Goal: Task Accomplishment & Management: Use online tool/utility

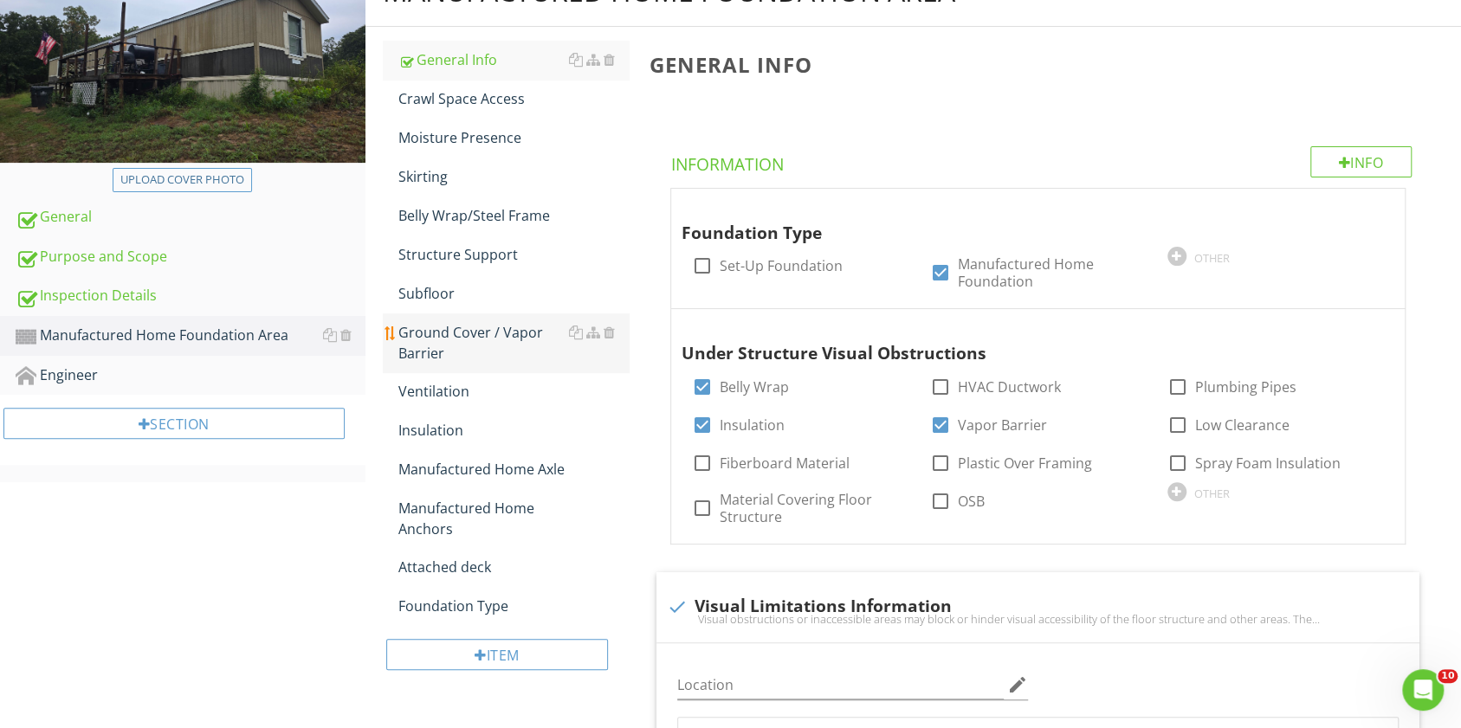
scroll to position [360, 0]
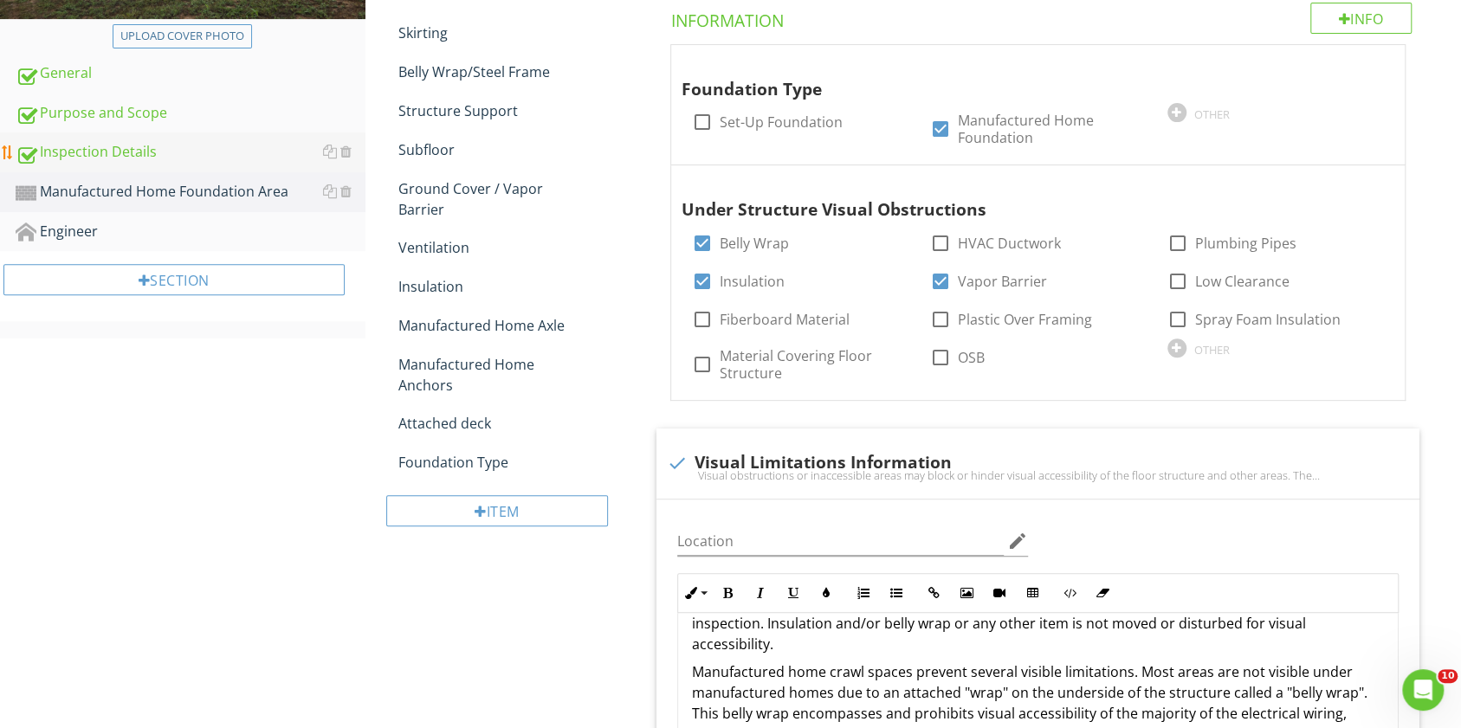
click at [226, 161] on div "Inspection Details" at bounding box center [191, 152] width 350 height 23
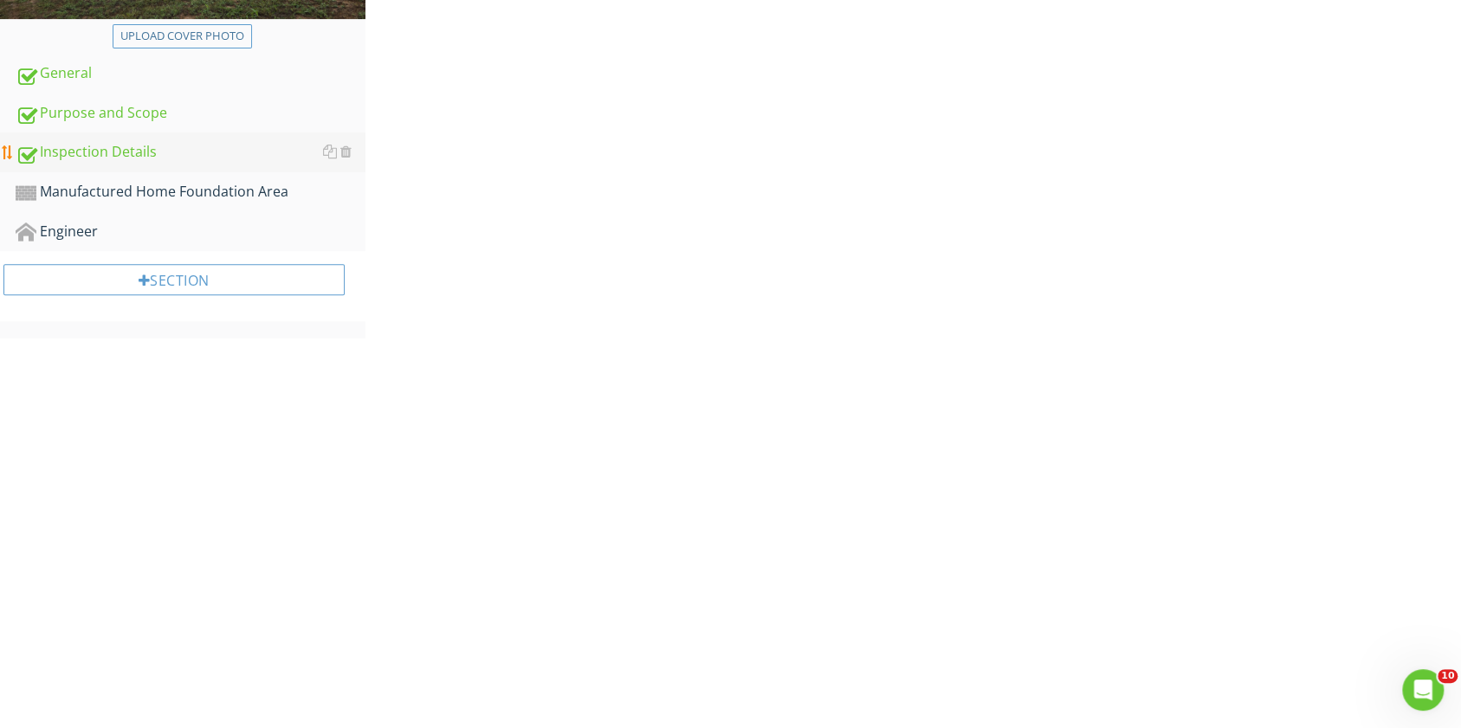
click at [226, 161] on div "Inspection Details" at bounding box center [191, 152] width 350 height 23
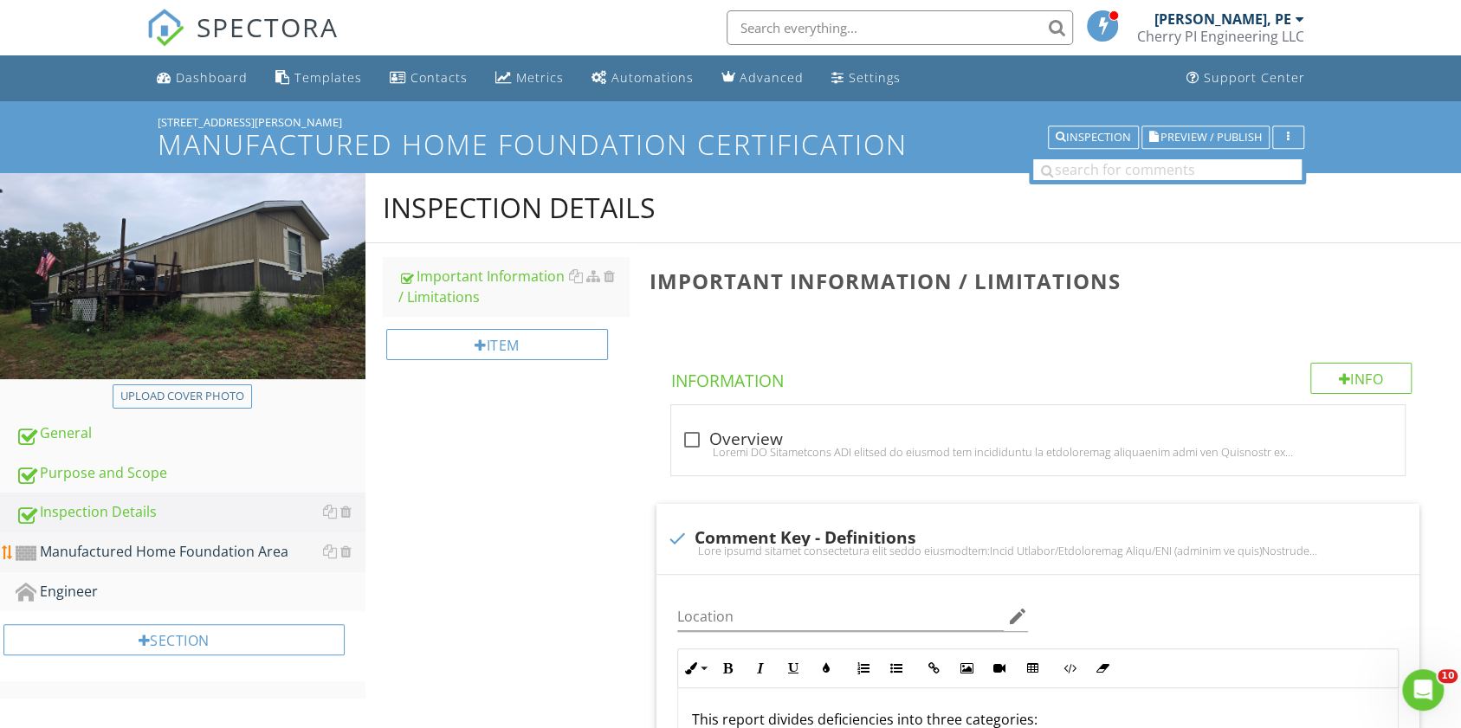
click at [208, 557] on div "Manufactured Home Foundation Area" at bounding box center [191, 552] width 350 height 23
type textarea "<p><strong>CONTRACTORS / FURTHER EVALUATION:</strong><strong>&nbsp;</strong><u>…"
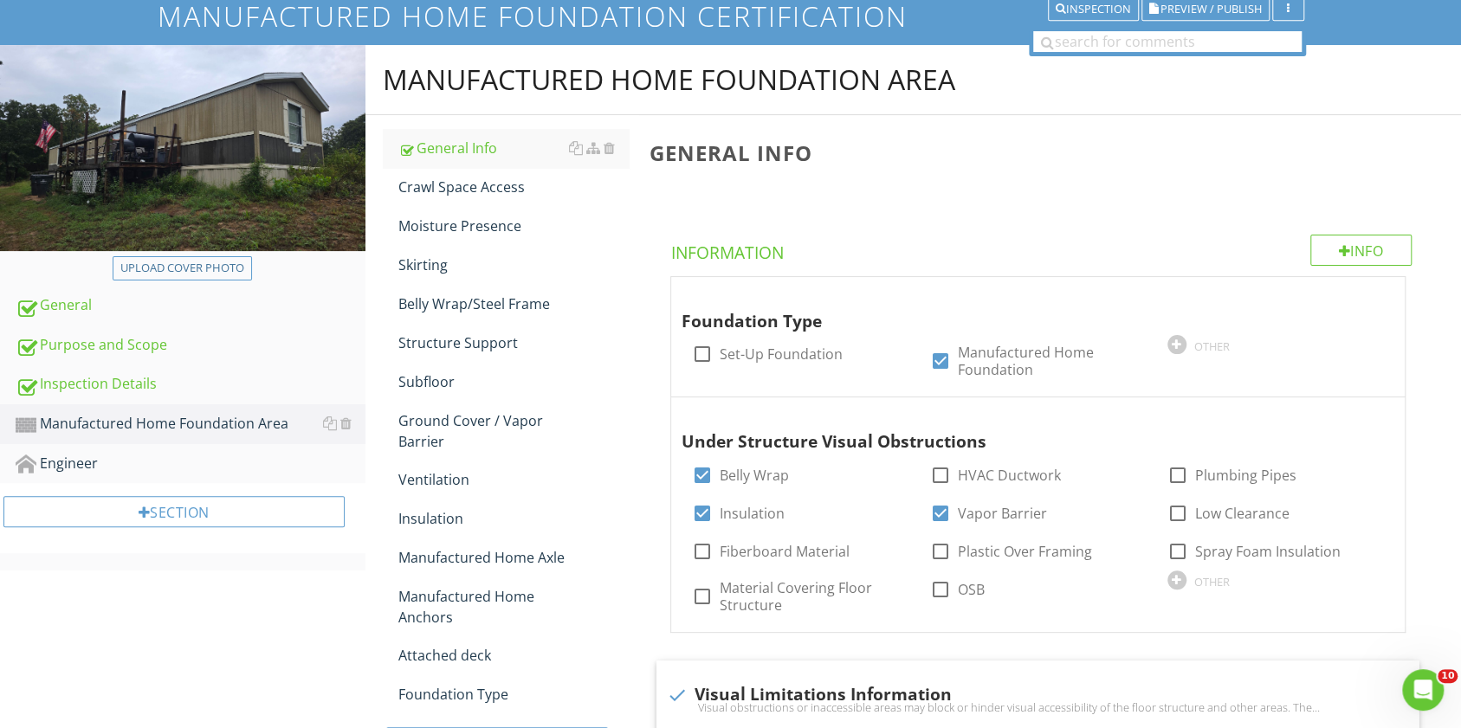
scroll to position [126, 0]
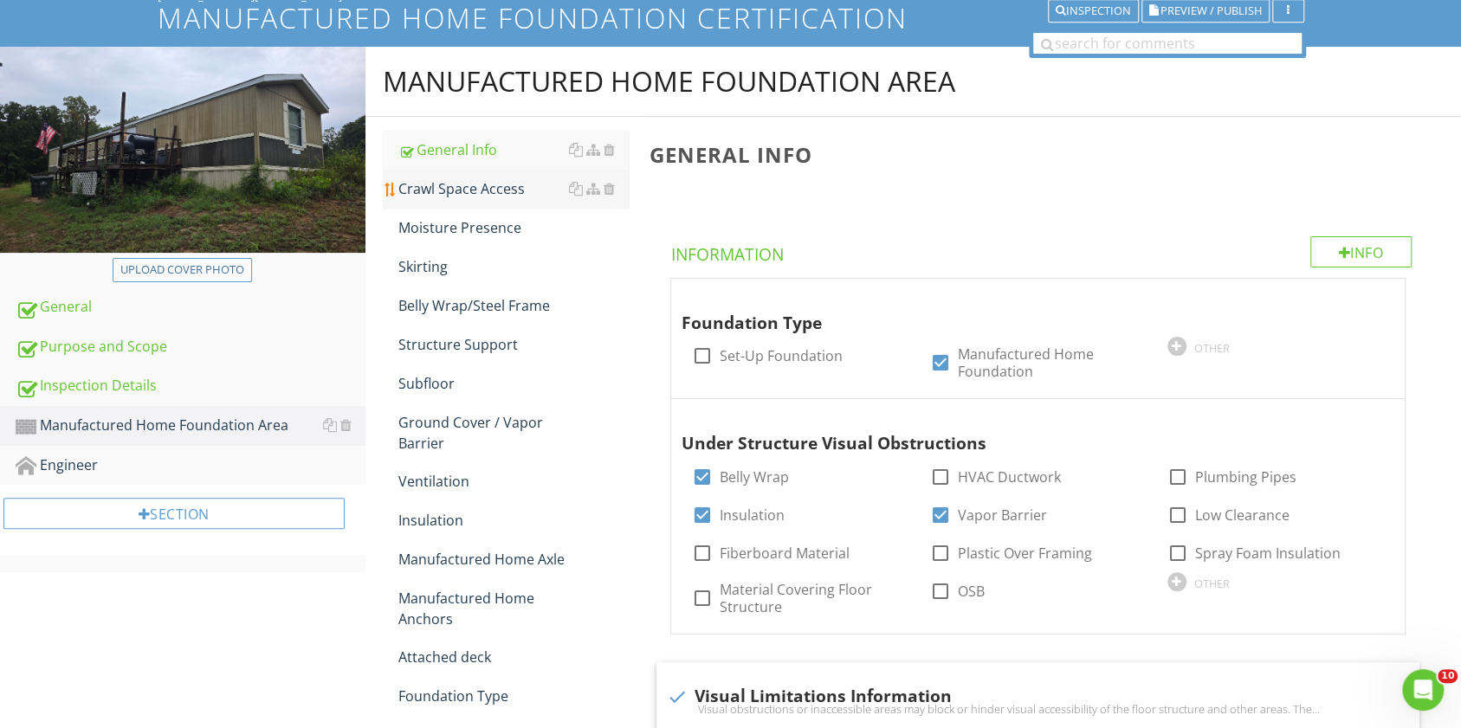
click at [457, 196] on div "Crawl Space Access" at bounding box center [513, 188] width 230 height 21
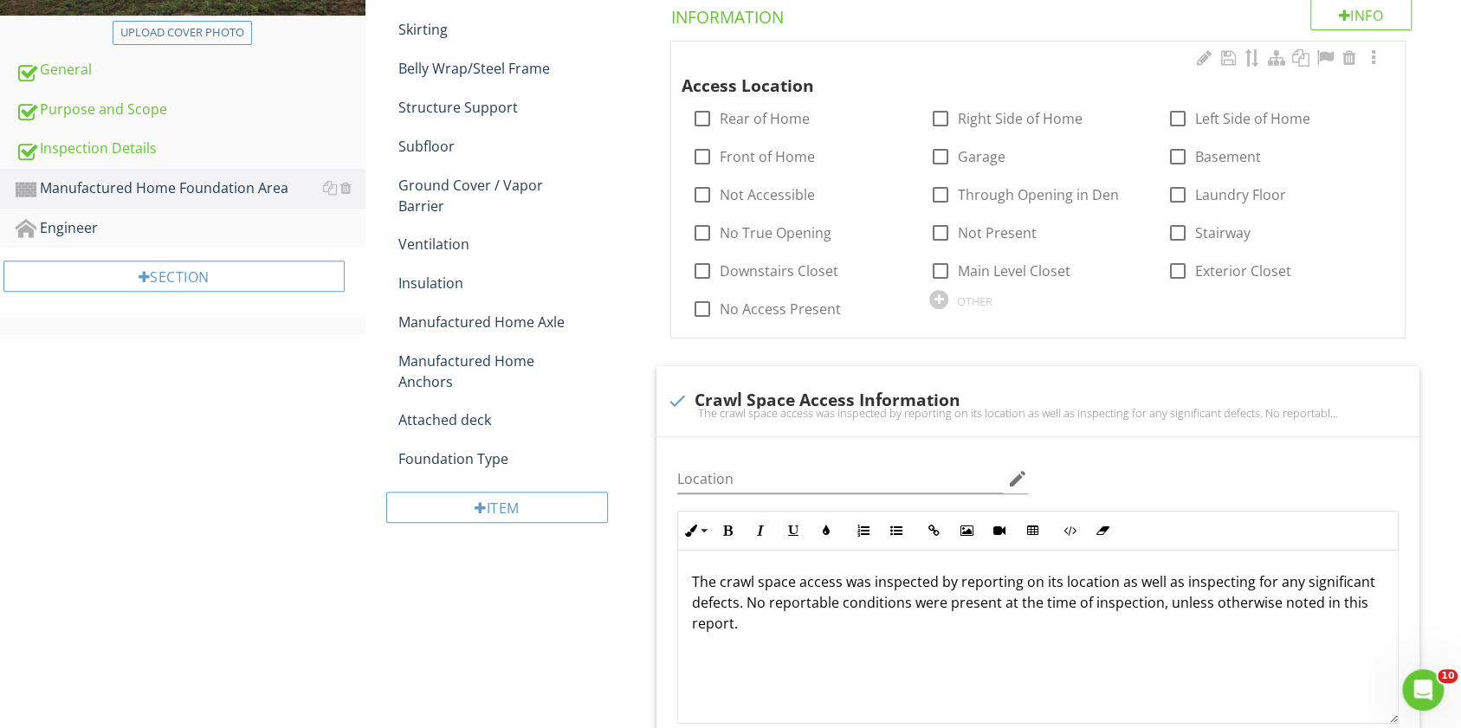
scroll to position [362, 0]
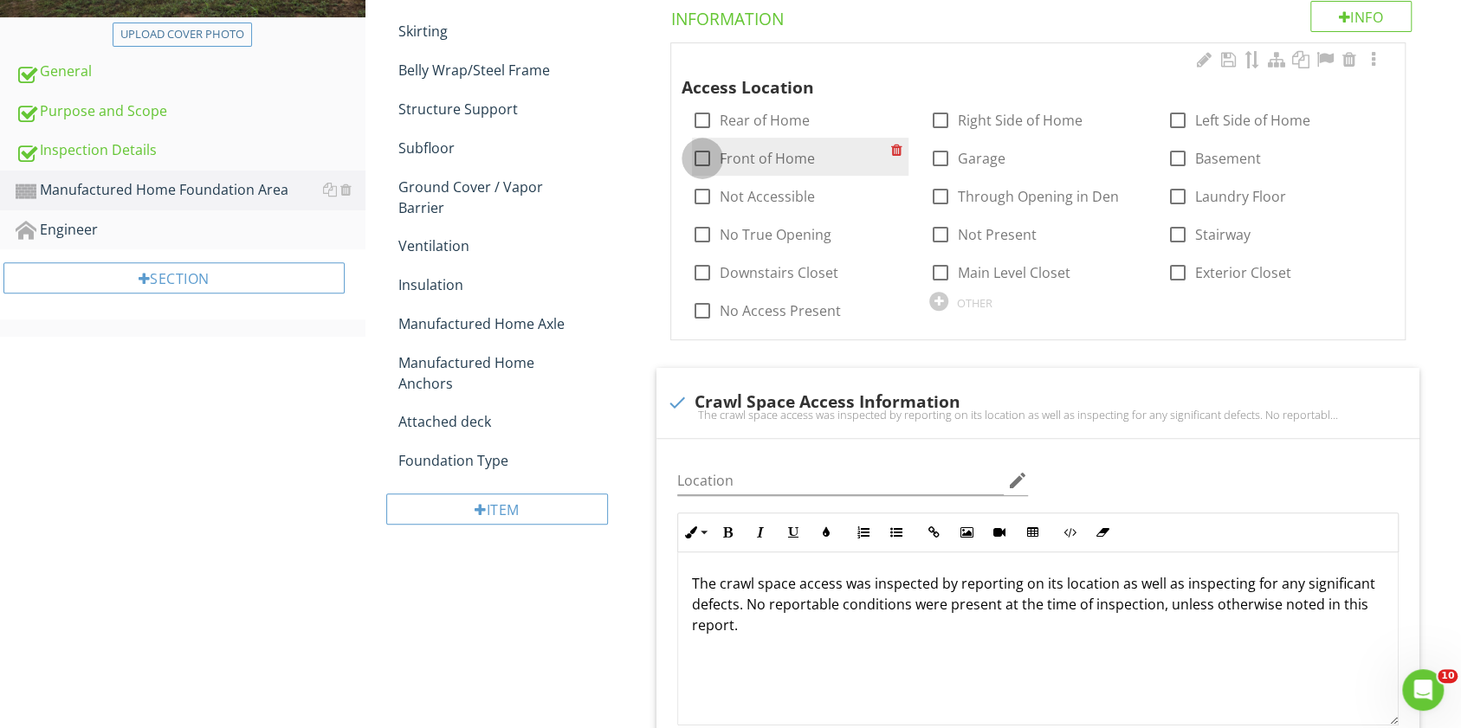
click at [696, 165] on div at bounding box center [702, 158] width 29 height 29
checkbox input "true"
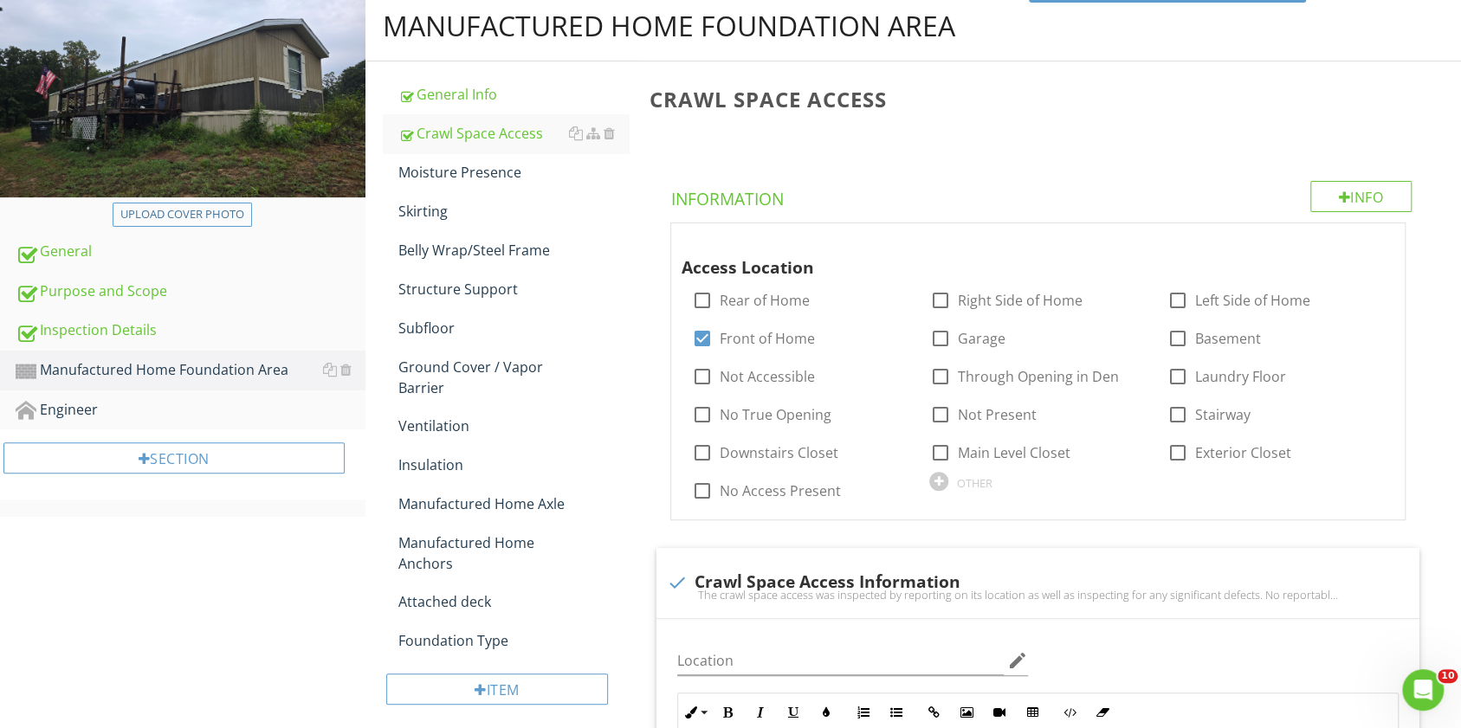
scroll to position [275, 0]
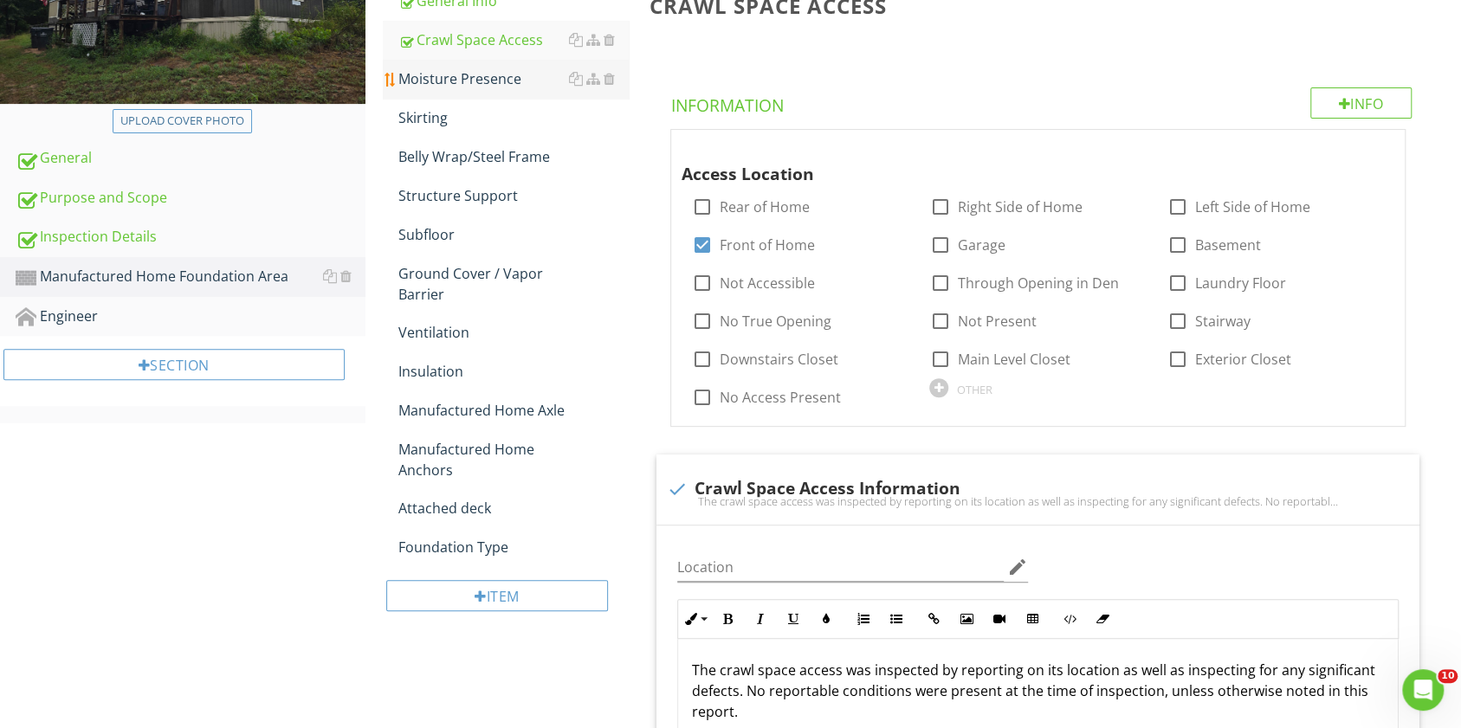
click at [482, 76] on div "Moisture Presence" at bounding box center [513, 78] width 230 height 21
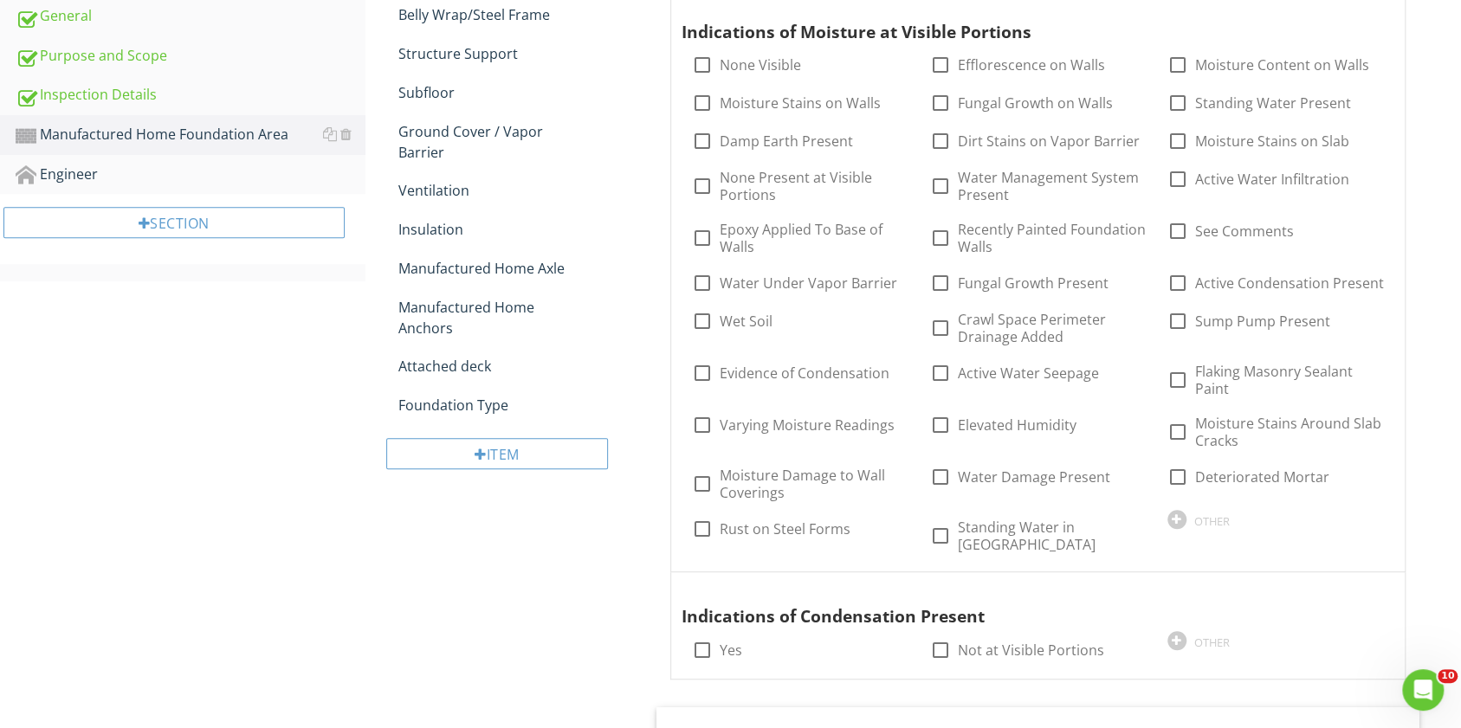
scroll to position [416, 0]
click at [708, 376] on div at bounding box center [702, 374] width 29 height 29
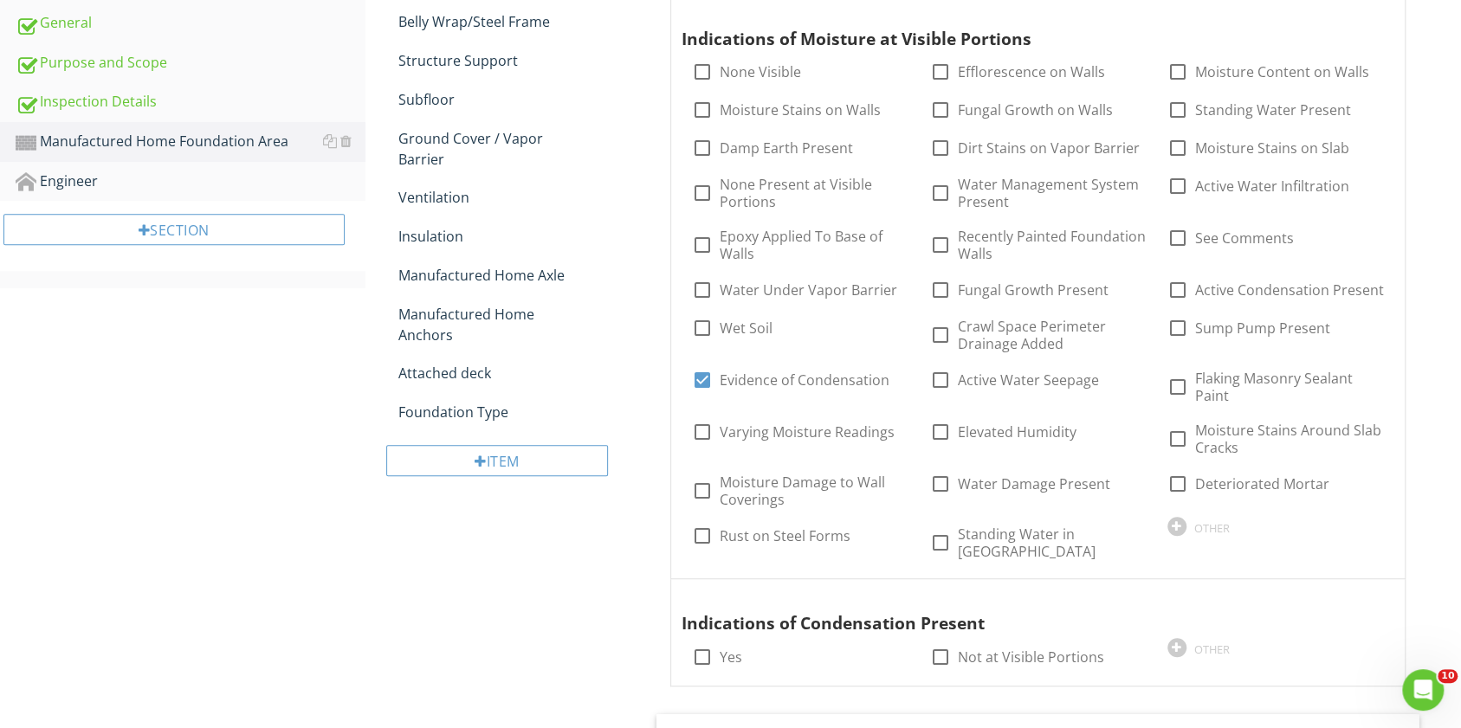
scroll to position [410, 0]
click at [701, 379] on div at bounding box center [702, 380] width 29 height 29
checkbox input "false"
click at [701, 324] on div at bounding box center [702, 328] width 29 height 29
checkbox input "true"
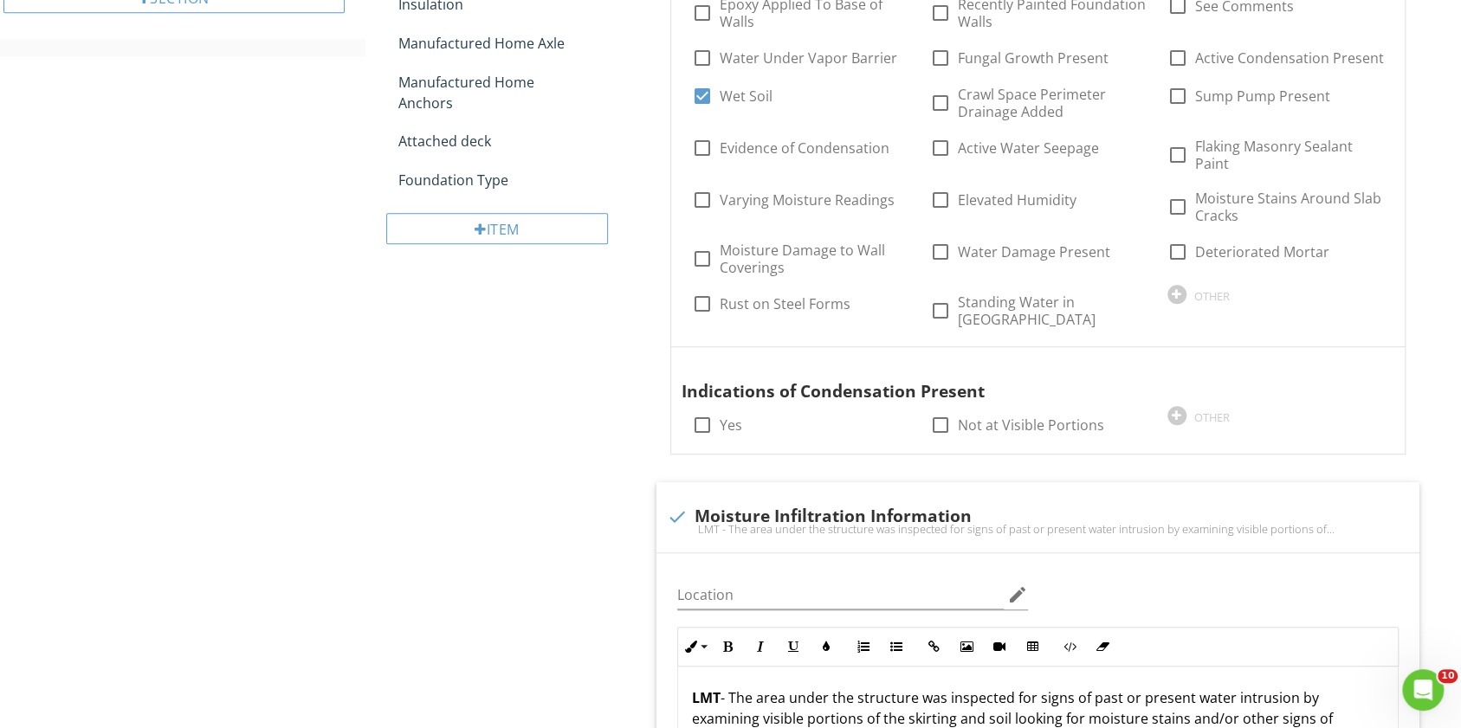
scroll to position [642, 0]
click at [939, 414] on div at bounding box center [939, 425] width 29 height 29
checkbox input "true"
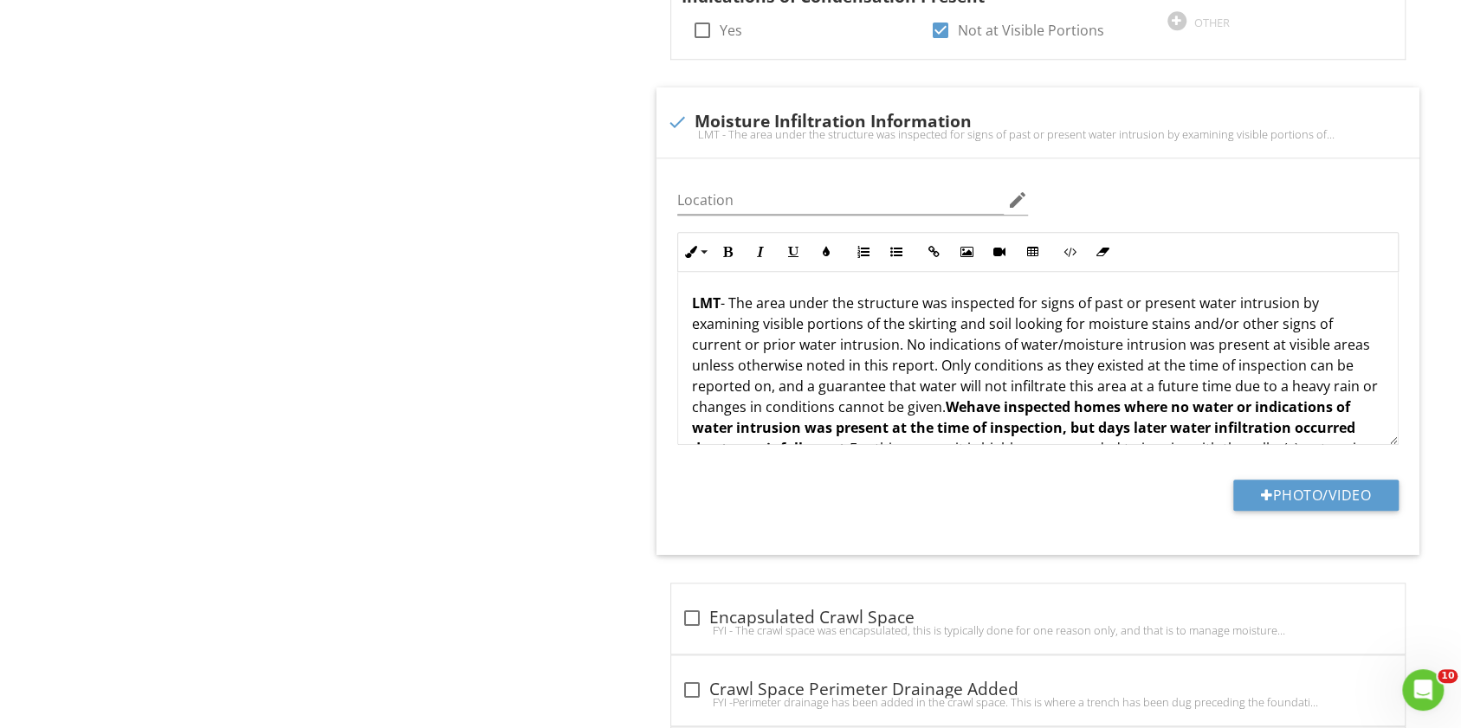
scroll to position [1040, 0]
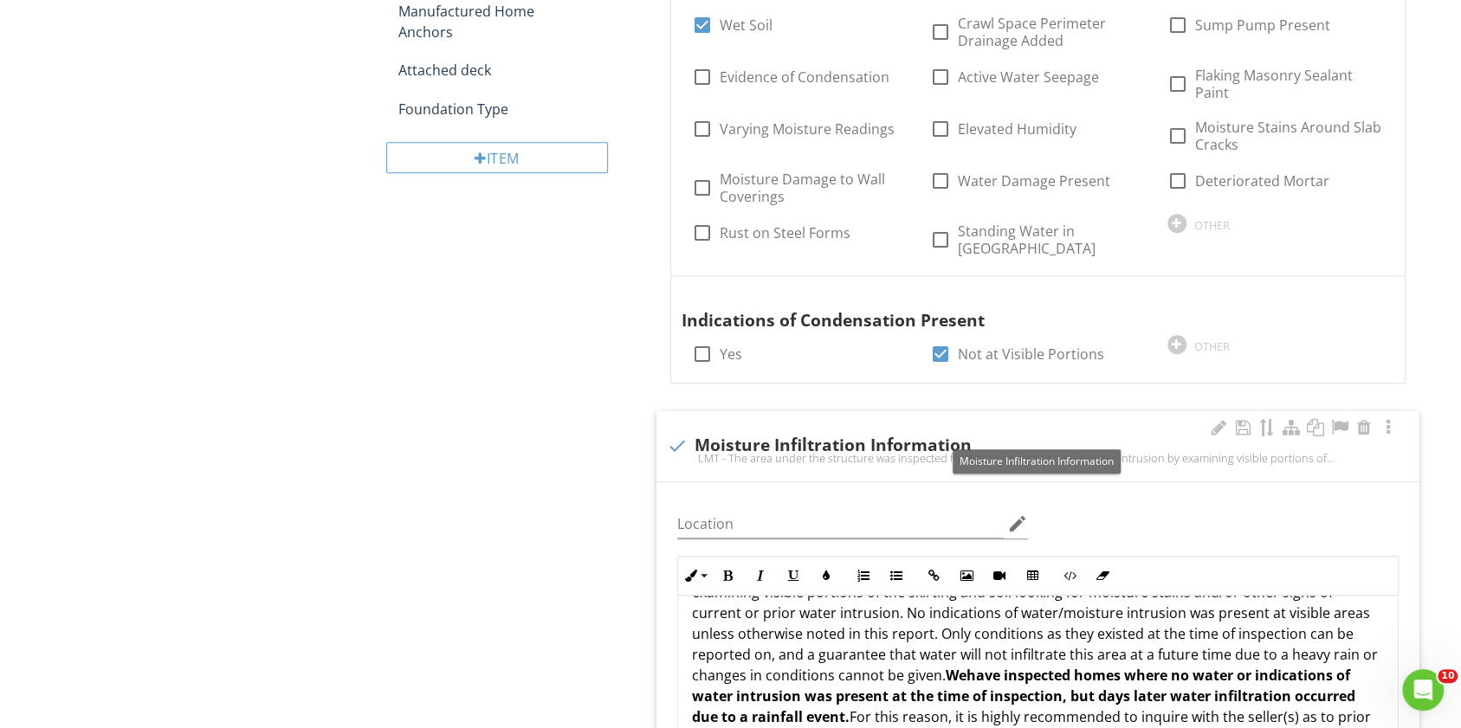
scroll to position [712, 0]
click at [674, 453] on div "LMT - The area under the structure was inspected for signs of past or present w…" at bounding box center [1038, 460] width 742 height 14
checkbox input "true"
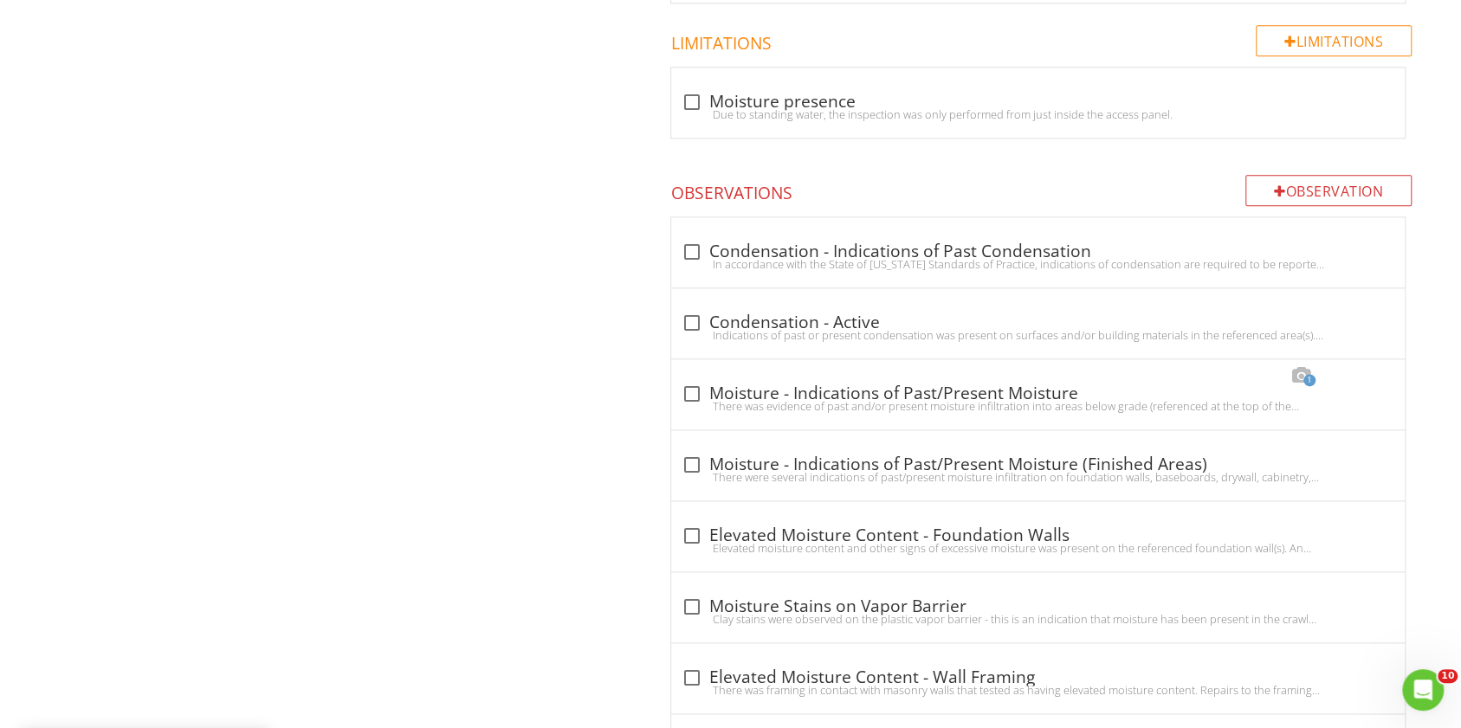
scroll to position [1377, 0]
click at [688, 380] on div at bounding box center [691, 394] width 29 height 29
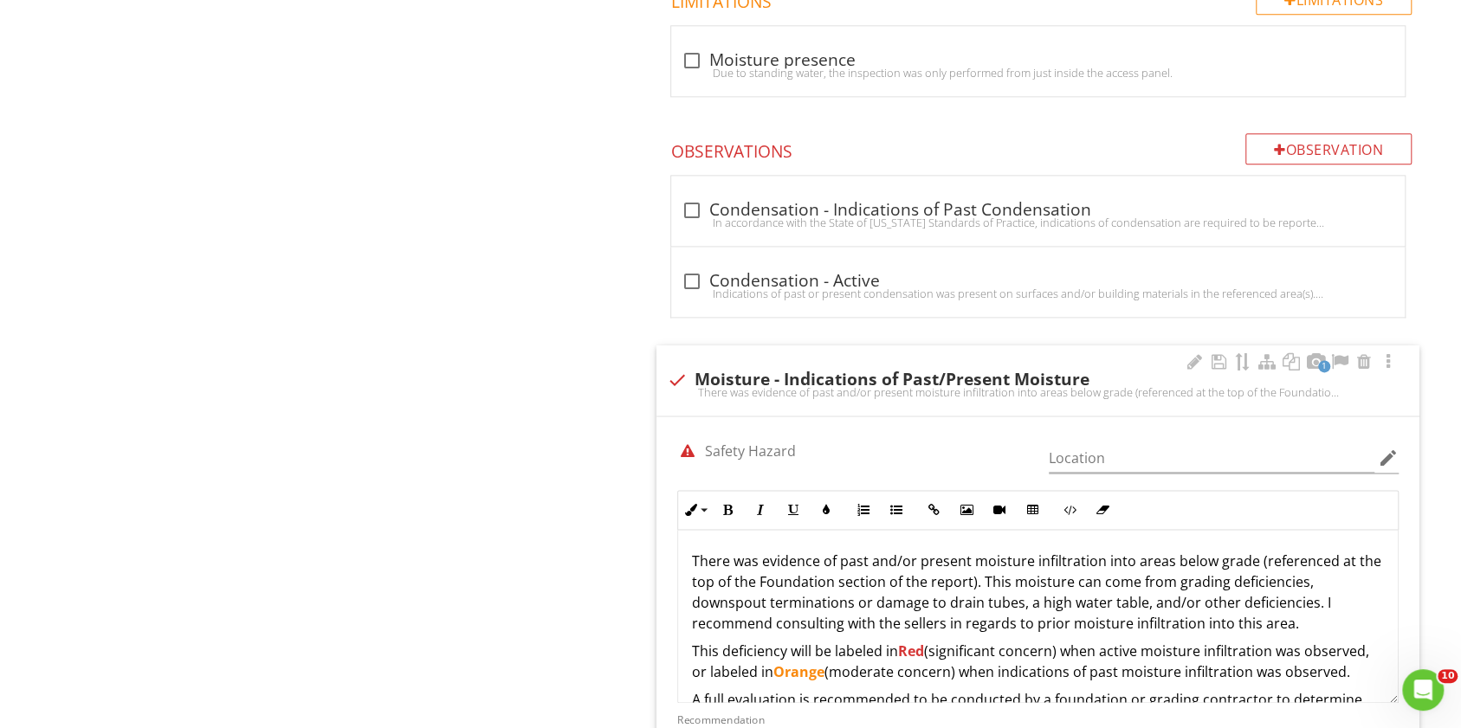
scroll to position [1419, 0]
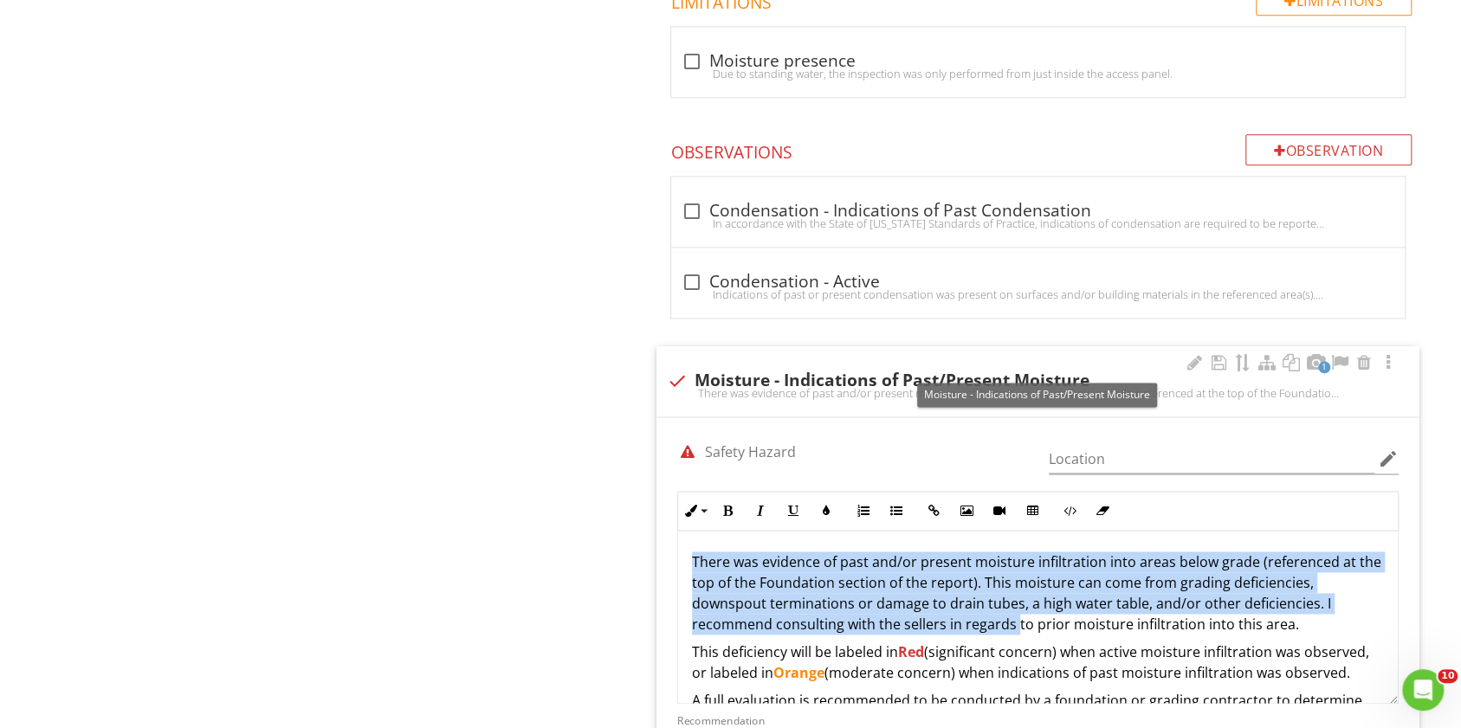
drag, startPoint x: 1015, startPoint y: 610, endPoint x: 681, endPoint y: 356, distance: 419.7
click at [681, 356] on div "1 check Moisture - Indications of Past/Present Moisture There was evidence of p…" at bounding box center [1038, 729] width 763 height 767
click at [681, 366] on div at bounding box center [677, 380] width 29 height 29
checkbox input "true"
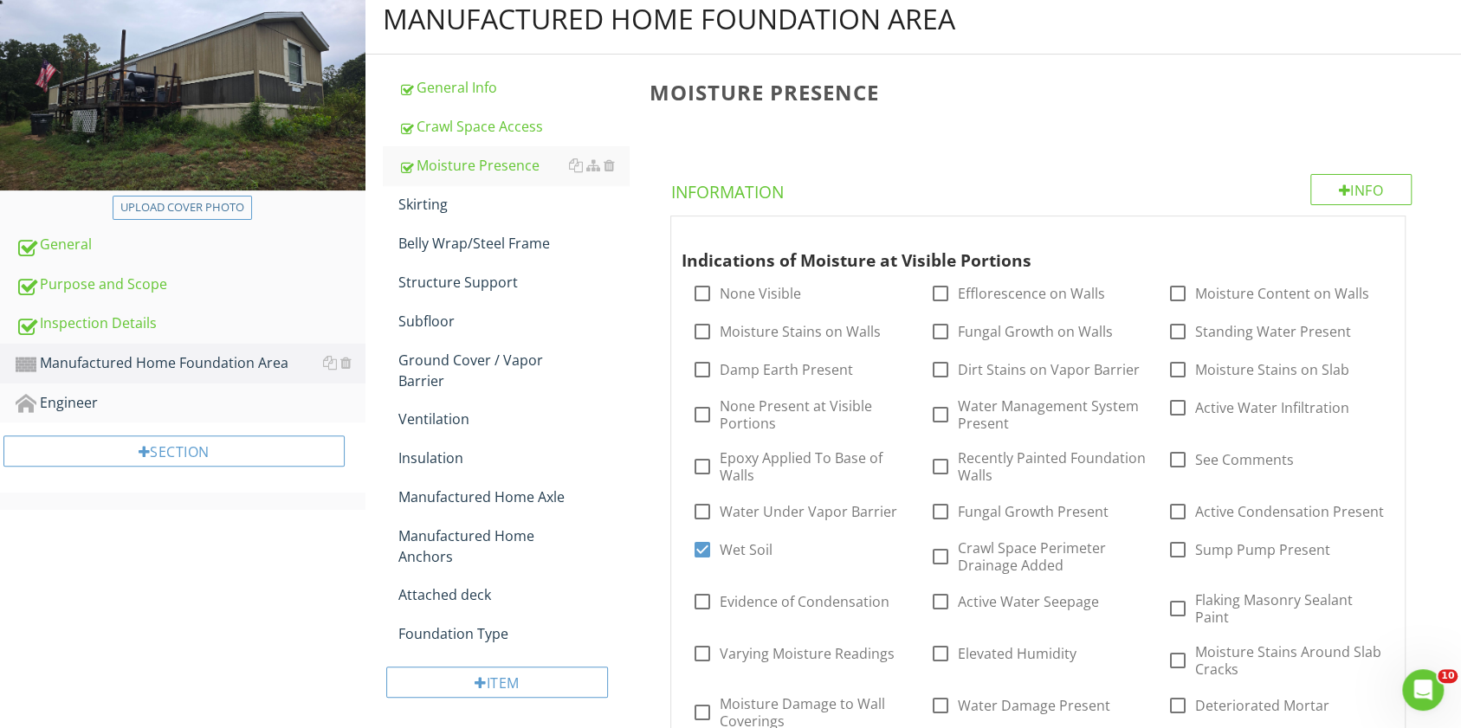
scroll to position [0, 0]
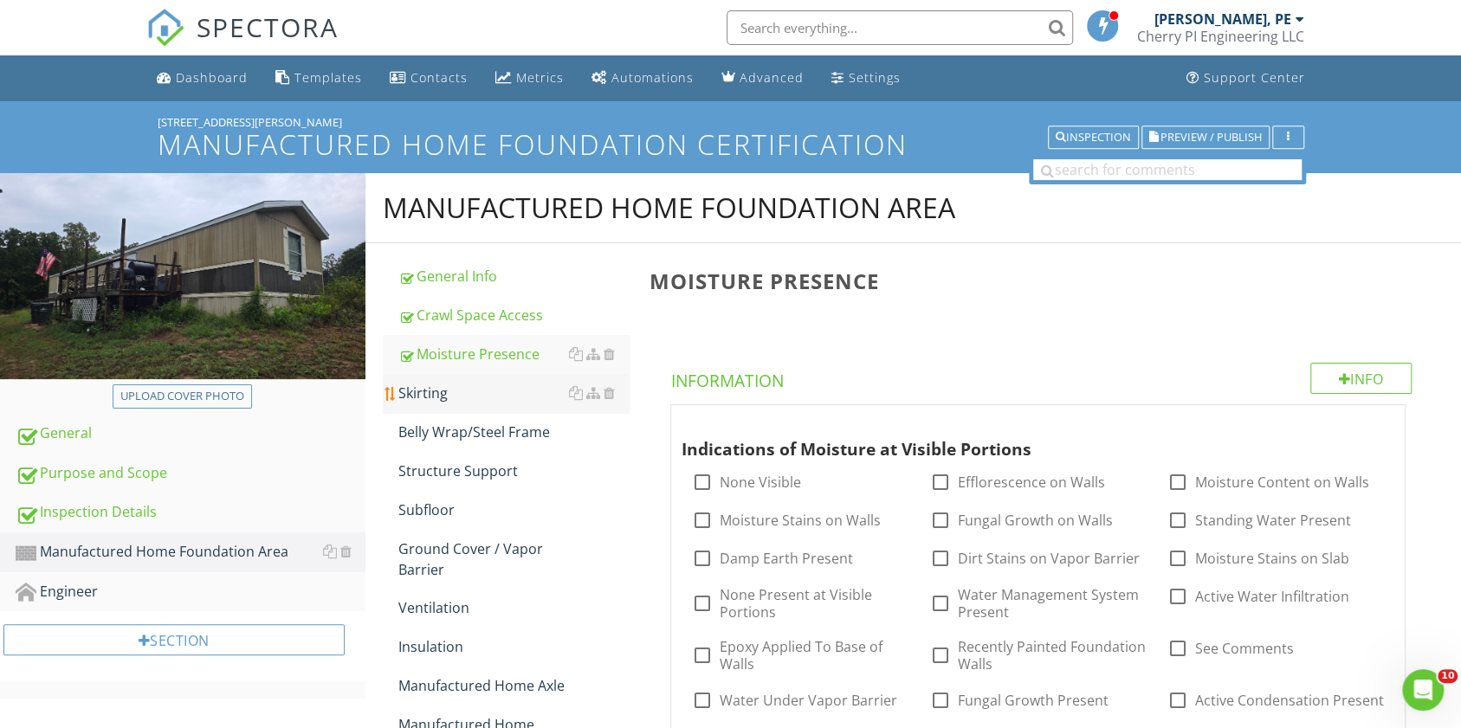
click at [448, 392] on div "Skirting" at bounding box center [513, 393] width 230 height 21
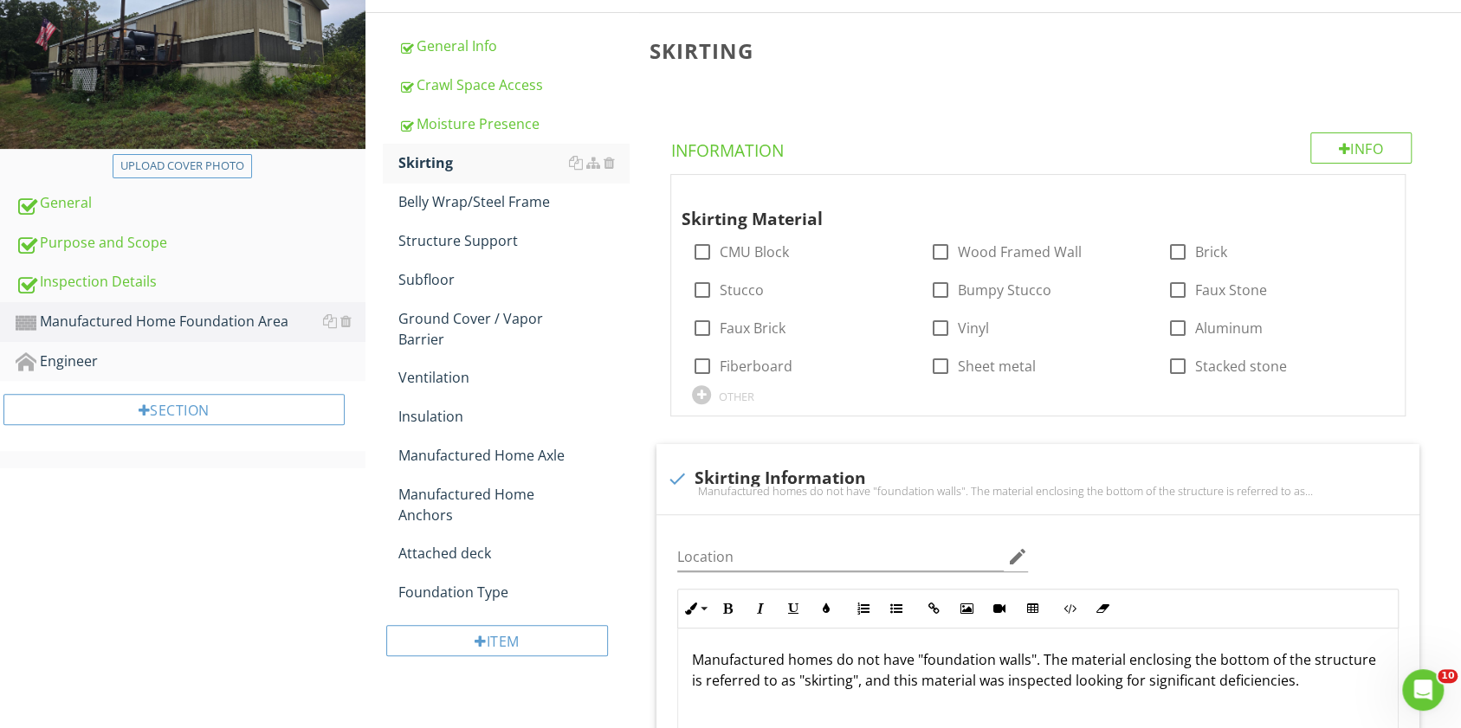
scroll to position [239, 0]
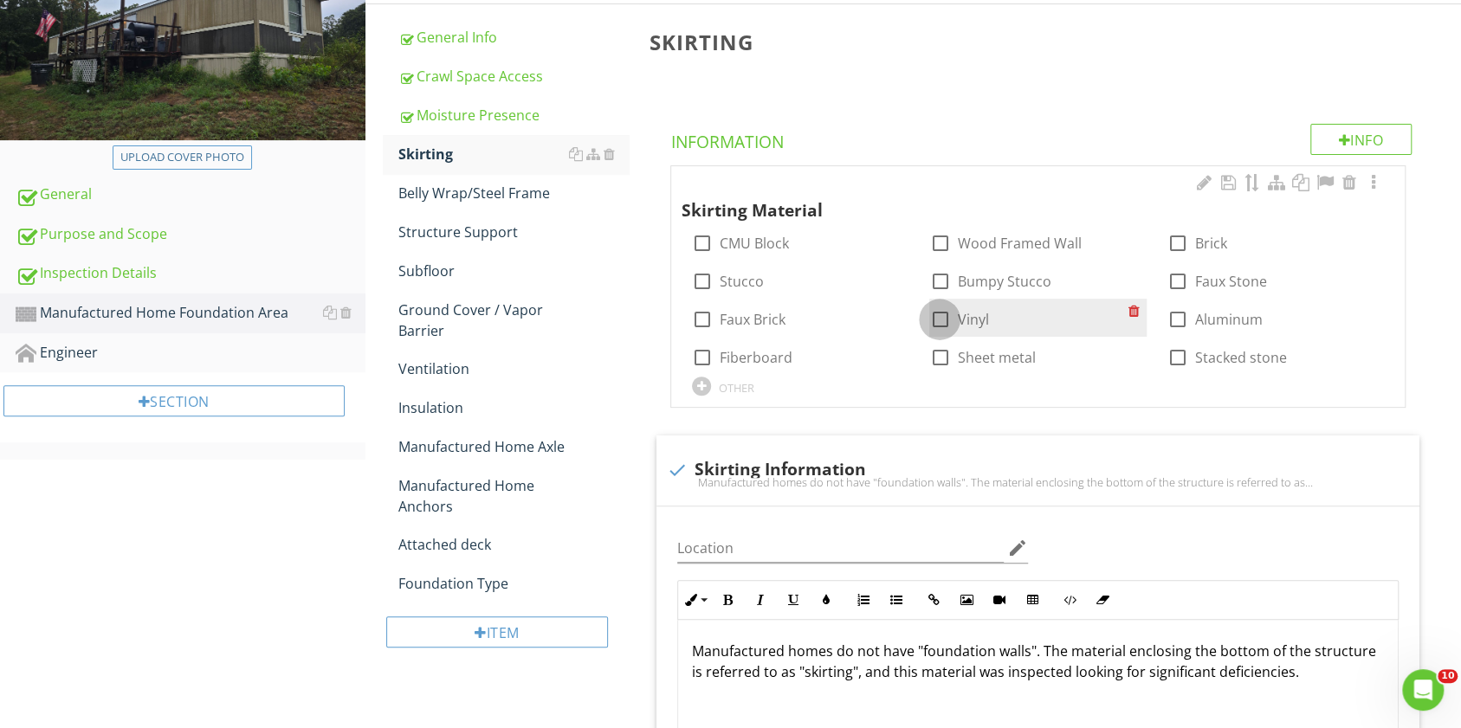
click at [935, 318] on div at bounding box center [939, 319] width 29 height 29
checkbox input "true"
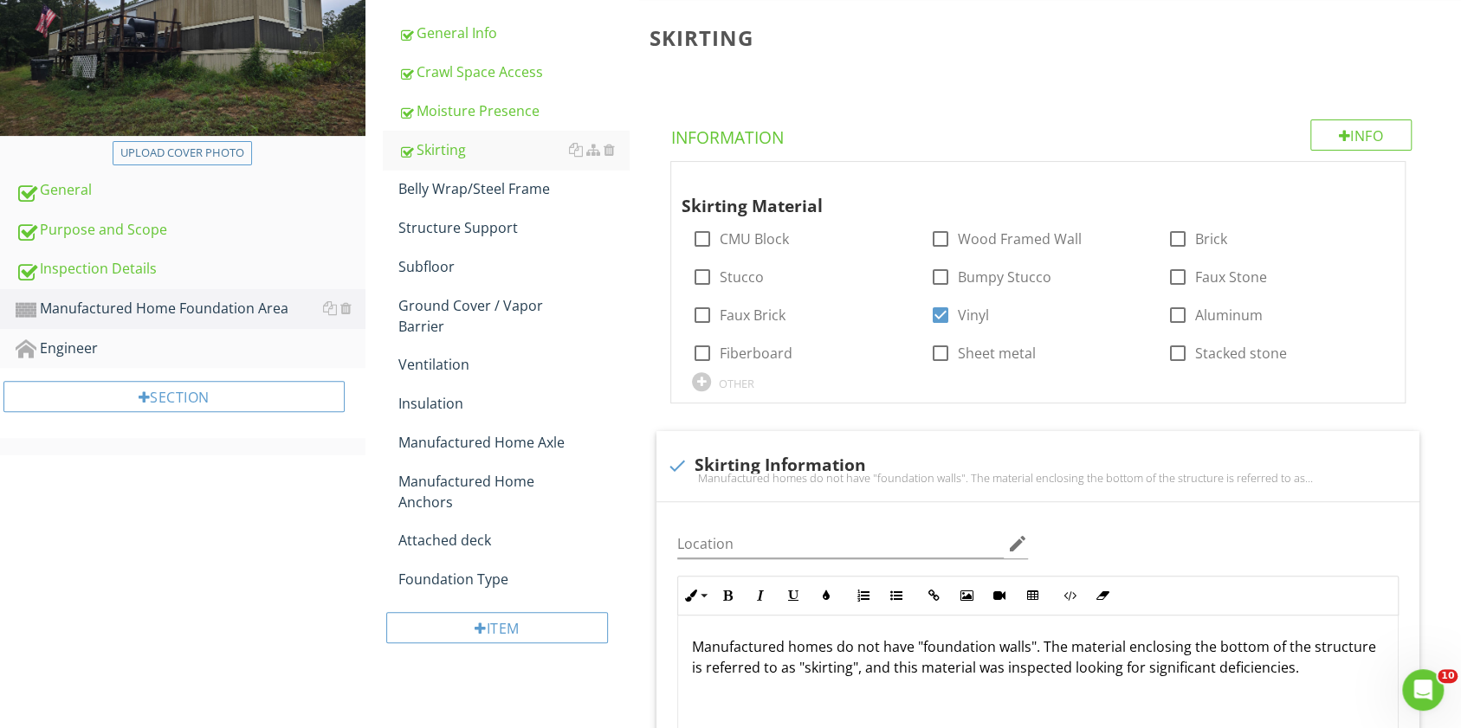
scroll to position [243, 0]
click at [472, 193] on div "Belly Wrap/Steel Frame" at bounding box center [513, 189] width 230 height 21
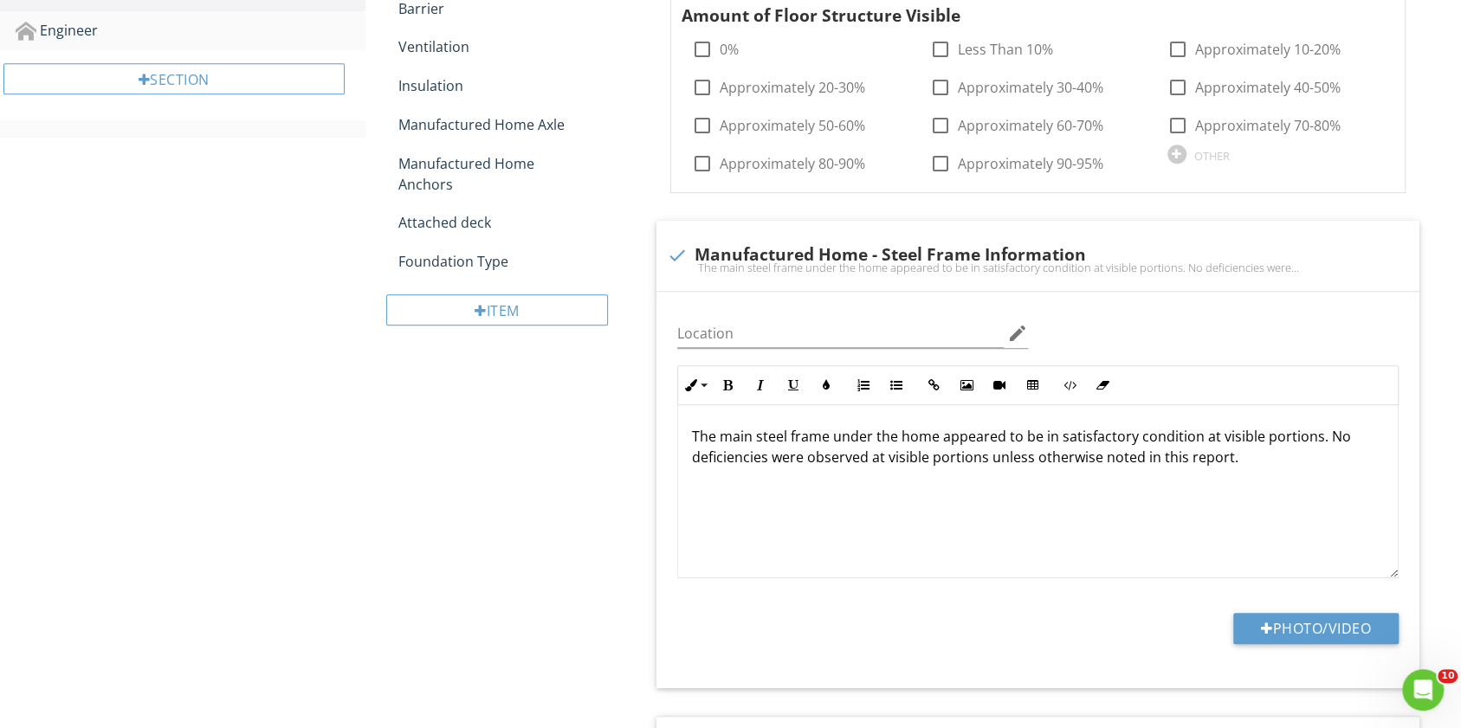
scroll to position [563, 0]
click at [938, 48] on div at bounding box center [939, 47] width 29 height 29
checkbox input "true"
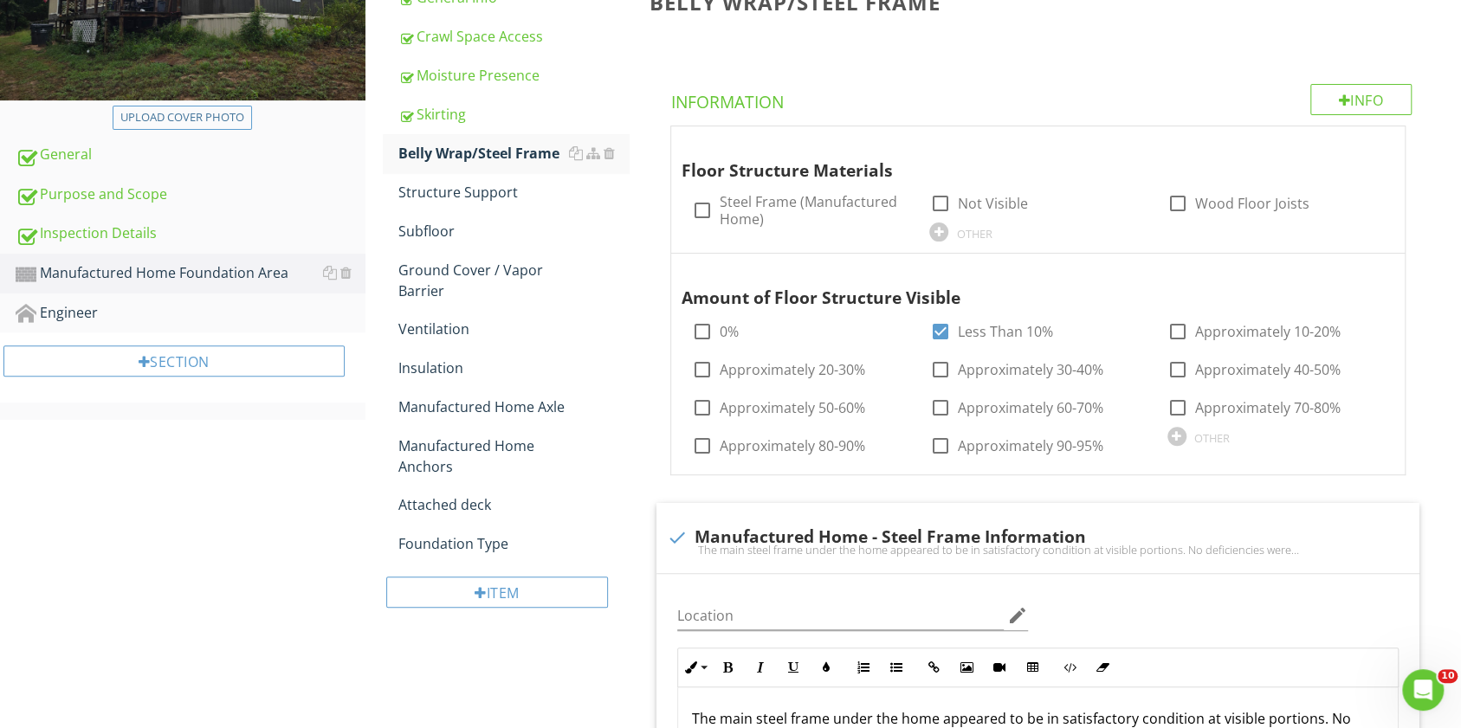
scroll to position [291, 0]
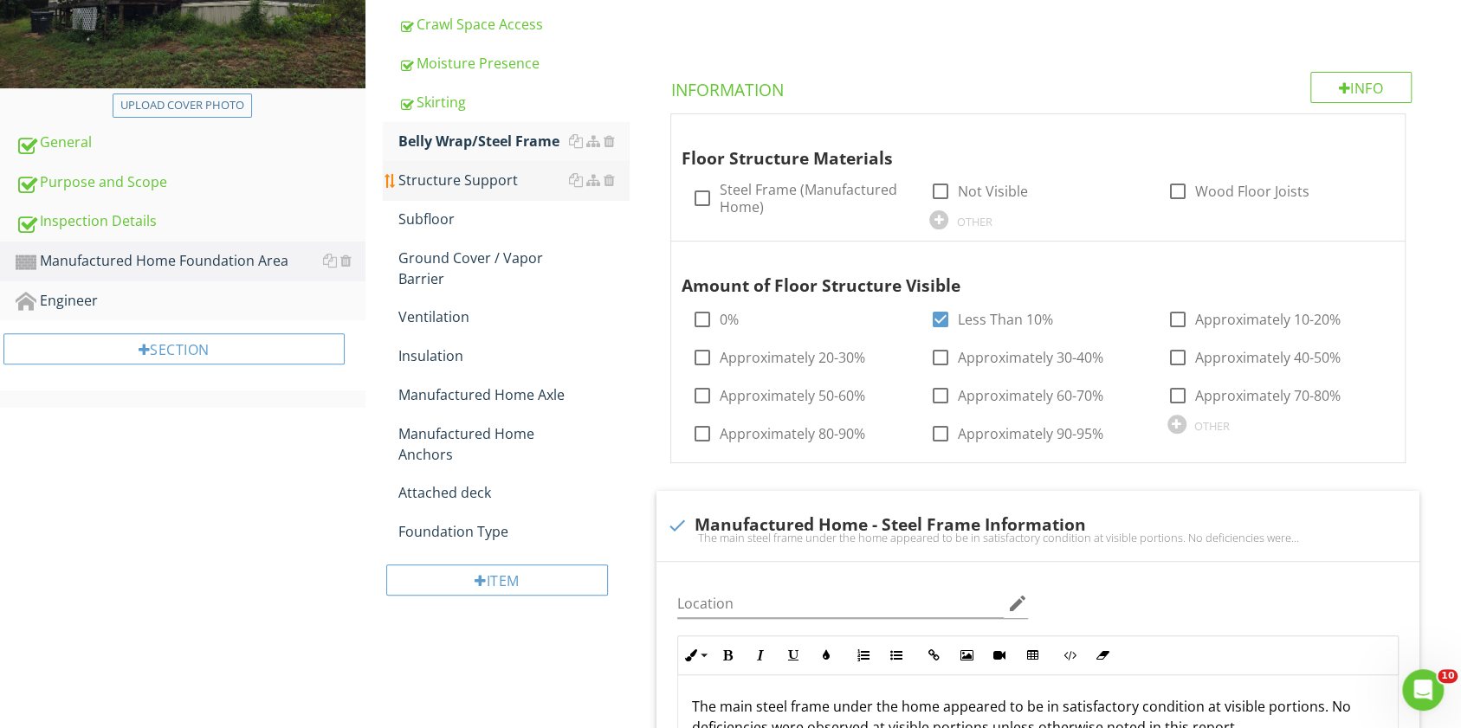
click at [499, 190] on div "Structure Support" at bounding box center [513, 180] width 230 height 21
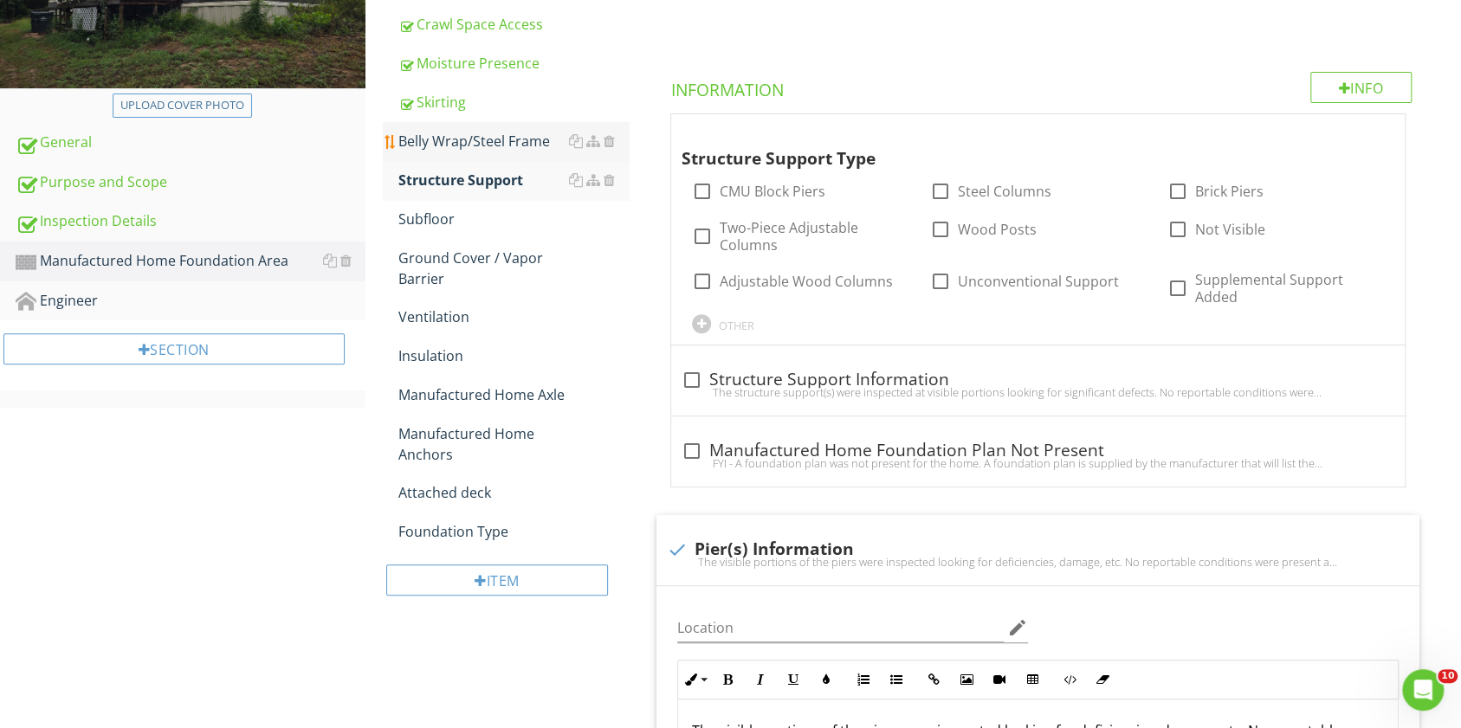
click at [518, 145] on div "Belly Wrap/Steel Frame" at bounding box center [513, 141] width 230 height 21
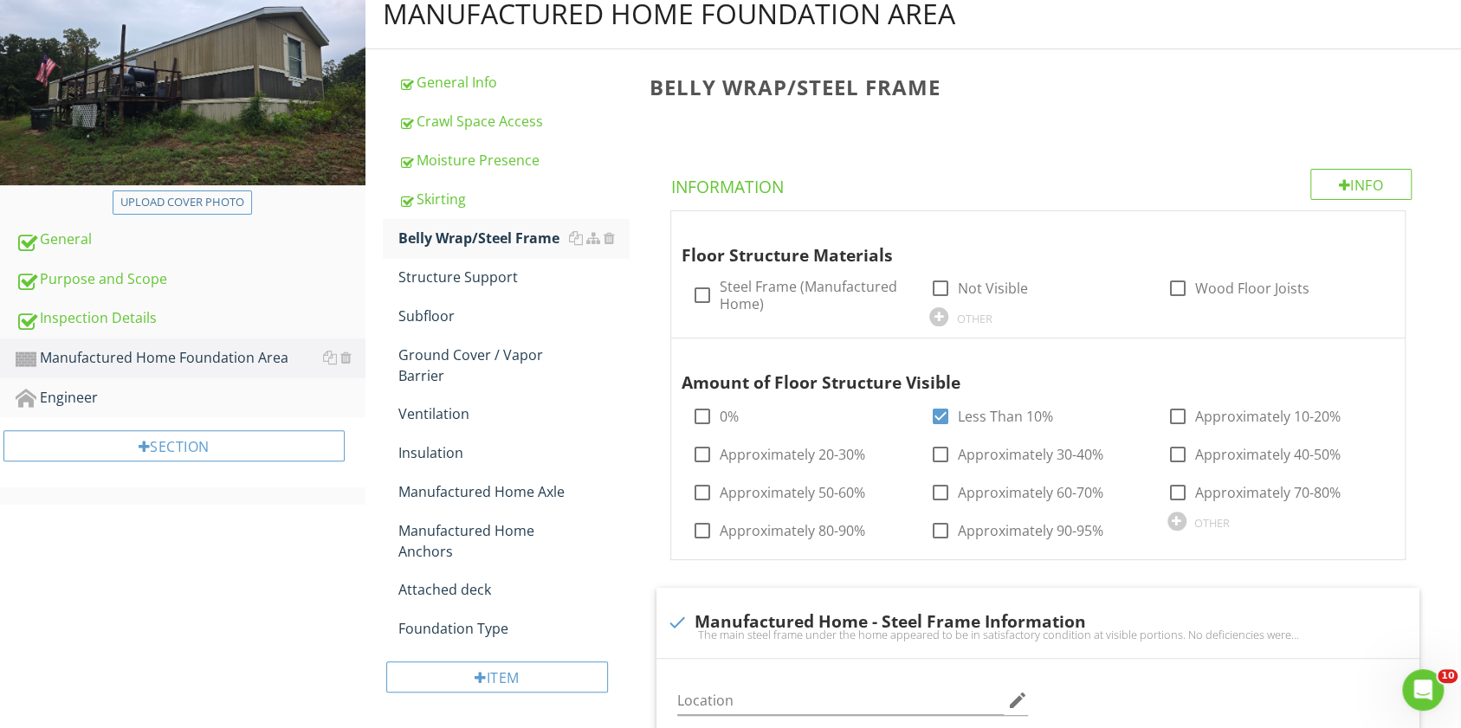
scroll to position [191, 0]
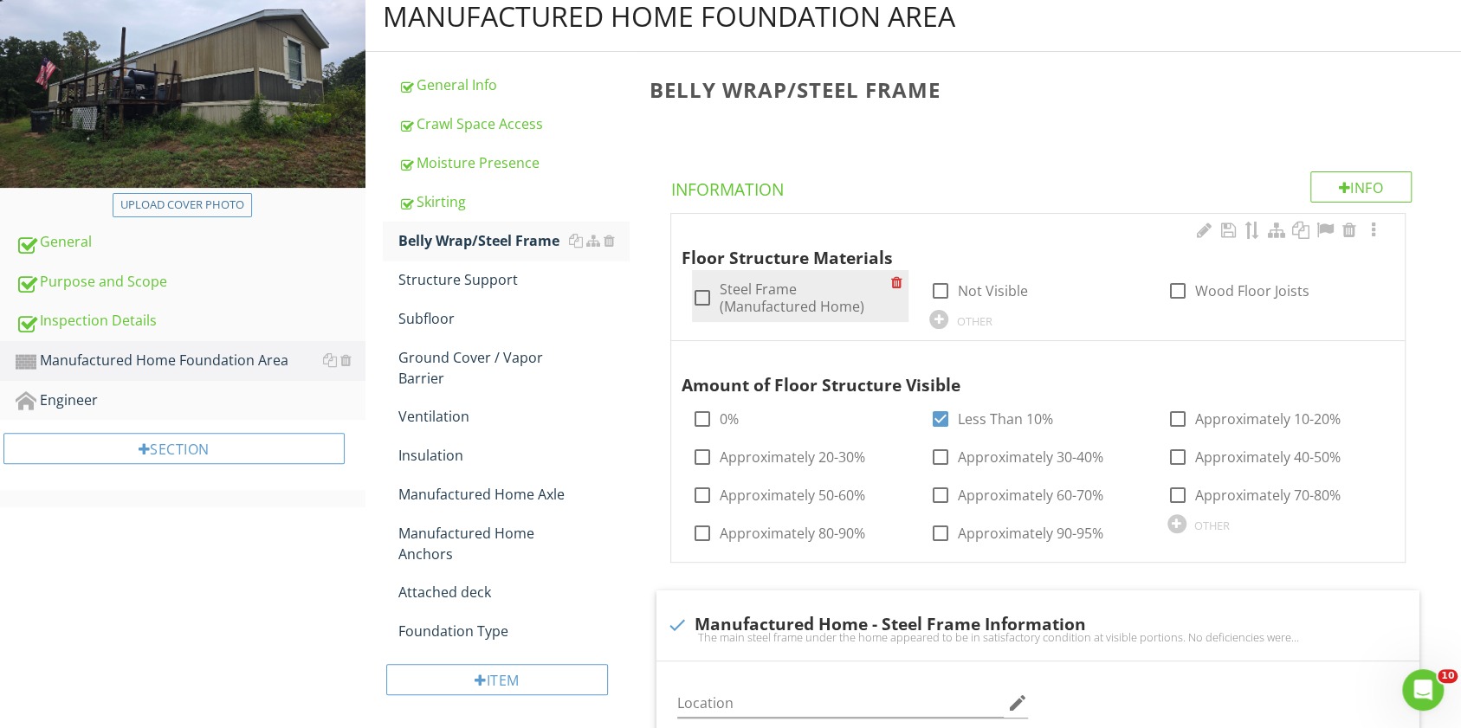
click at [695, 291] on div at bounding box center [702, 297] width 29 height 29
checkbox input "true"
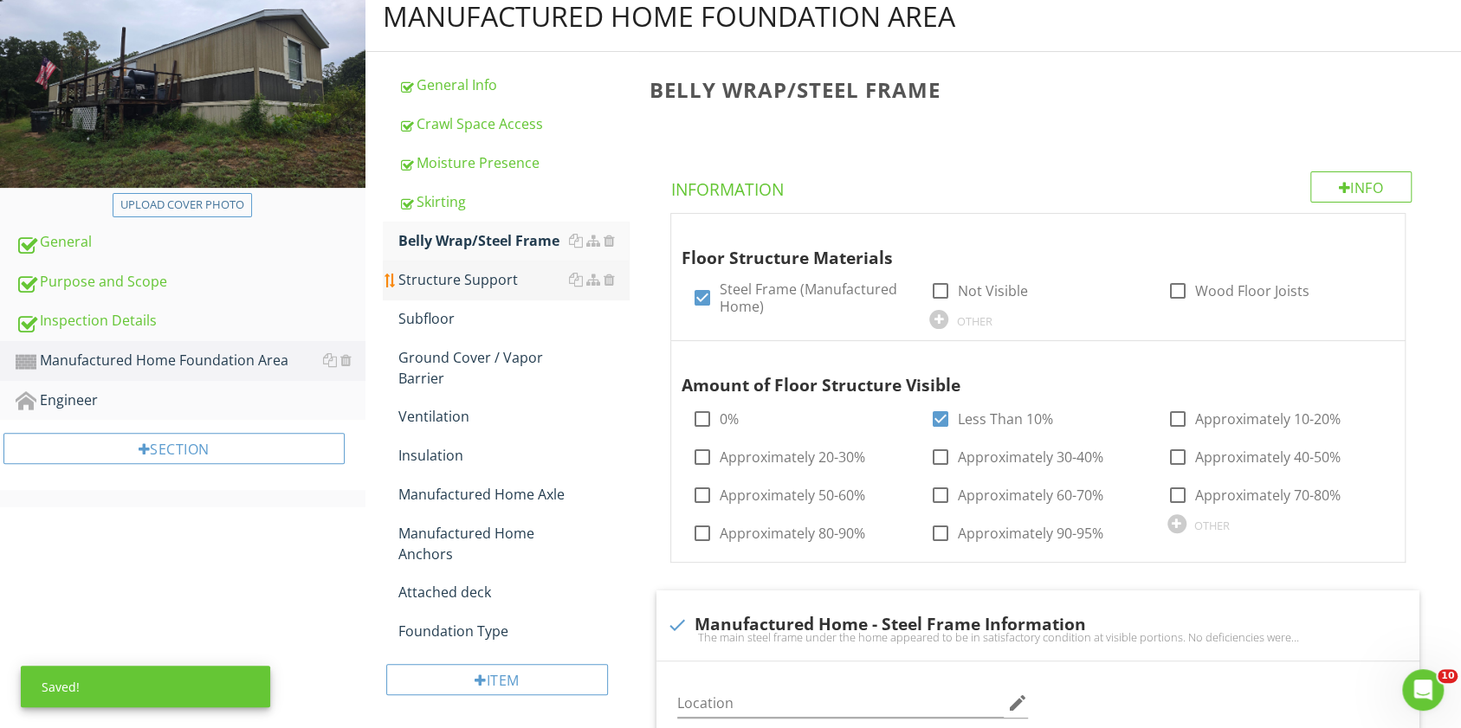
click at [454, 275] on div "Structure Support" at bounding box center [513, 279] width 230 height 21
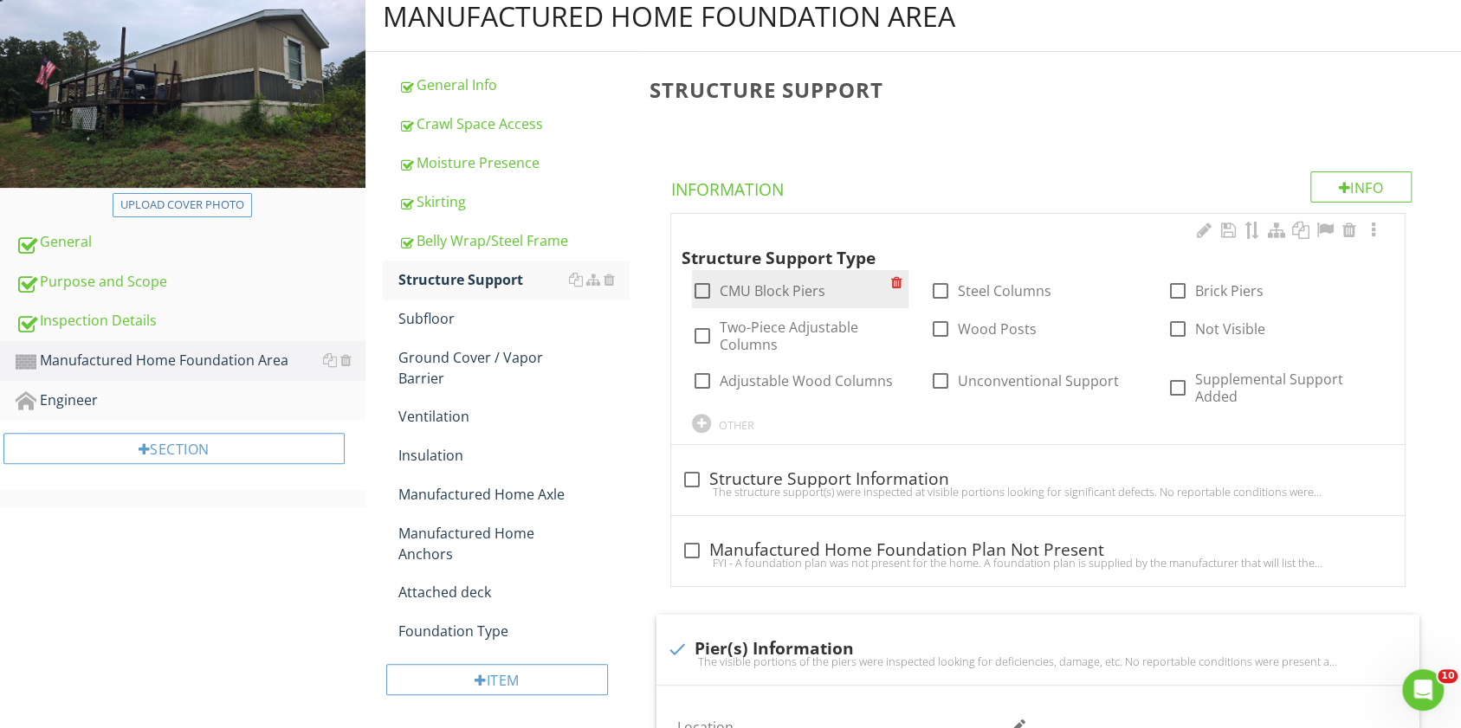
click at [702, 290] on div at bounding box center [702, 290] width 29 height 29
checkbox input "true"
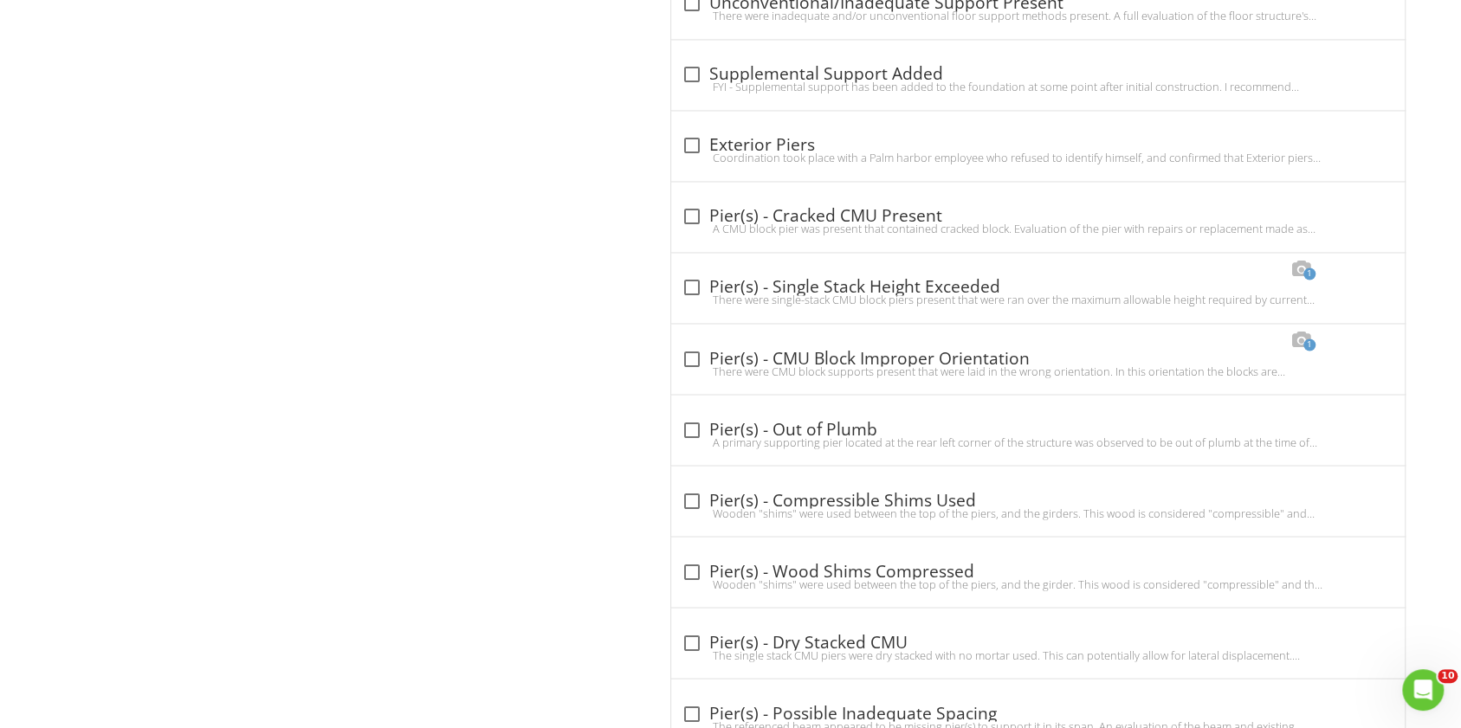
scroll to position [1836, 0]
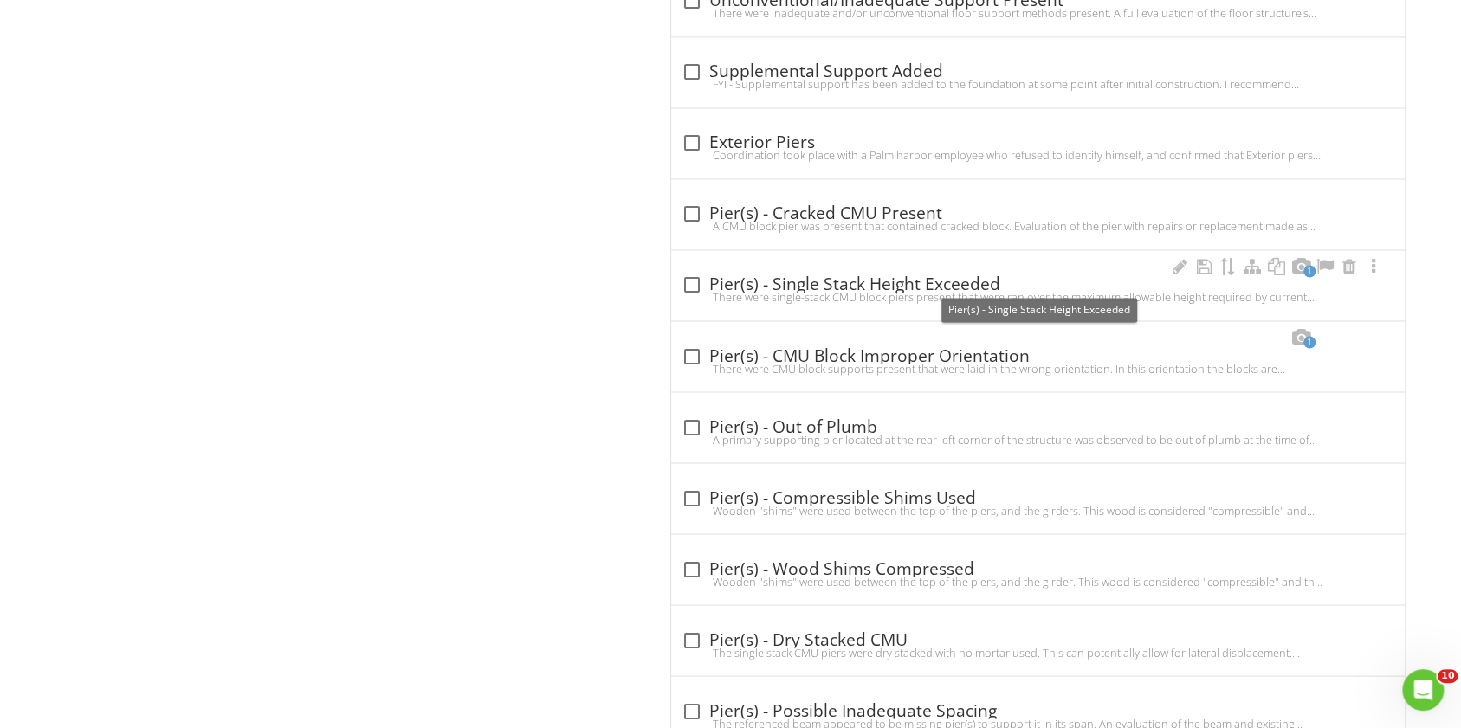
click at [857, 277] on div "check_box_outline_blank Pier(s) - Single Stack Height Exceeded" at bounding box center [1038, 285] width 713 height 21
checkbox input "true"
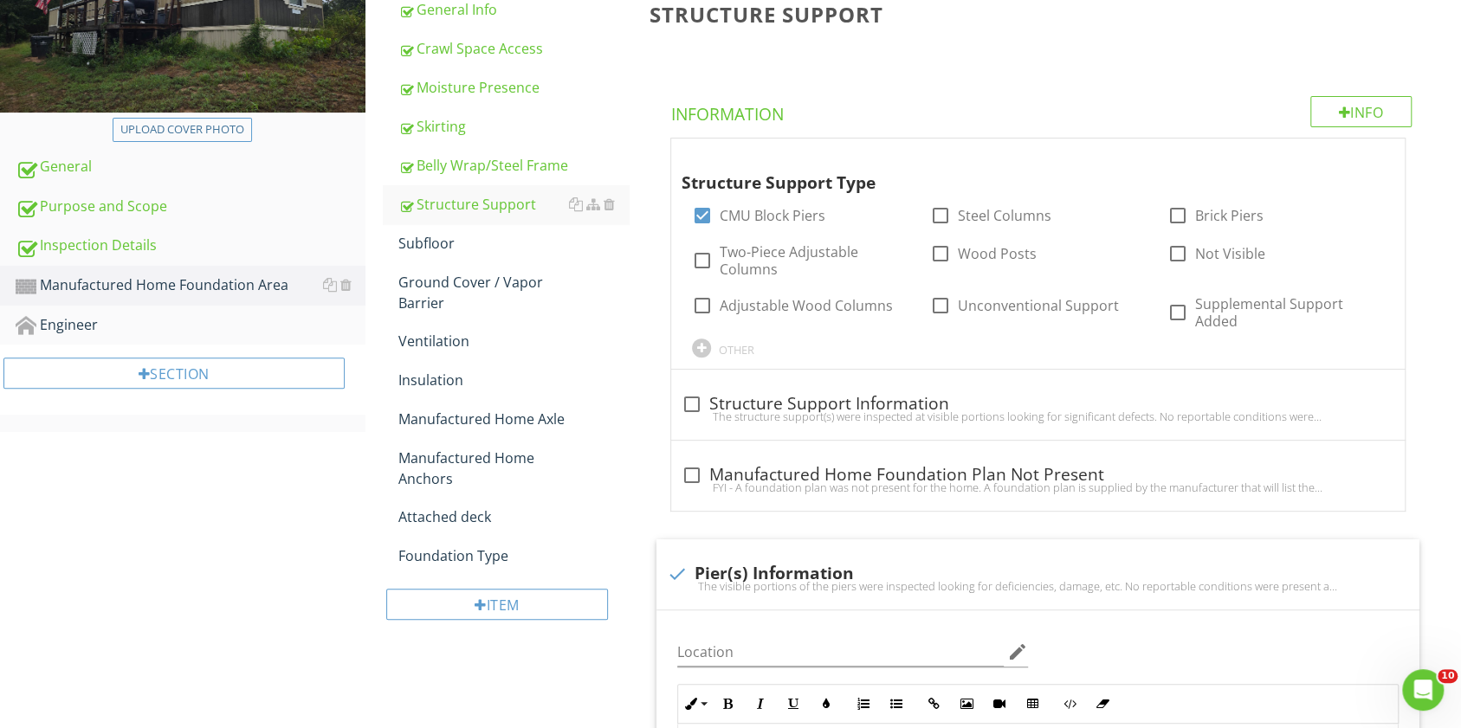
scroll to position [261, 0]
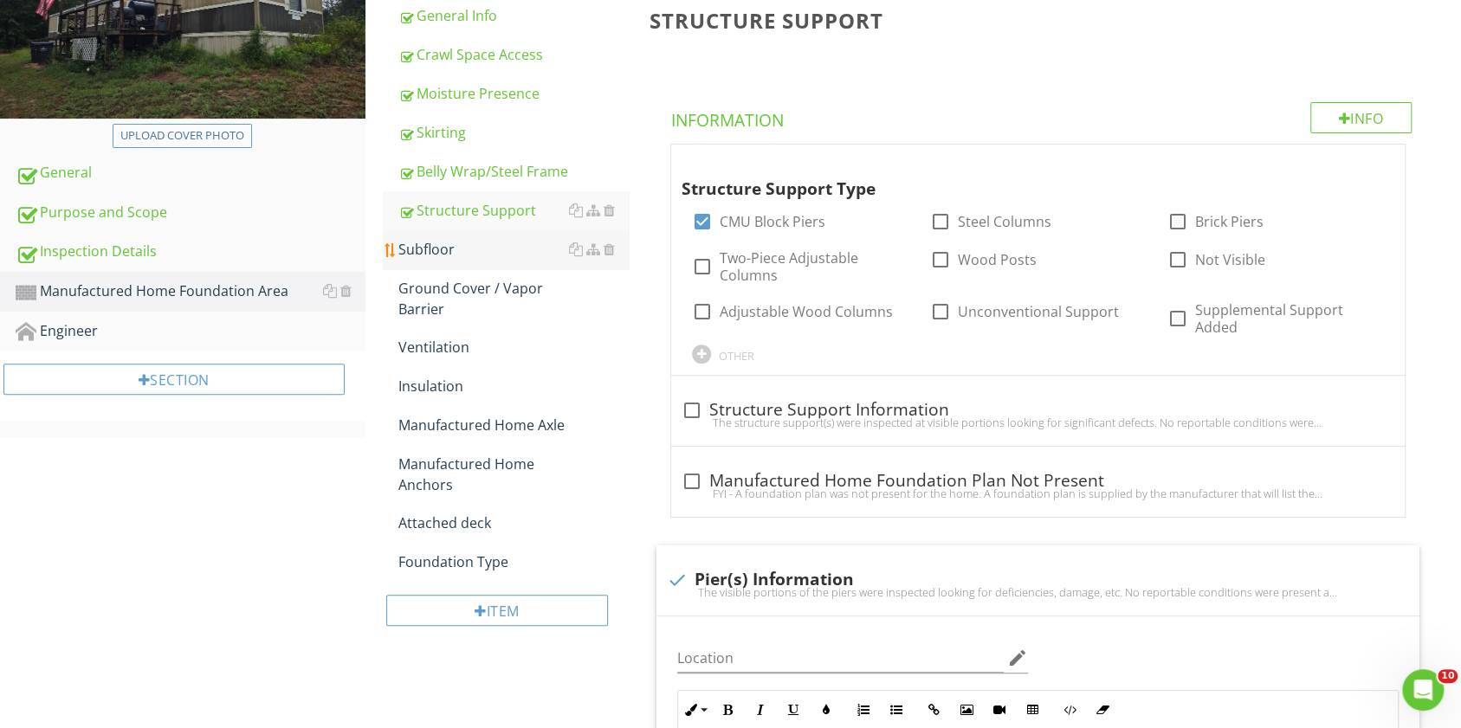
click at [450, 253] on div "Subfloor" at bounding box center [513, 249] width 230 height 21
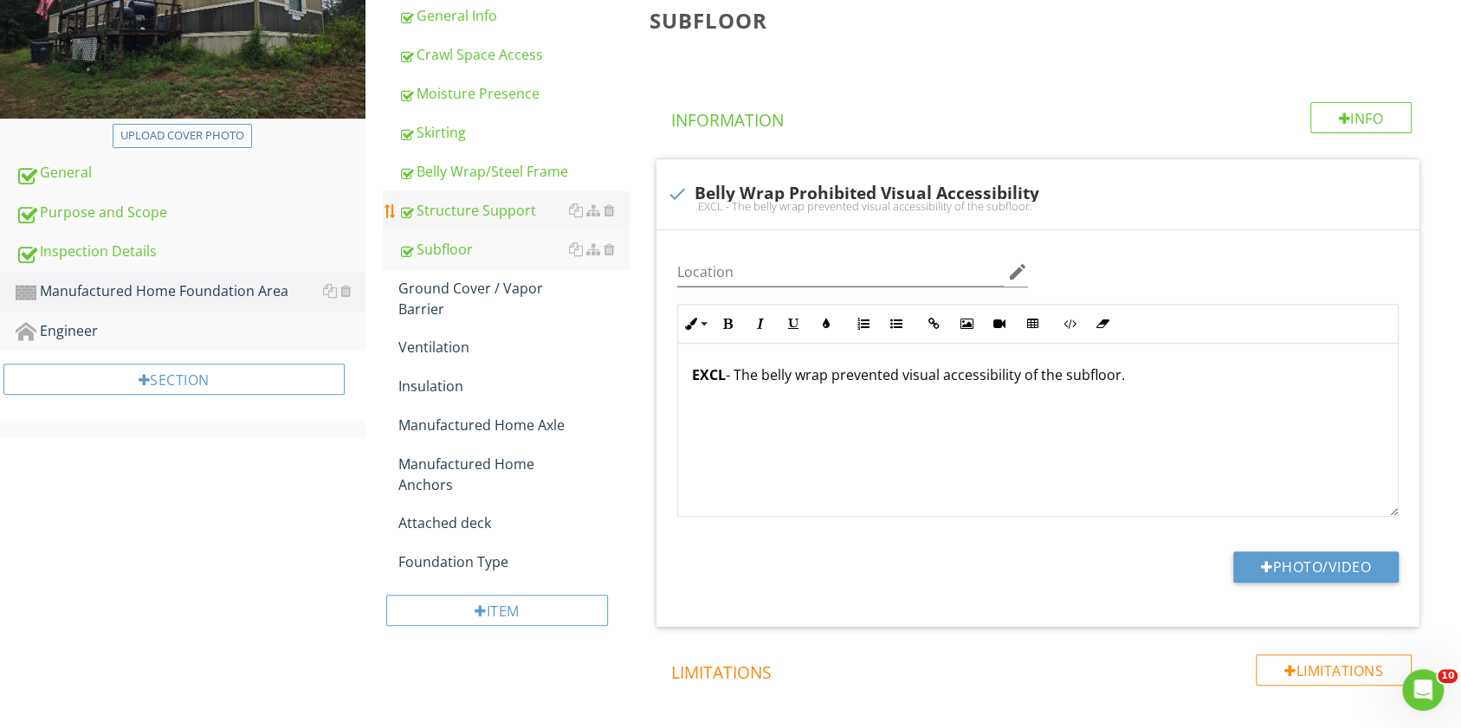
click at [488, 197] on link "Structure Support" at bounding box center [513, 210] width 230 height 38
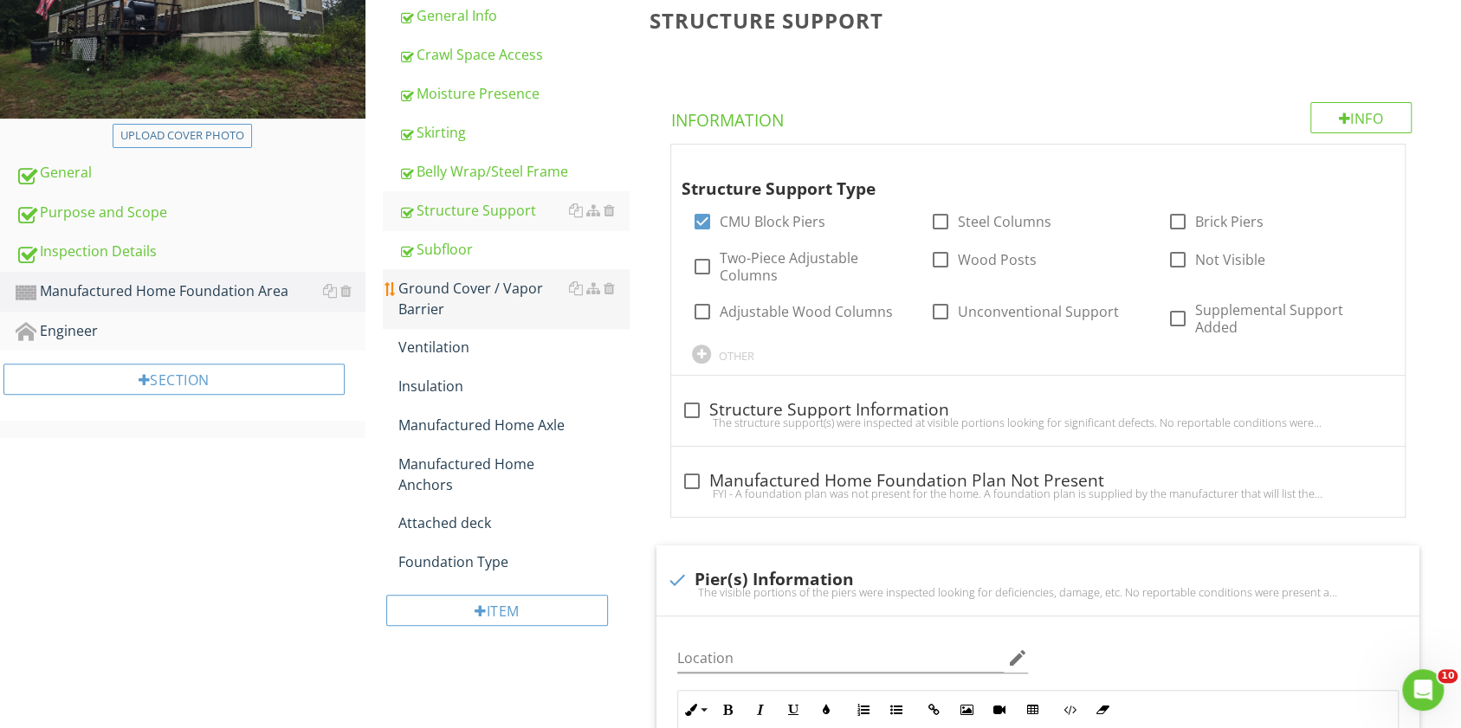
click at [470, 286] on div "Ground Cover / Vapor Barrier" at bounding box center [513, 299] width 230 height 42
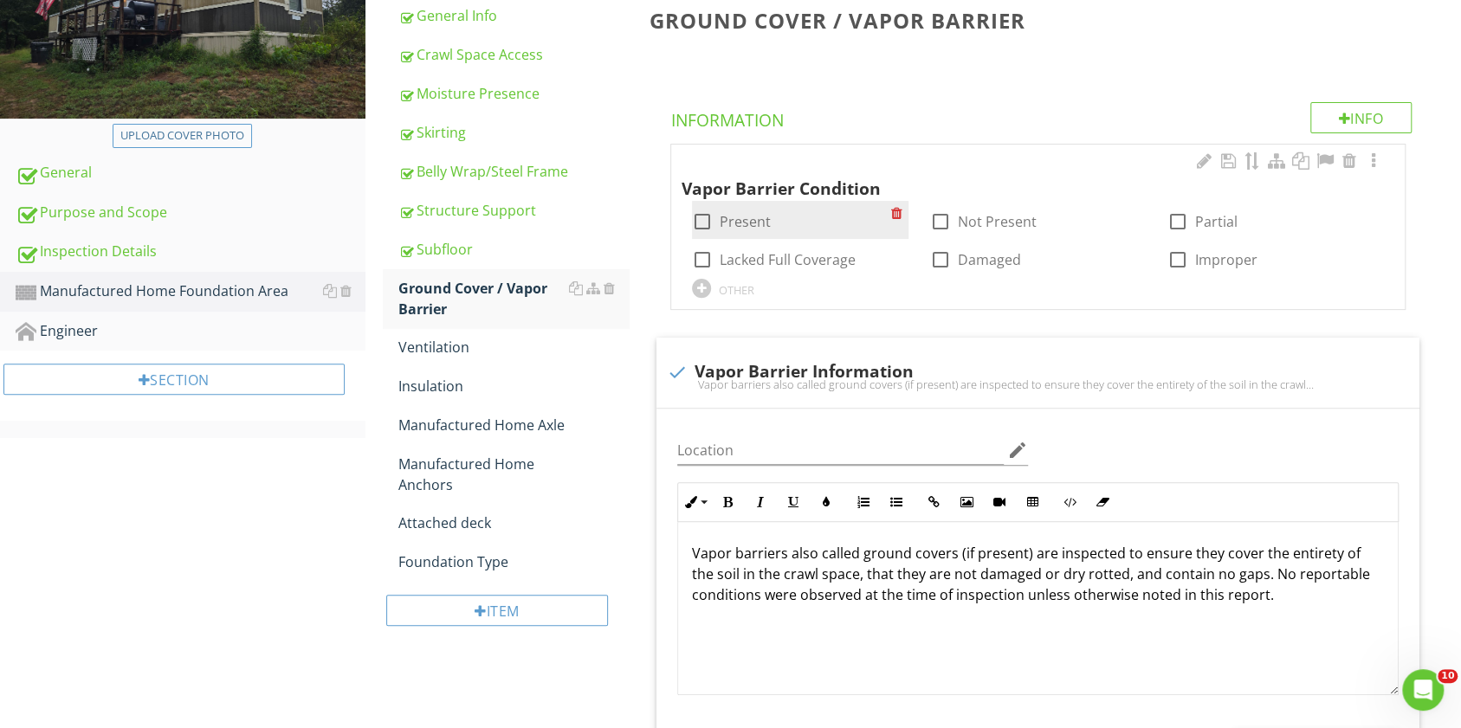
click at [706, 217] on div at bounding box center [702, 221] width 29 height 29
checkbox input "true"
click at [703, 251] on div at bounding box center [702, 259] width 29 height 29
checkbox input "true"
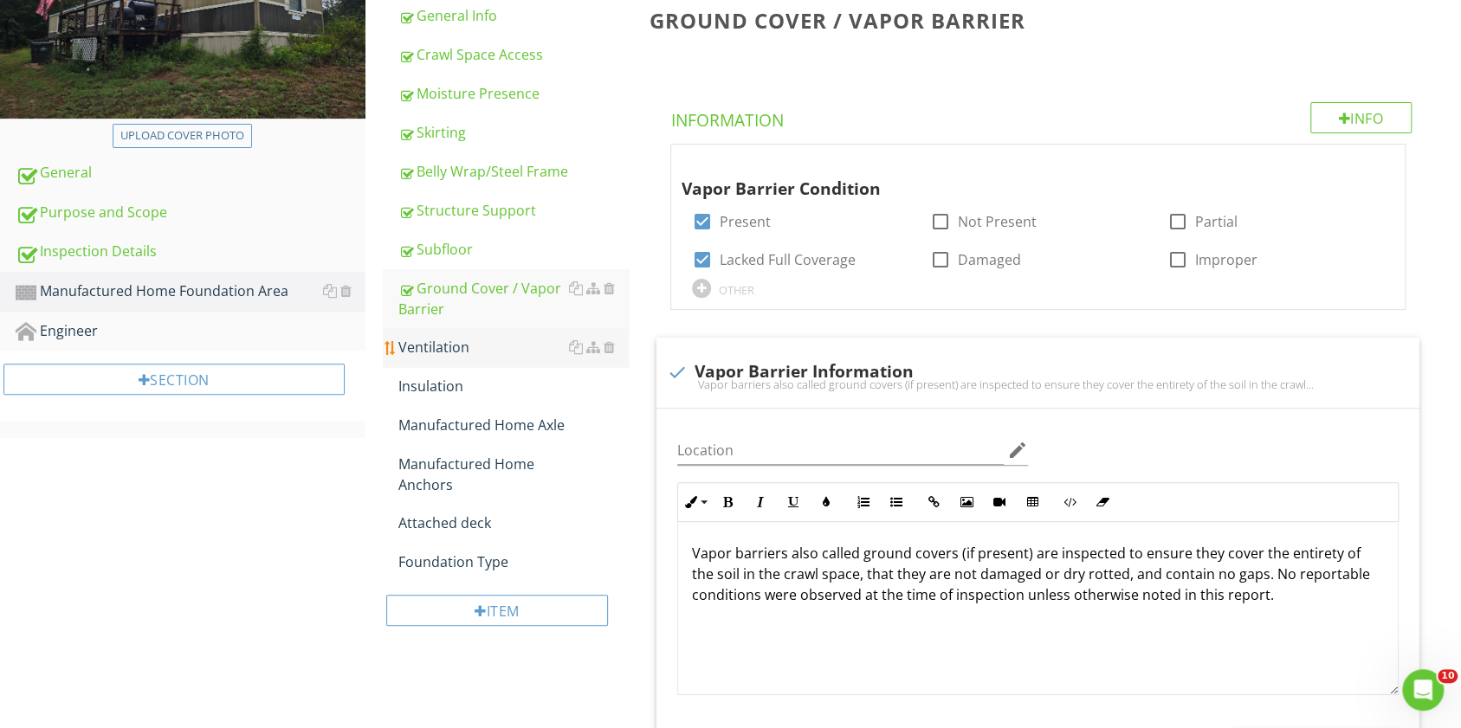
click at [427, 350] on div "Ventilation" at bounding box center [513, 347] width 230 height 21
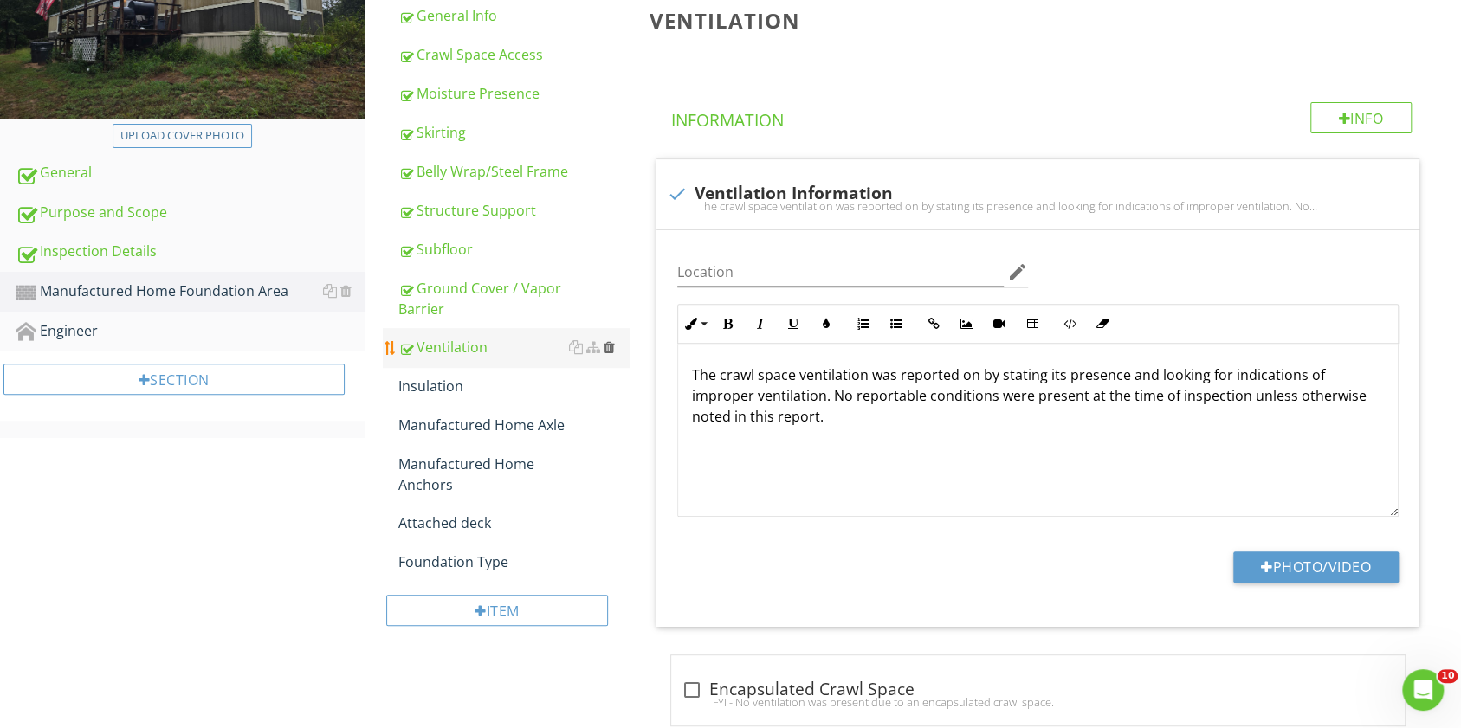
click at [610, 349] on div at bounding box center [609, 347] width 11 height 14
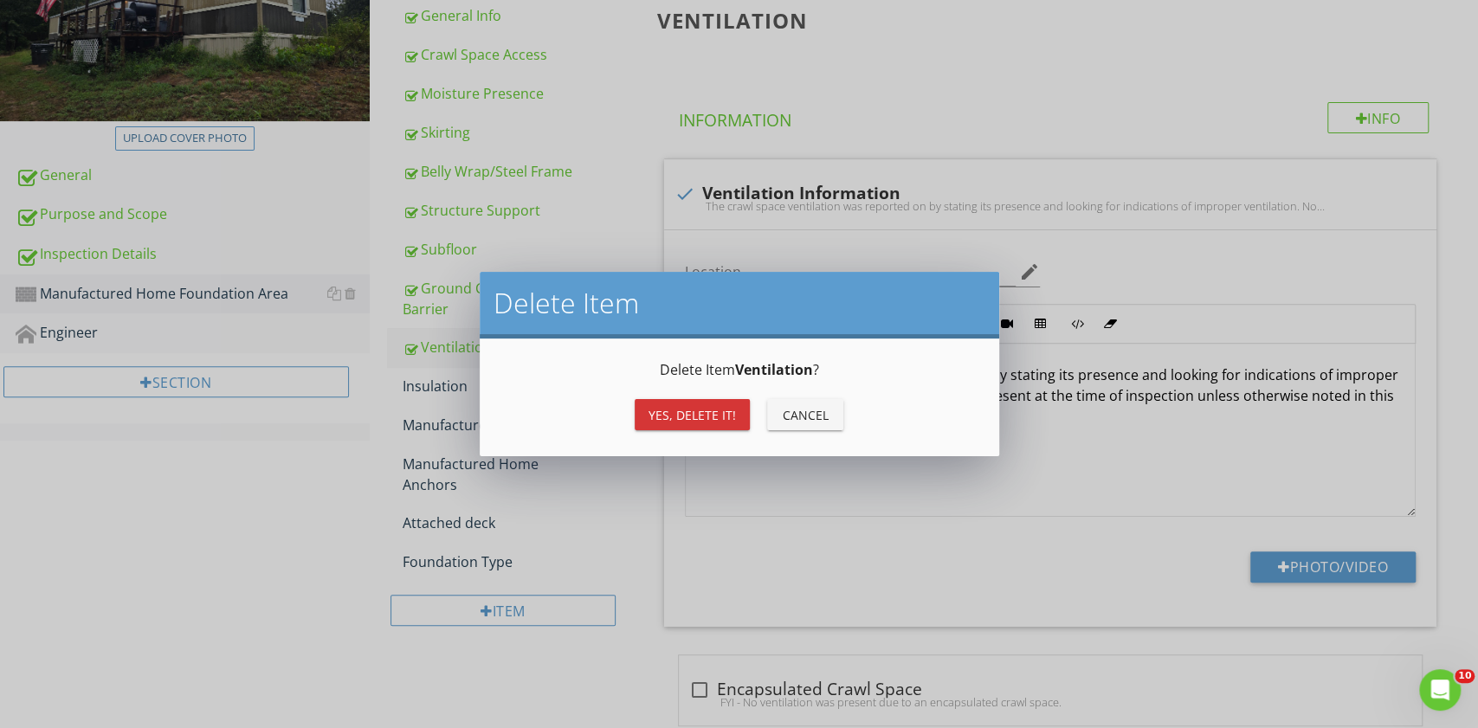
click at [665, 424] on button "Yes, Delete it!" at bounding box center [692, 414] width 115 height 31
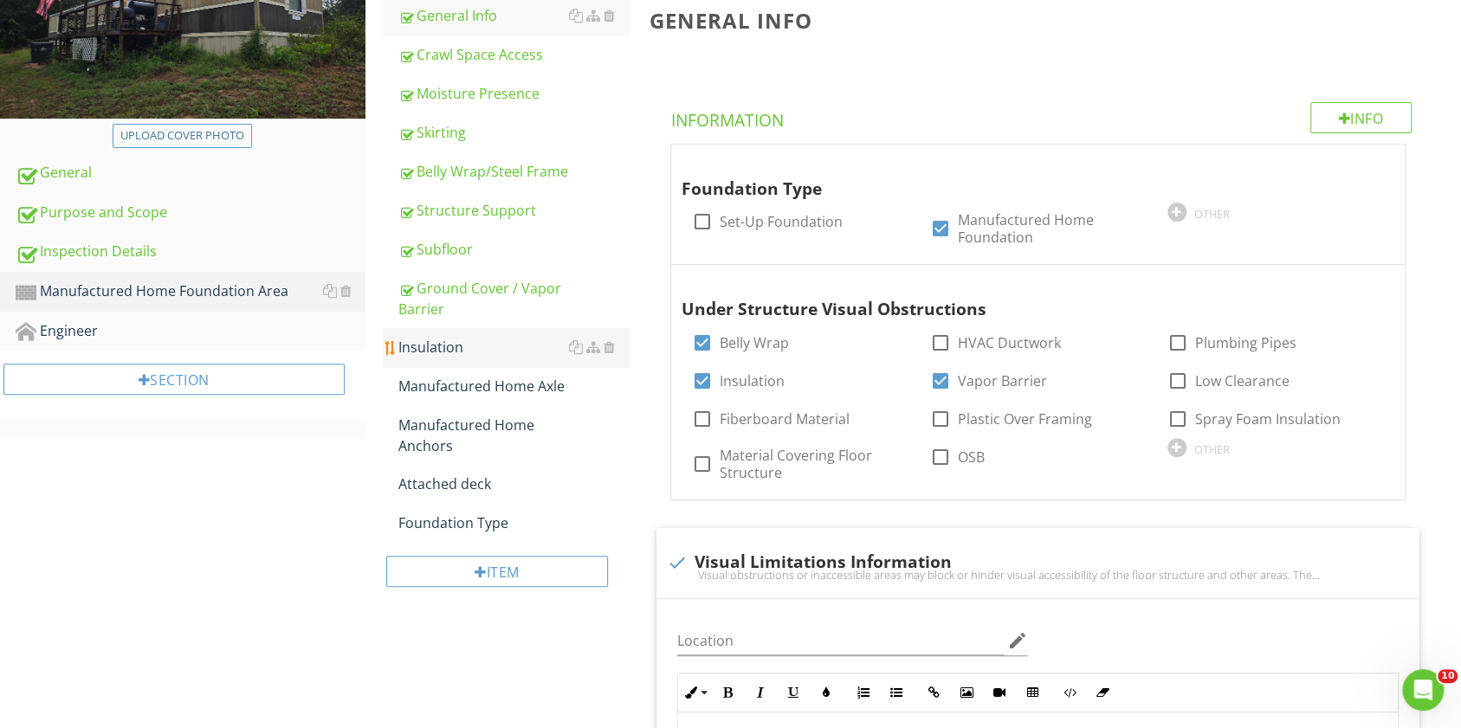
click at [483, 350] on div "Insulation" at bounding box center [513, 347] width 230 height 21
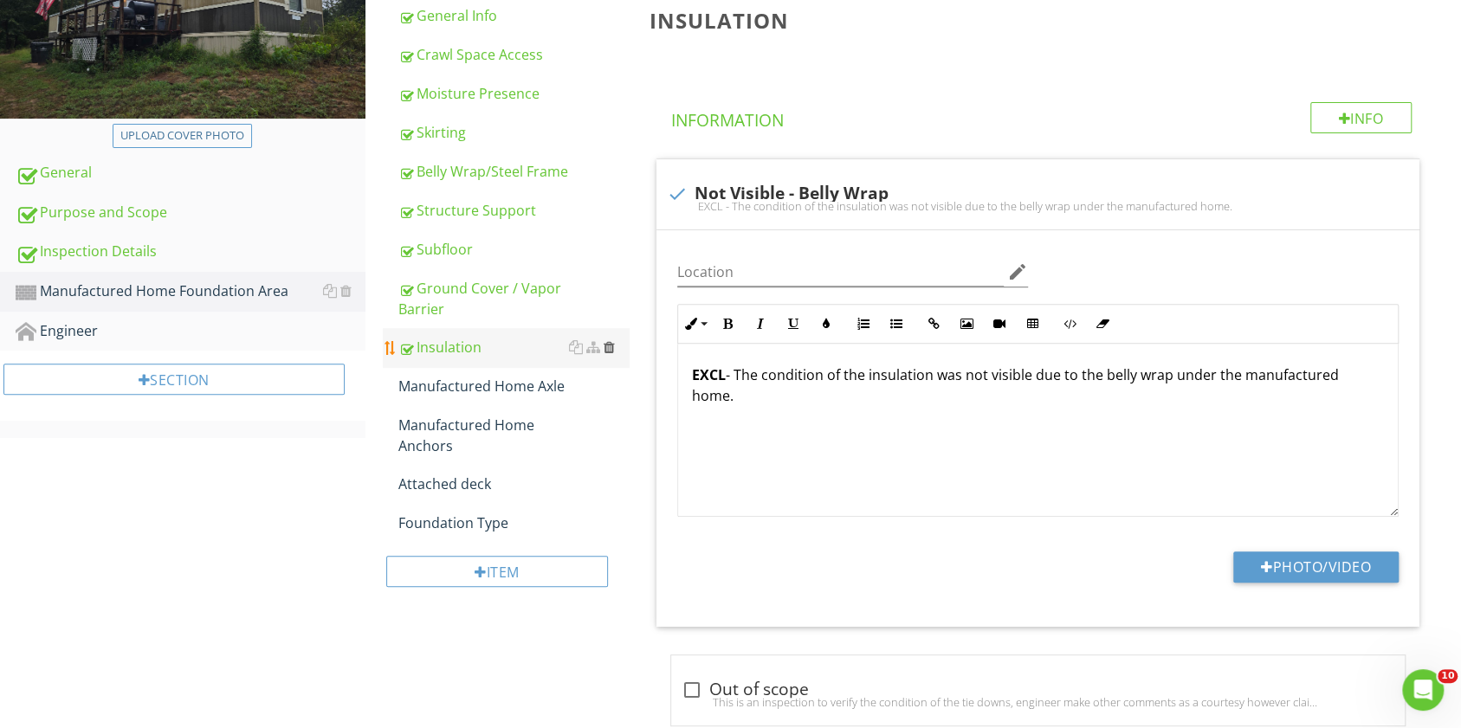
click at [613, 346] on div at bounding box center [609, 347] width 11 height 14
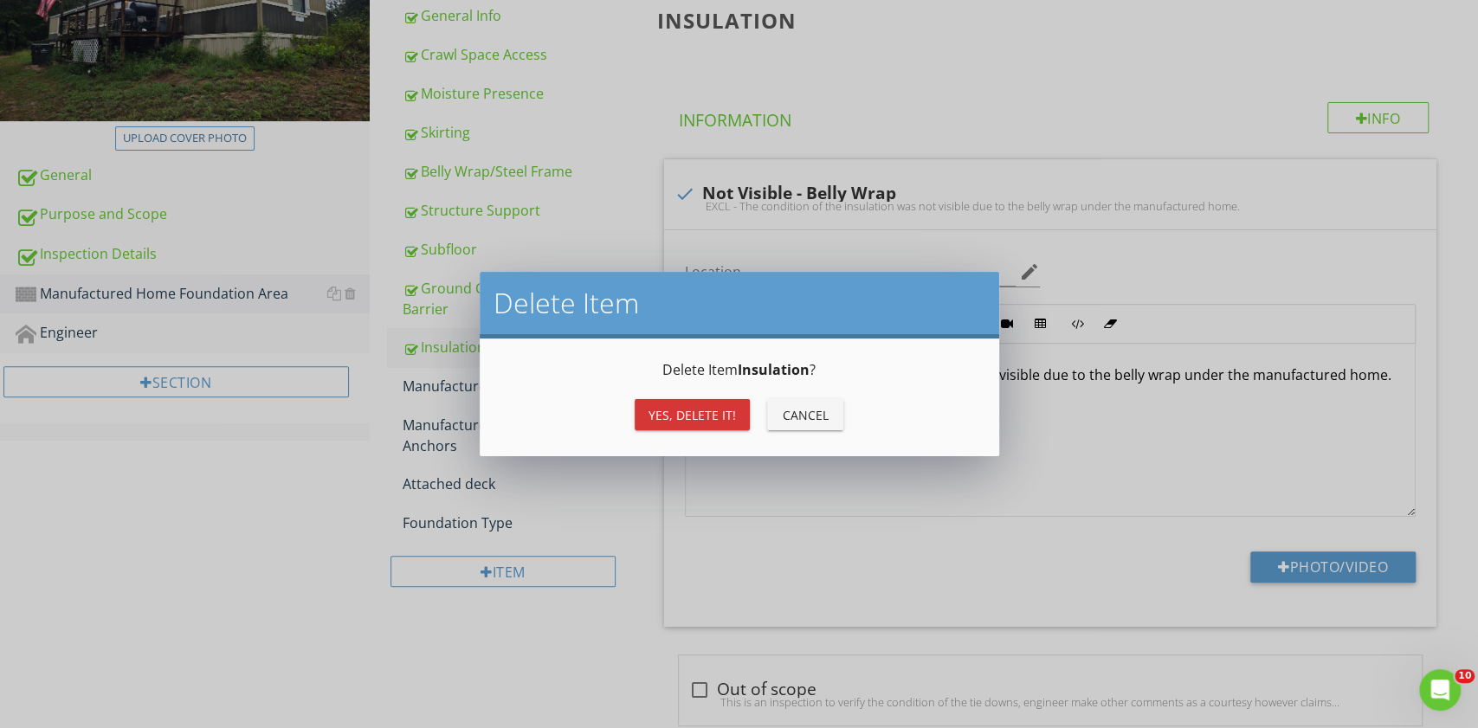
click at [656, 409] on div "Yes, Delete it!" at bounding box center [692, 415] width 87 height 18
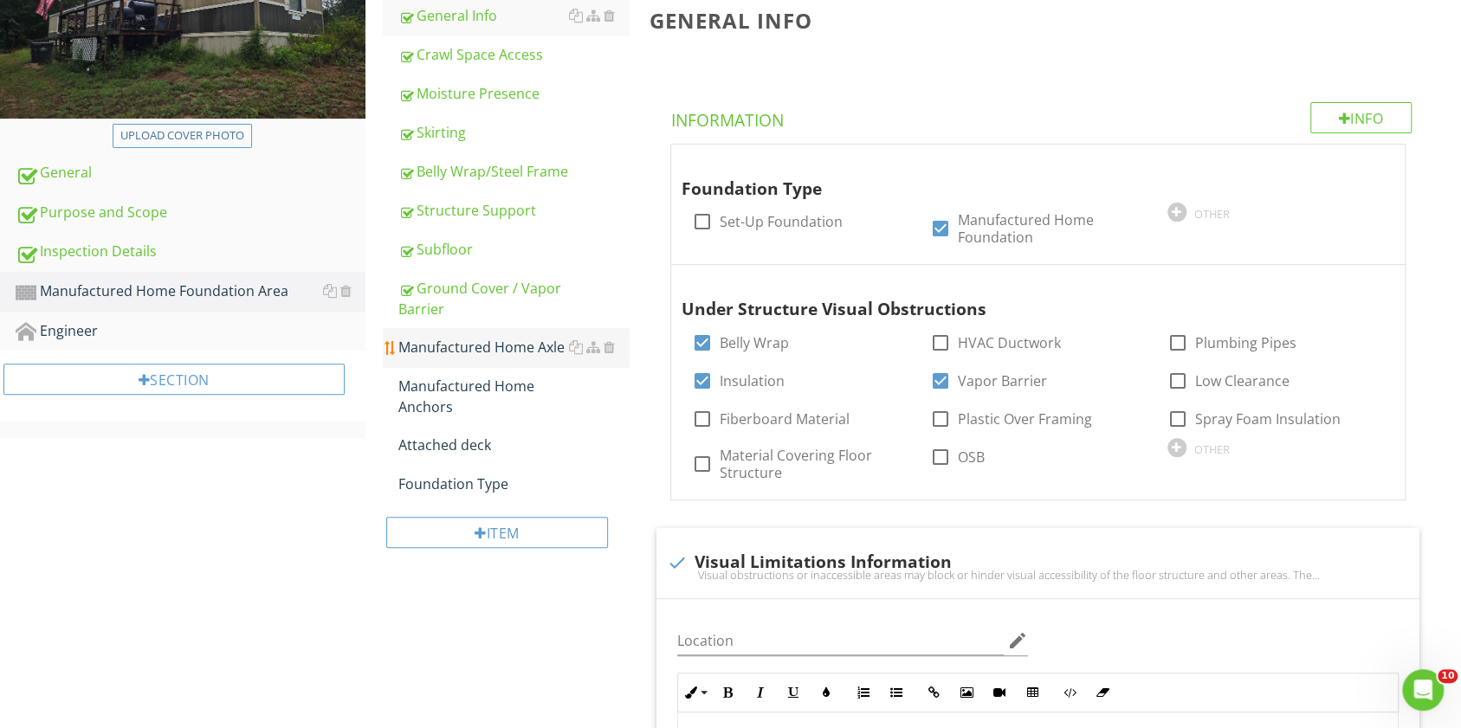
click at [516, 348] on div "Manufactured Home Axle" at bounding box center [513, 347] width 230 height 21
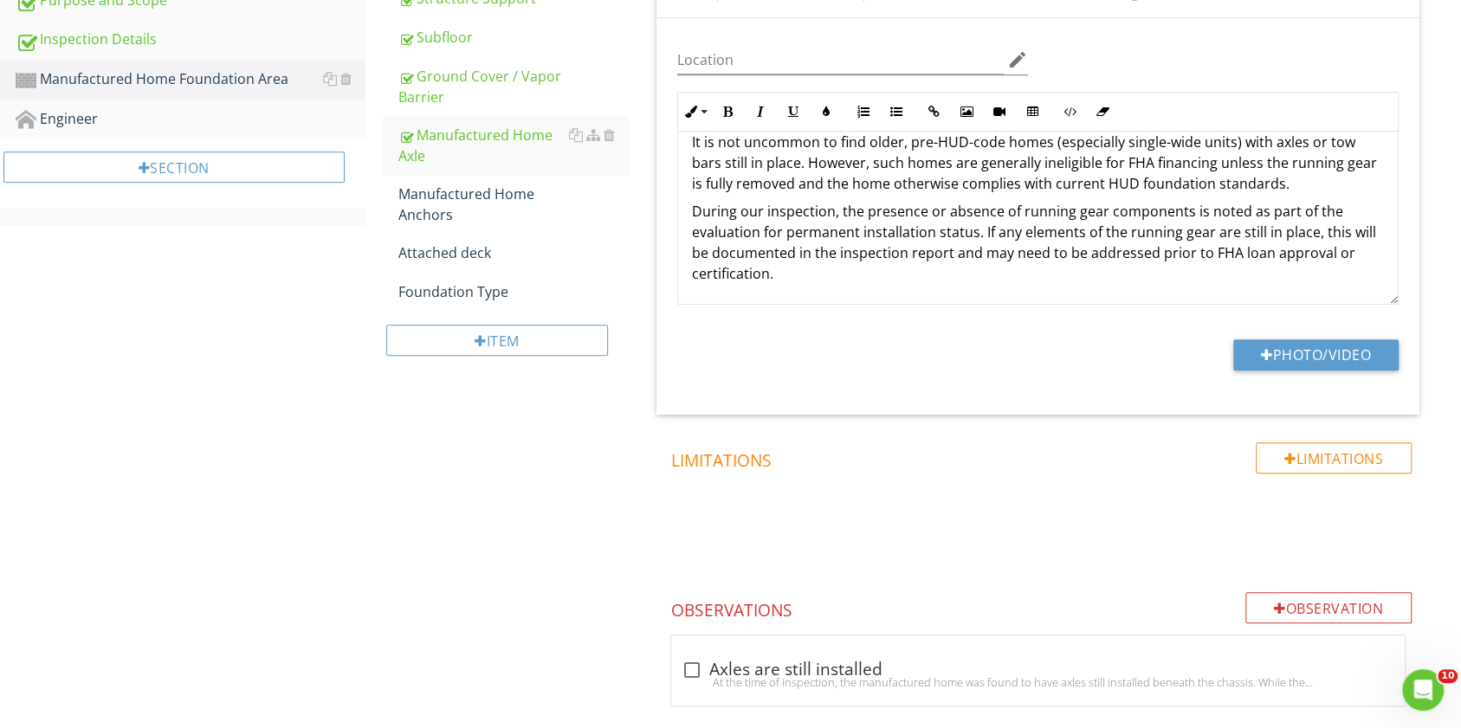
scroll to position [506, 0]
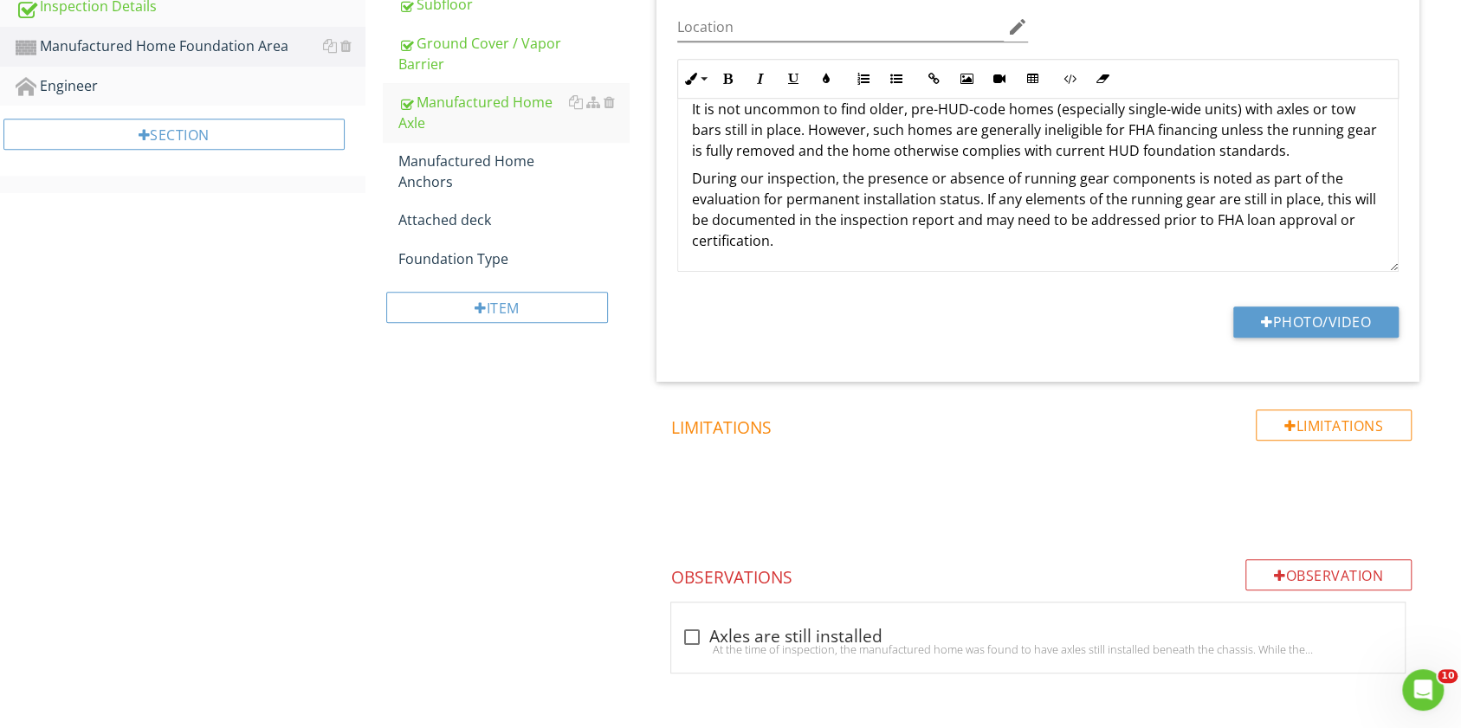
drag, startPoint x: 946, startPoint y: 572, endPoint x: 547, endPoint y: 552, distance: 398.9
click at [547, 552] on div "Manufactured Home Foundation Area General Info Crawl Space Access Moisture Pres…" at bounding box center [913, 199] width 1096 height 1064
drag, startPoint x: 547, startPoint y: 552, endPoint x: 470, endPoint y: 419, distance: 153.3
click at [470, 419] on div "Manufactured Home Foundation Area General Info Crawl Space Access Moisture Pres…" at bounding box center [913, 199] width 1096 height 1064
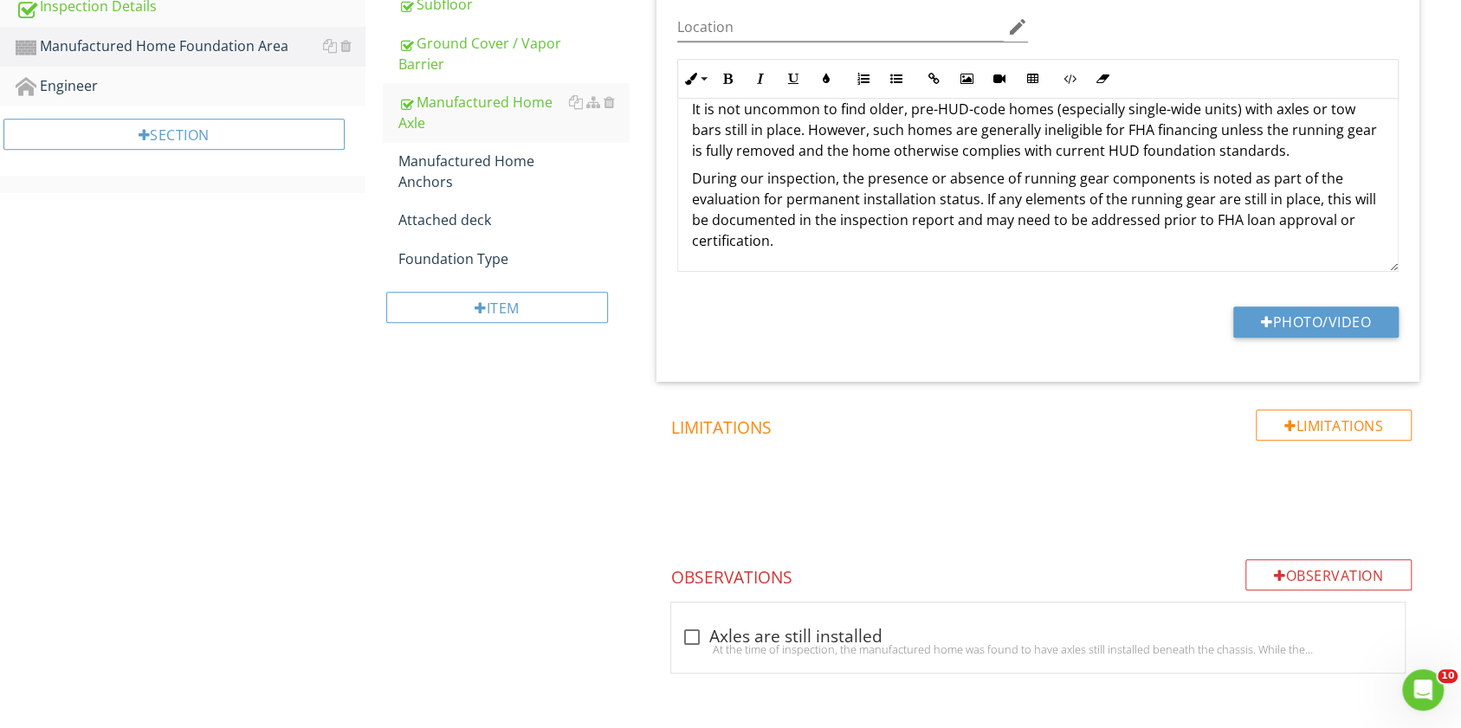
click at [470, 419] on div "Manufactured Home Foundation Area General Info Crawl Space Access Moisture Pres…" at bounding box center [913, 199] width 1096 height 1064
click at [432, 167] on div "Manufactured Home Anchors" at bounding box center [513, 172] width 230 height 42
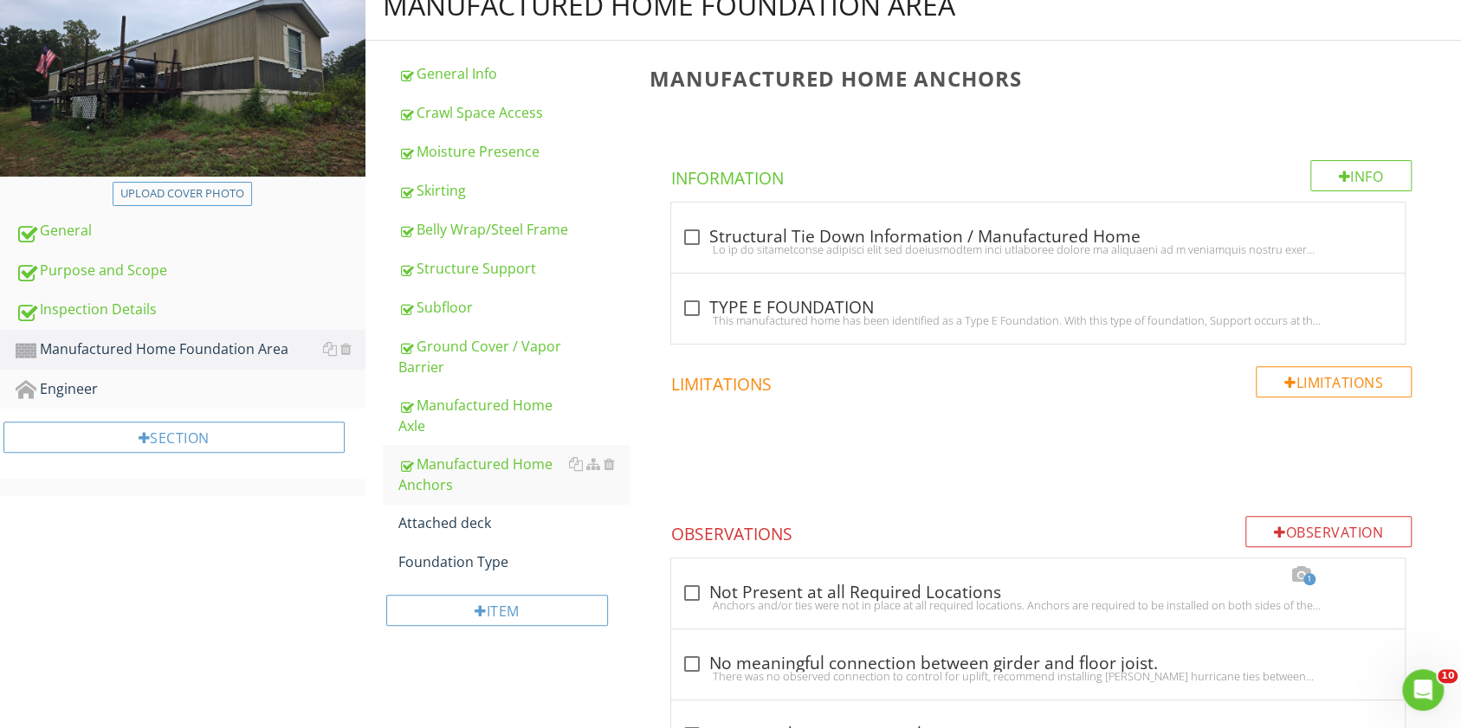
scroll to position [219, 0]
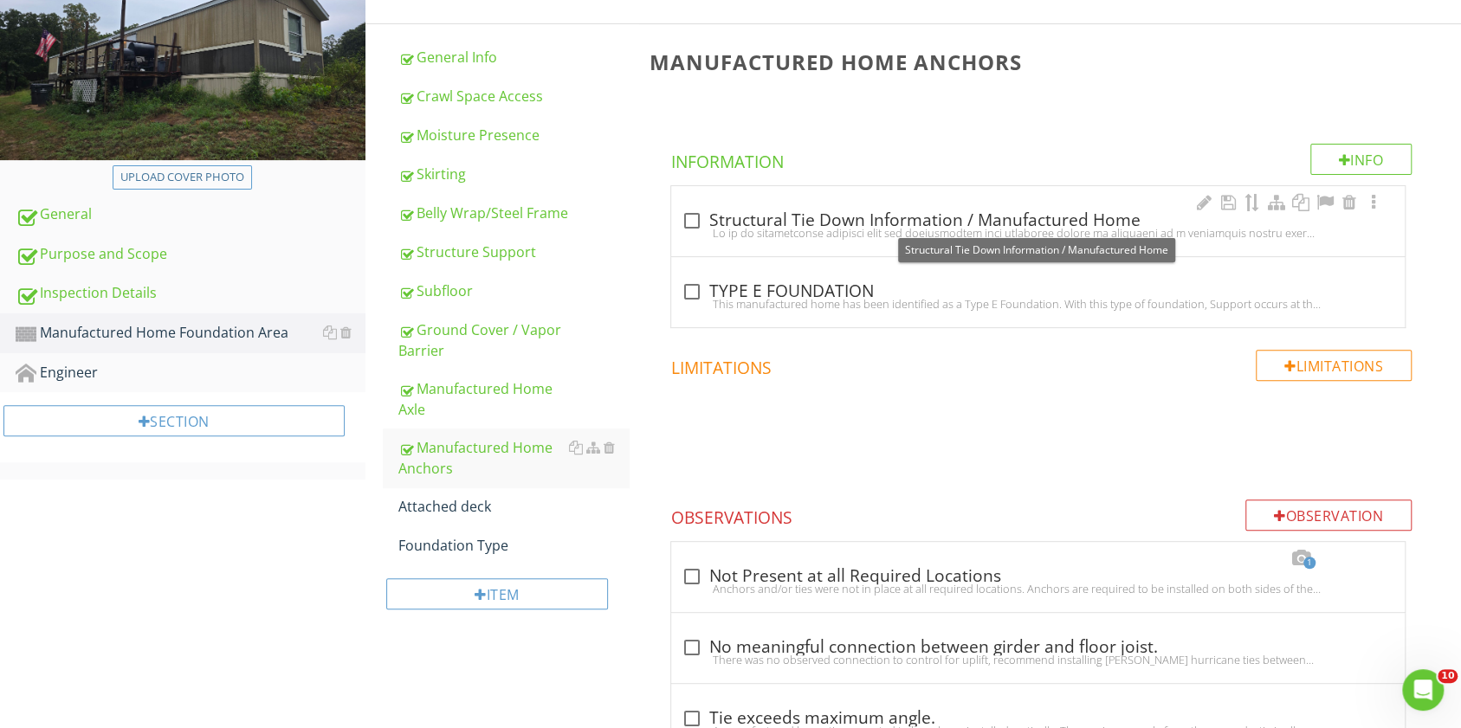
click at [691, 215] on div at bounding box center [691, 220] width 29 height 29
checkbox input "true"
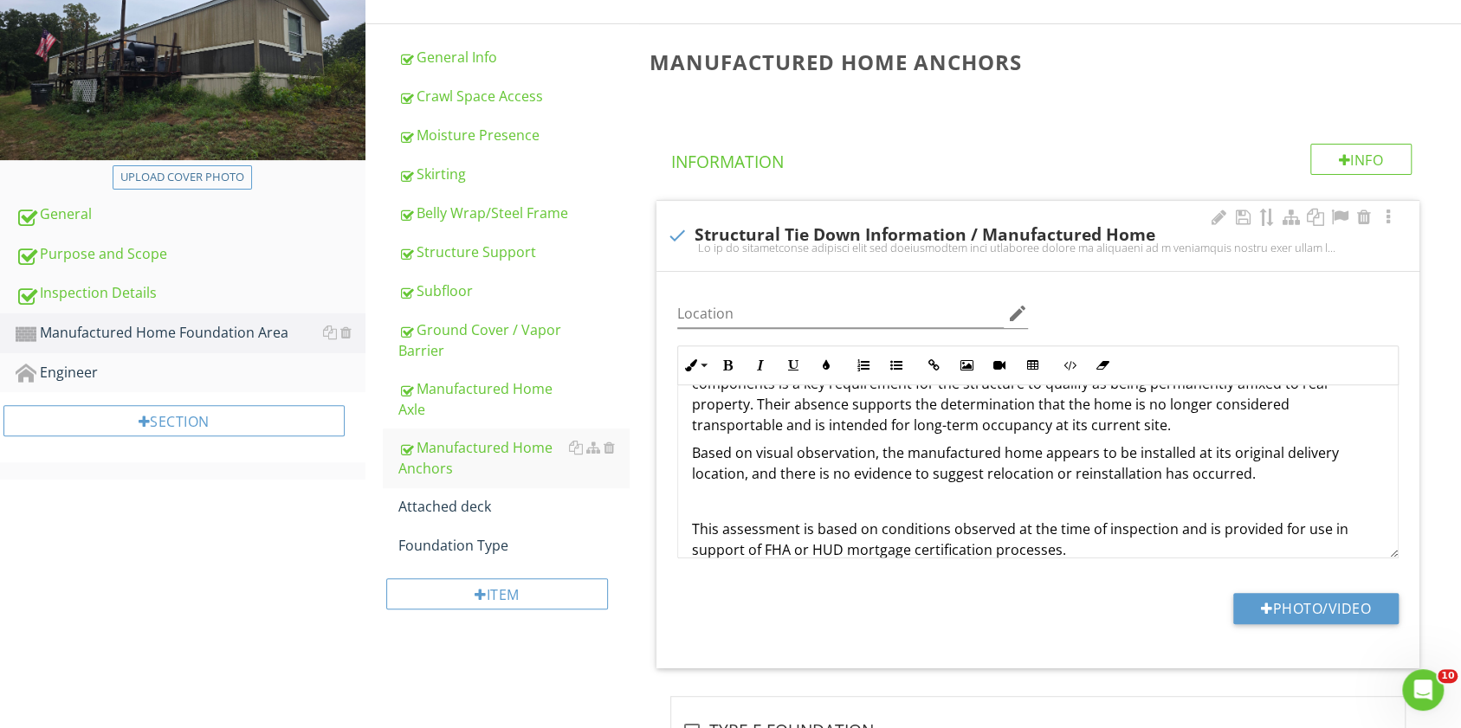
scroll to position [340, 0]
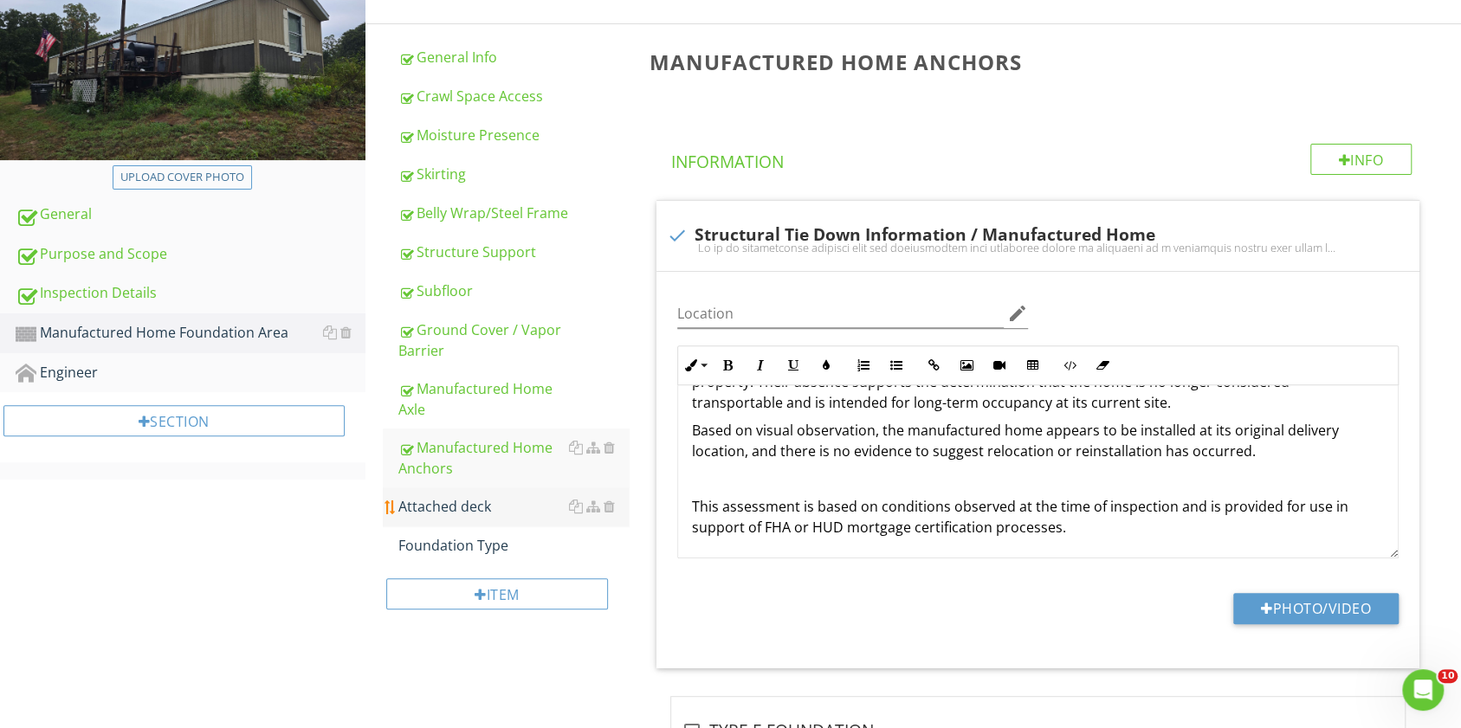
click at [492, 508] on div "Attached deck" at bounding box center [513, 506] width 230 height 21
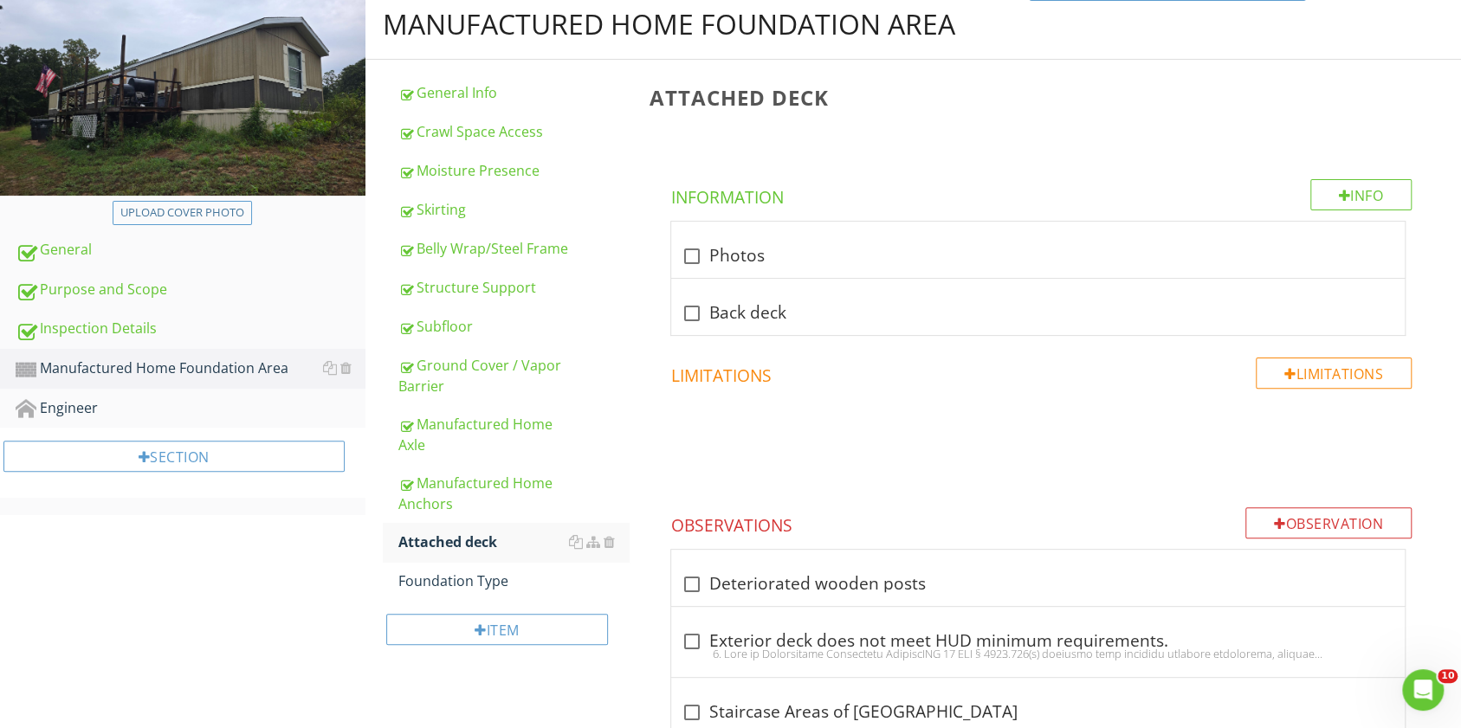
scroll to position [230, 0]
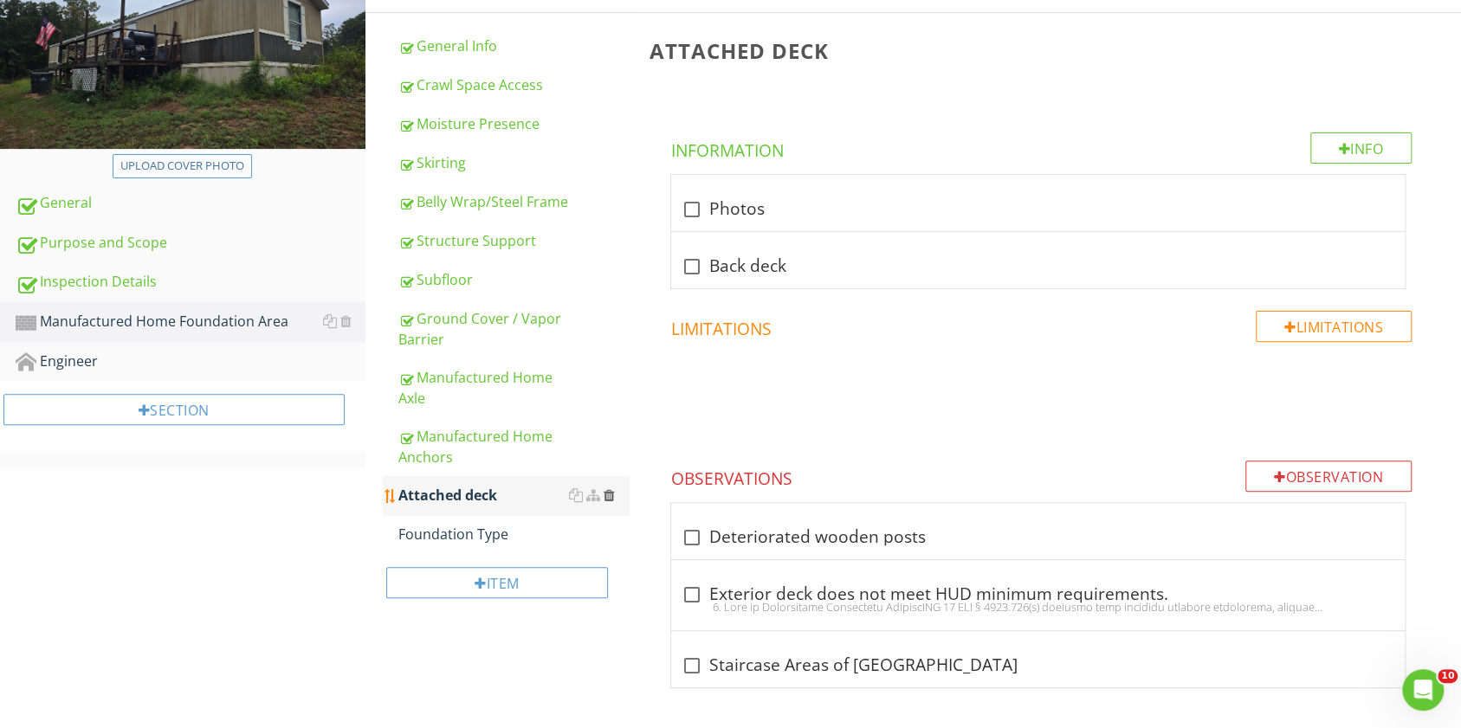
click at [608, 500] on div at bounding box center [609, 495] width 11 height 14
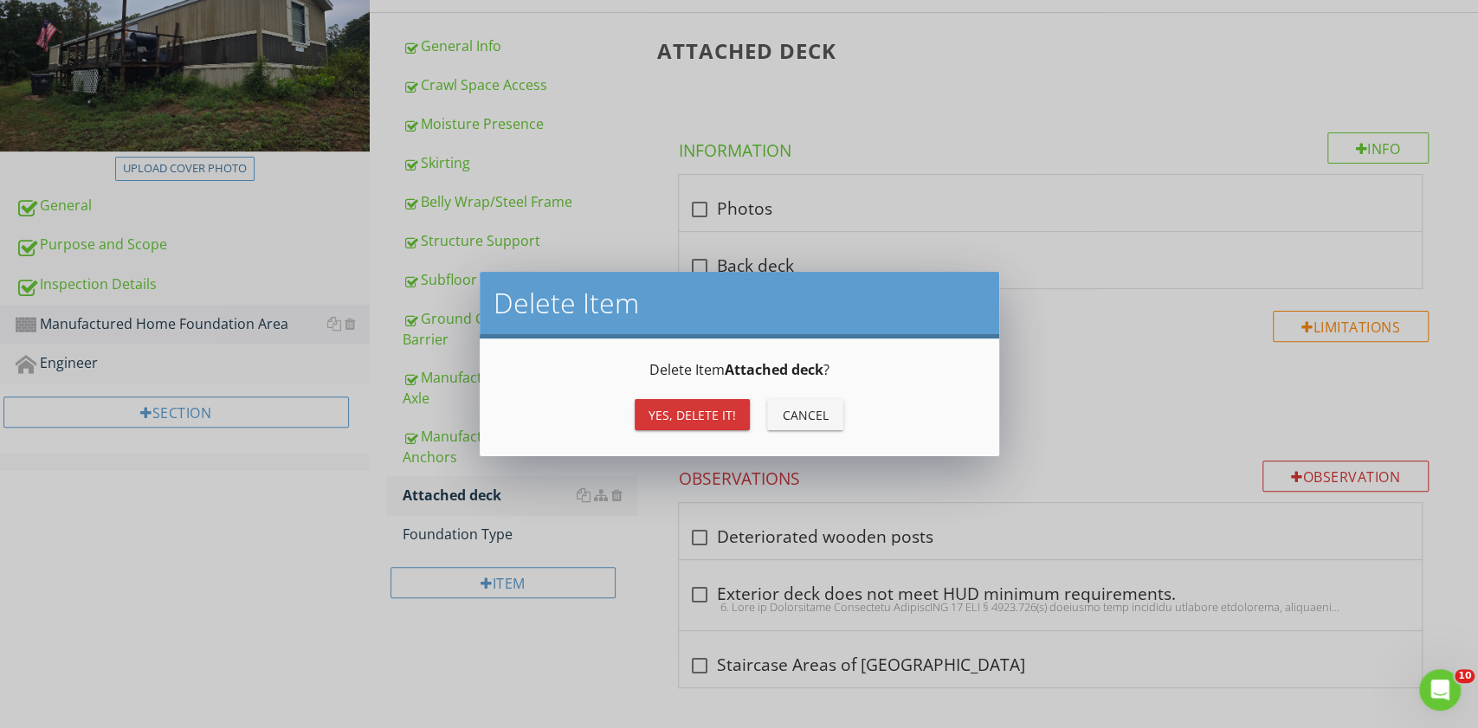
click at [677, 403] on button "Yes, Delete it!" at bounding box center [692, 414] width 115 height 31
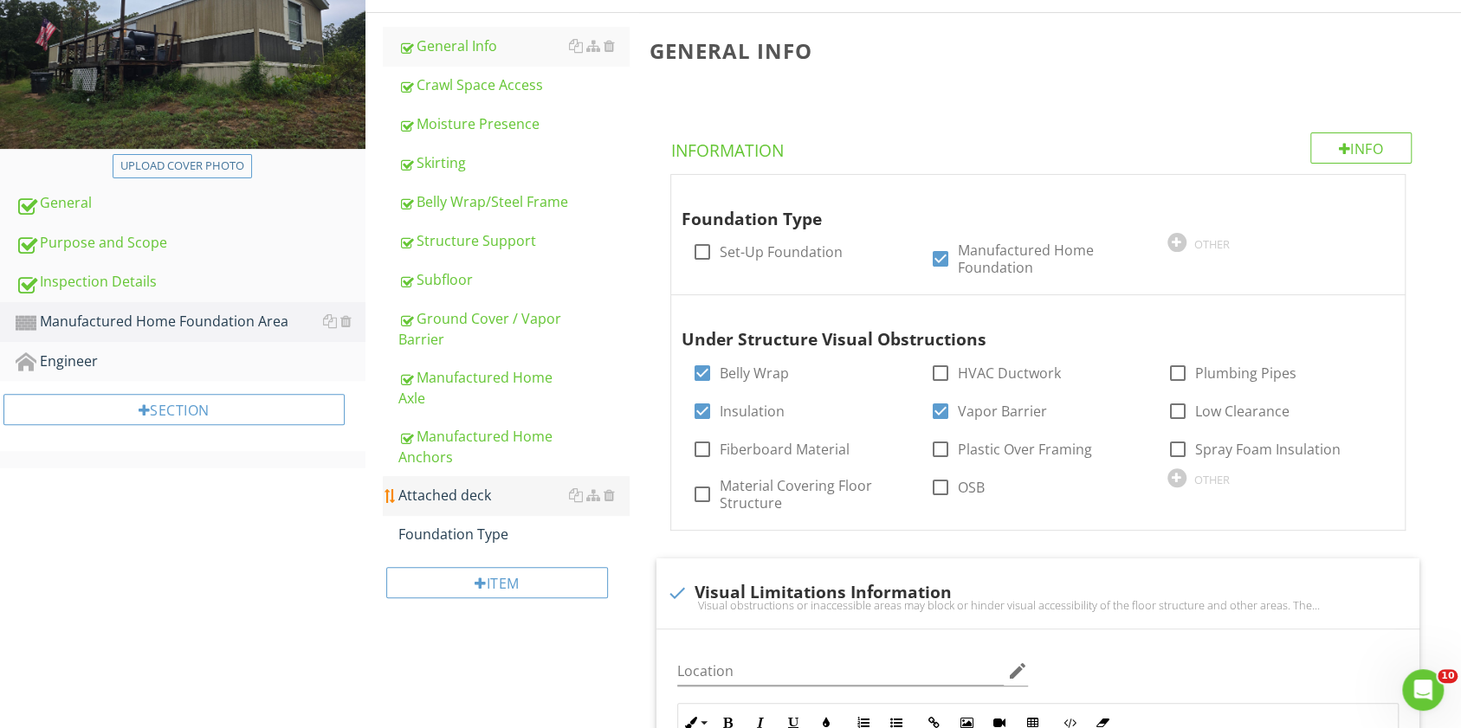
click at [495, 508] on link "Attached deck" at bounding box center [513, 495] width 230 height 38
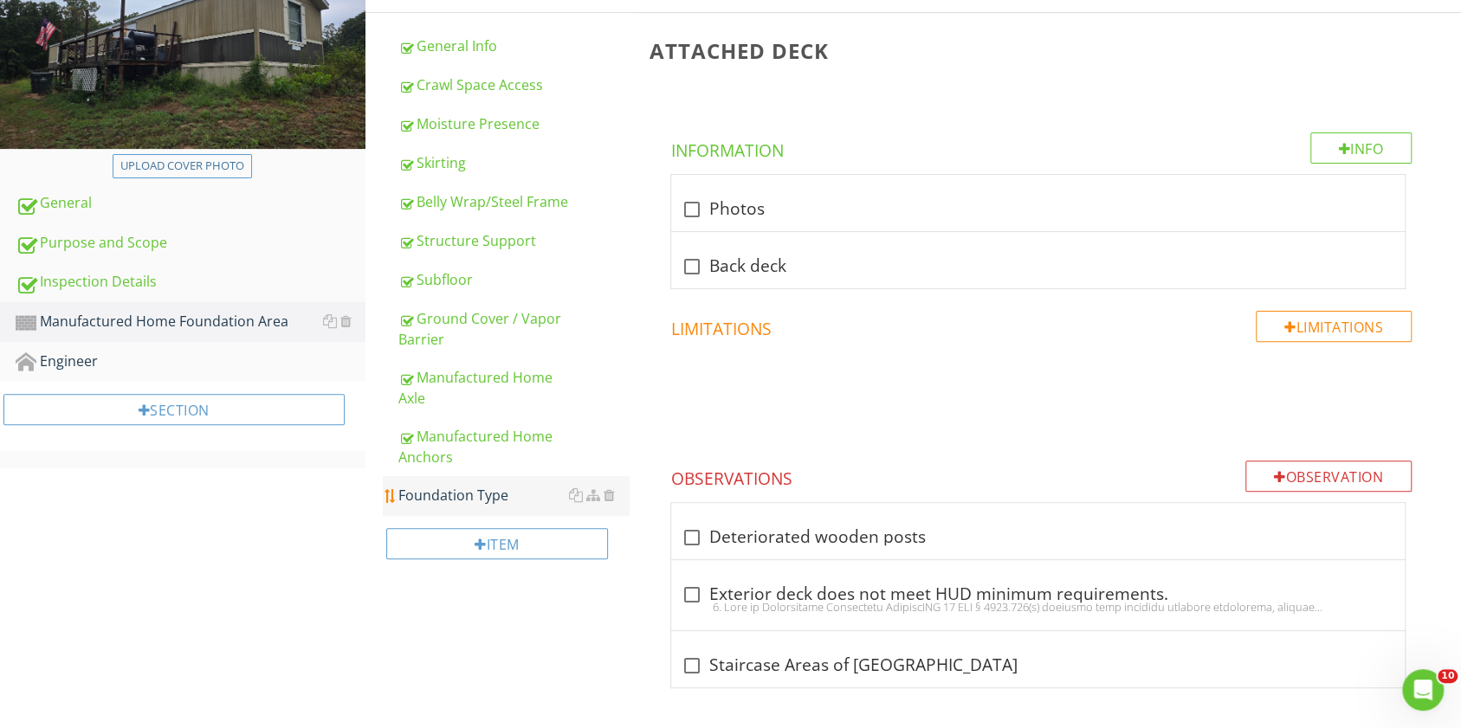
click at [480, 497] on div "Foundation Type" at bounding box center [513, 495] width 230 height 21
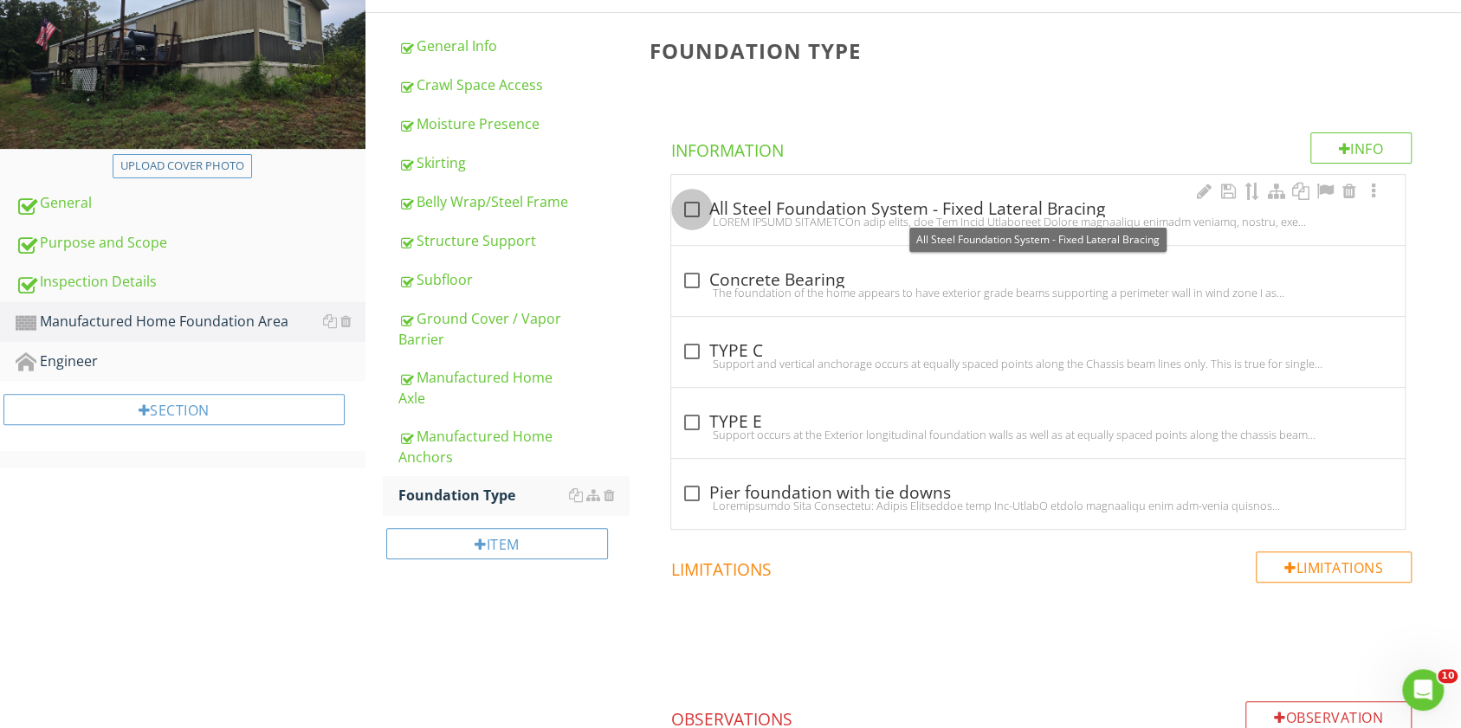
click at [689, 204] on div at bounding box center [691, 209] width 29 height 29
checkbox input "true"
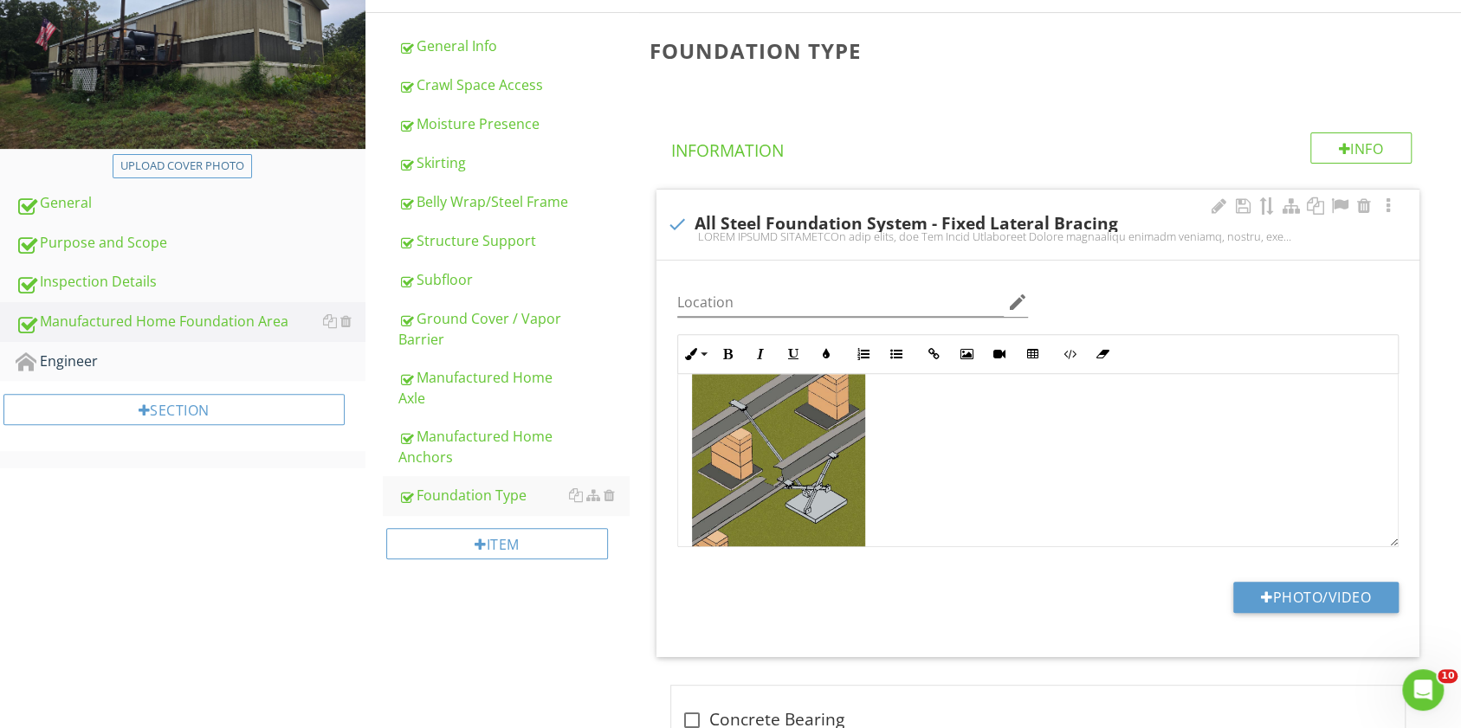
scroll to position [377, 0]
click at [800, 454] on img at bounding box center [778, 463] width 173 height 189
click at [799, 453] on img at bounding box center [778, 463] width 173 height 189
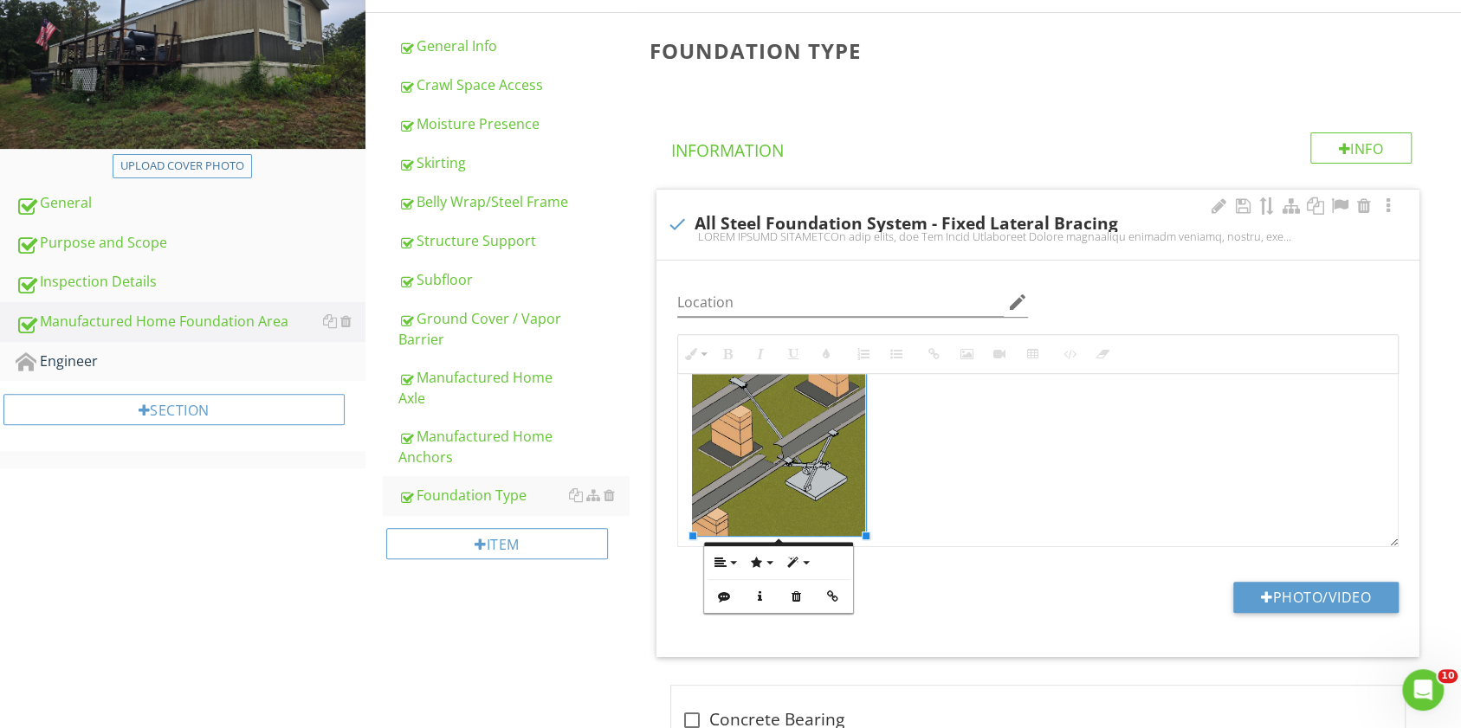
scroll to position [405, 0]
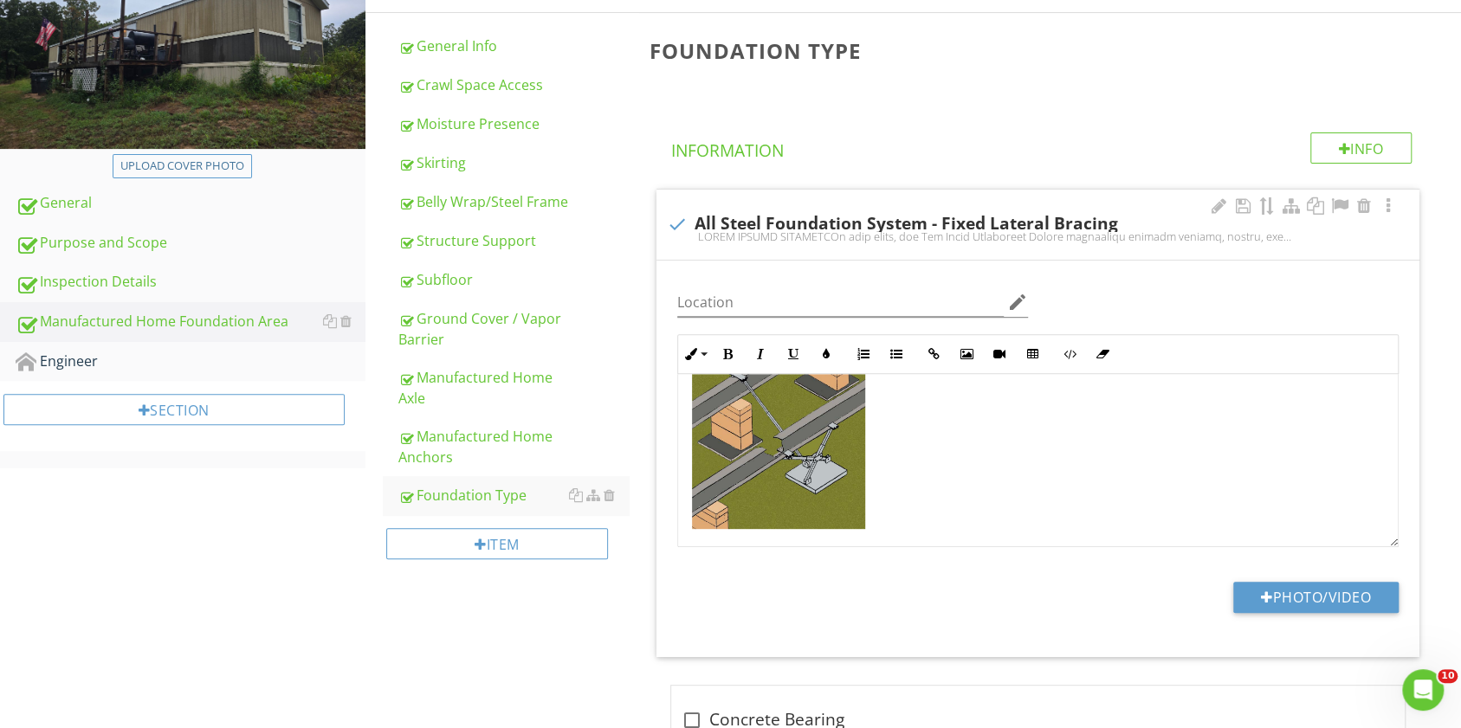
click at [970, 598] on div "Photo/Video" at bounding box center [1038, 604] width 742 height 44
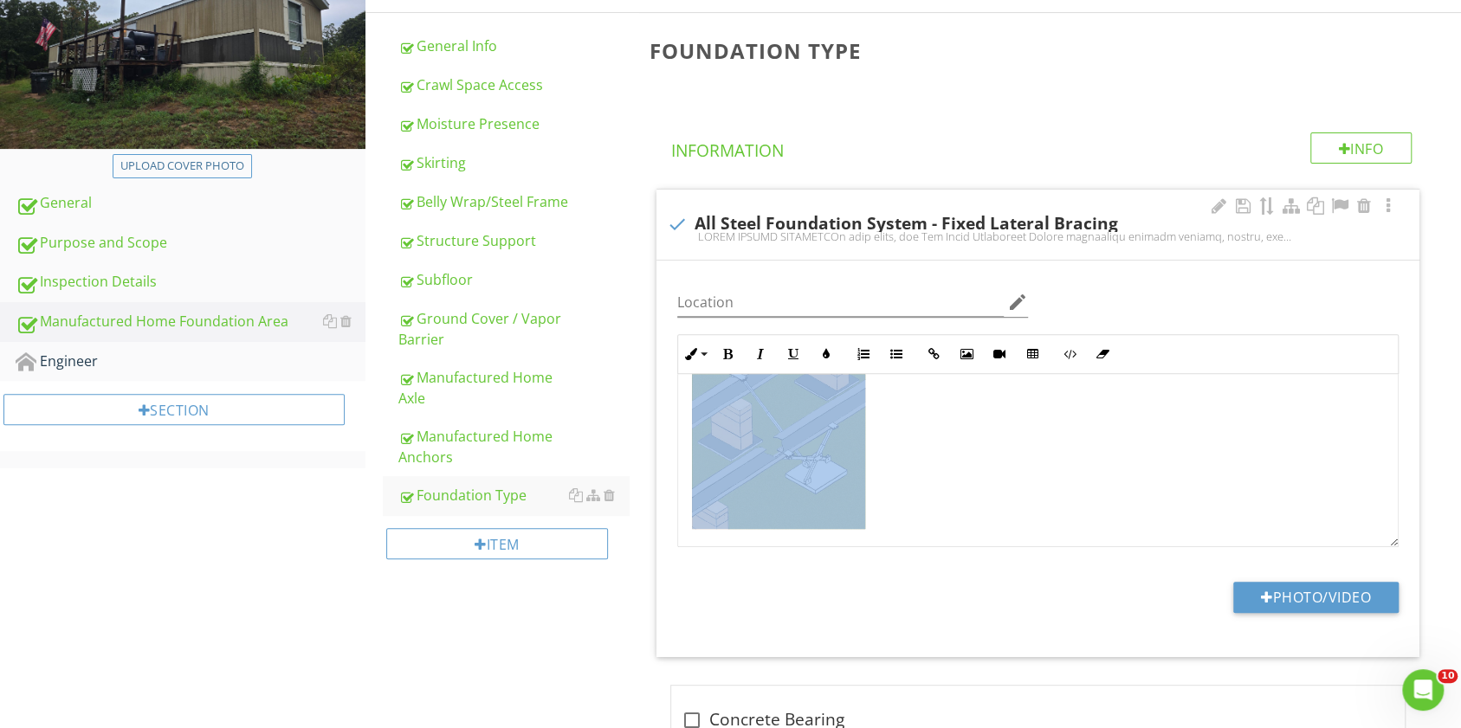
drag, startPoint x: 783, startPoint y: 591, endPoint x: 755, endPoint y: 648, distance: 63.5
click at [755, 648] on div "Location edit Inline Style XLarge Large Normal Small Light Small/Light Bold Ita…" at bounding box center [1038, 459] width 763 height 397
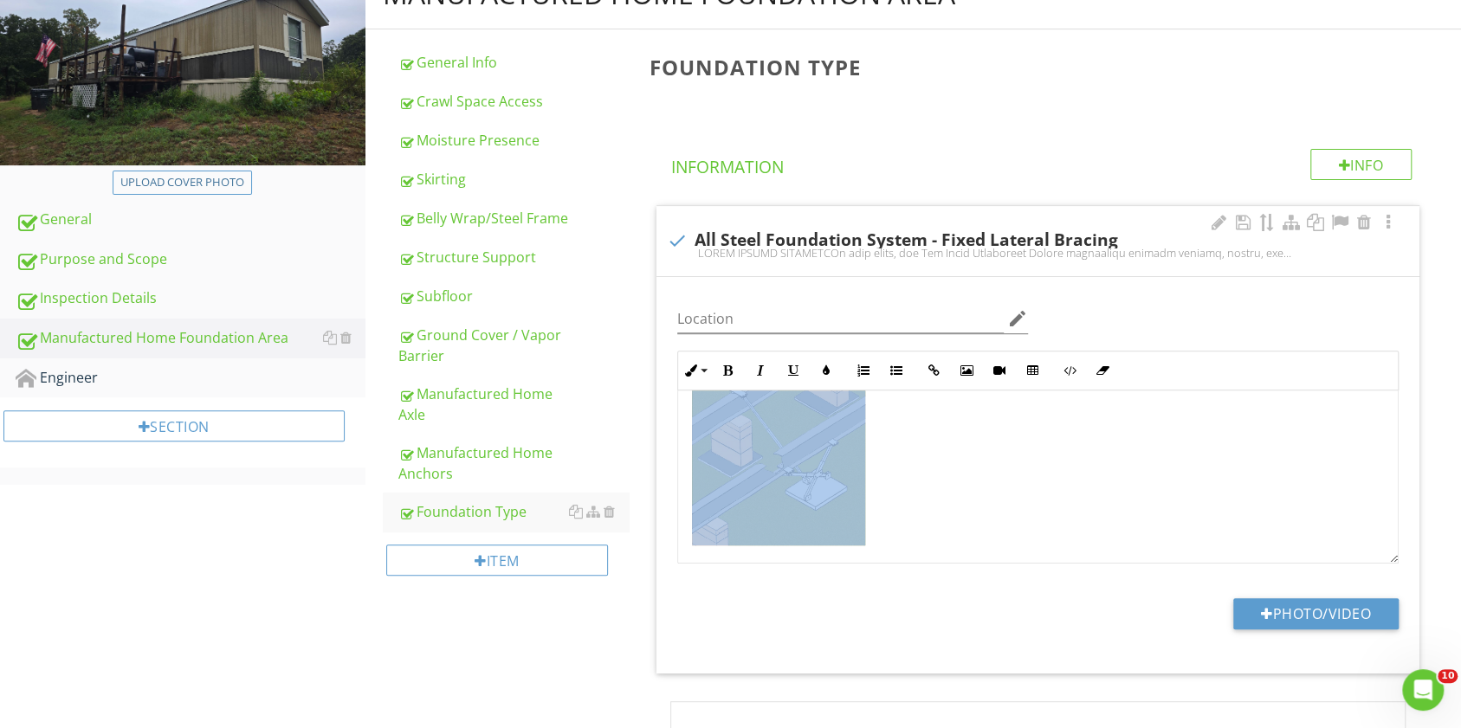
scroll to position [215, 0]
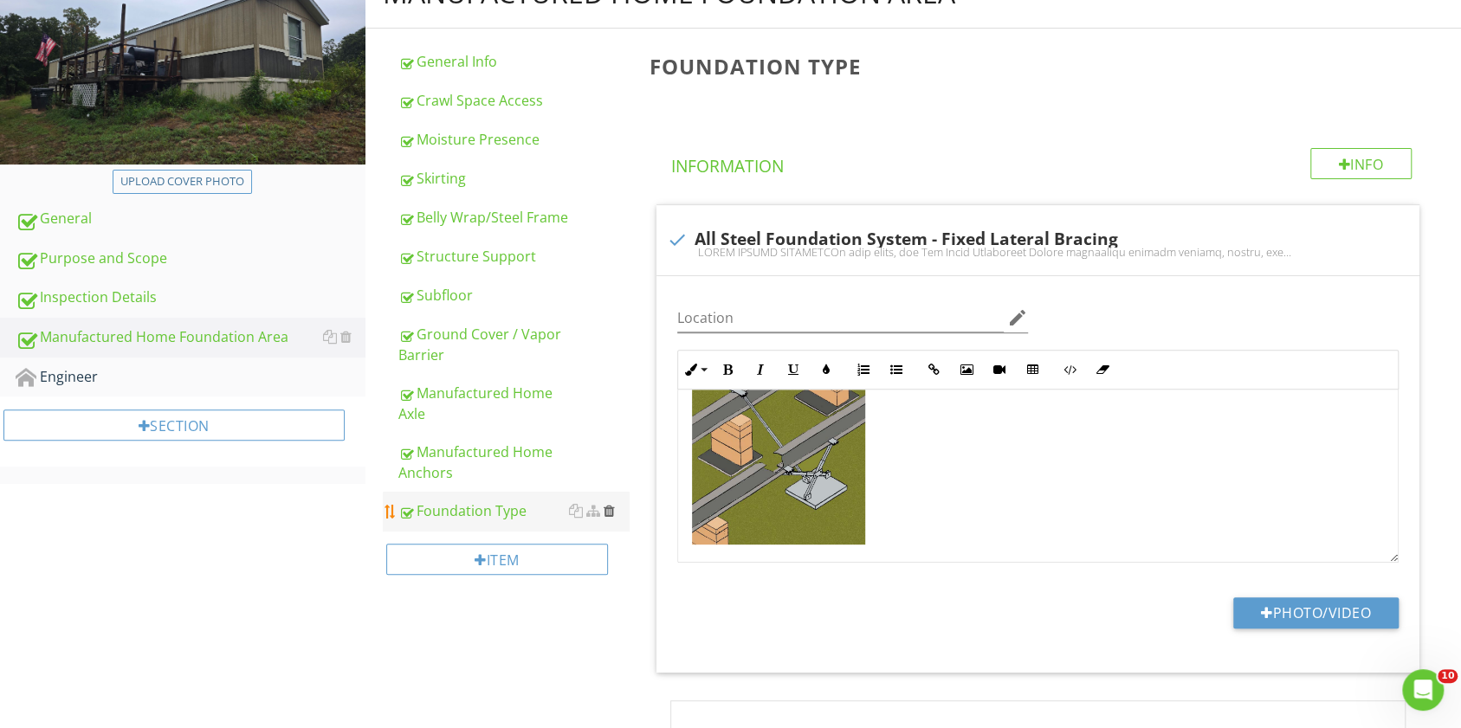
click at [611, 510] on div at bounding box center [609, 511] width 11 height 14
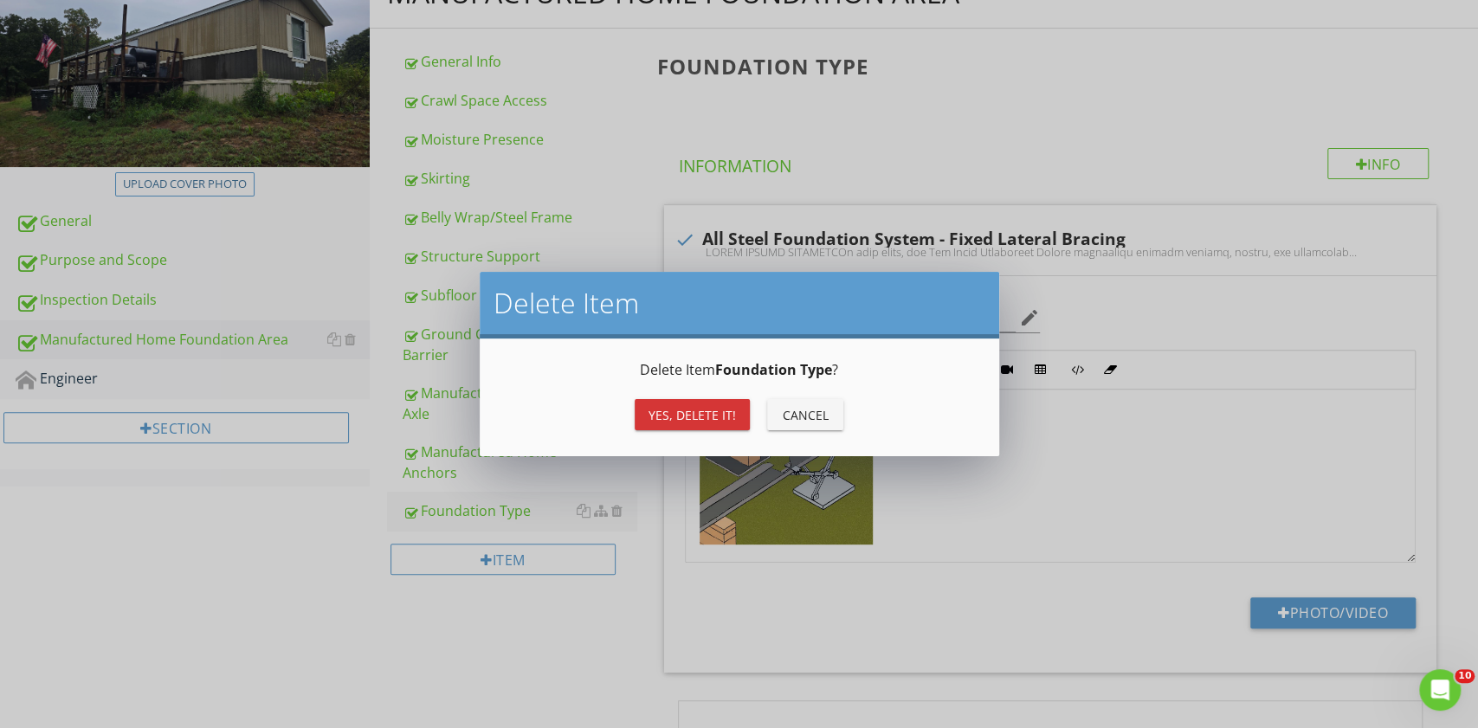
click at [662, 413] on div "Yes, Delete it!" at bounding box center [692, 415] width 87 height 18
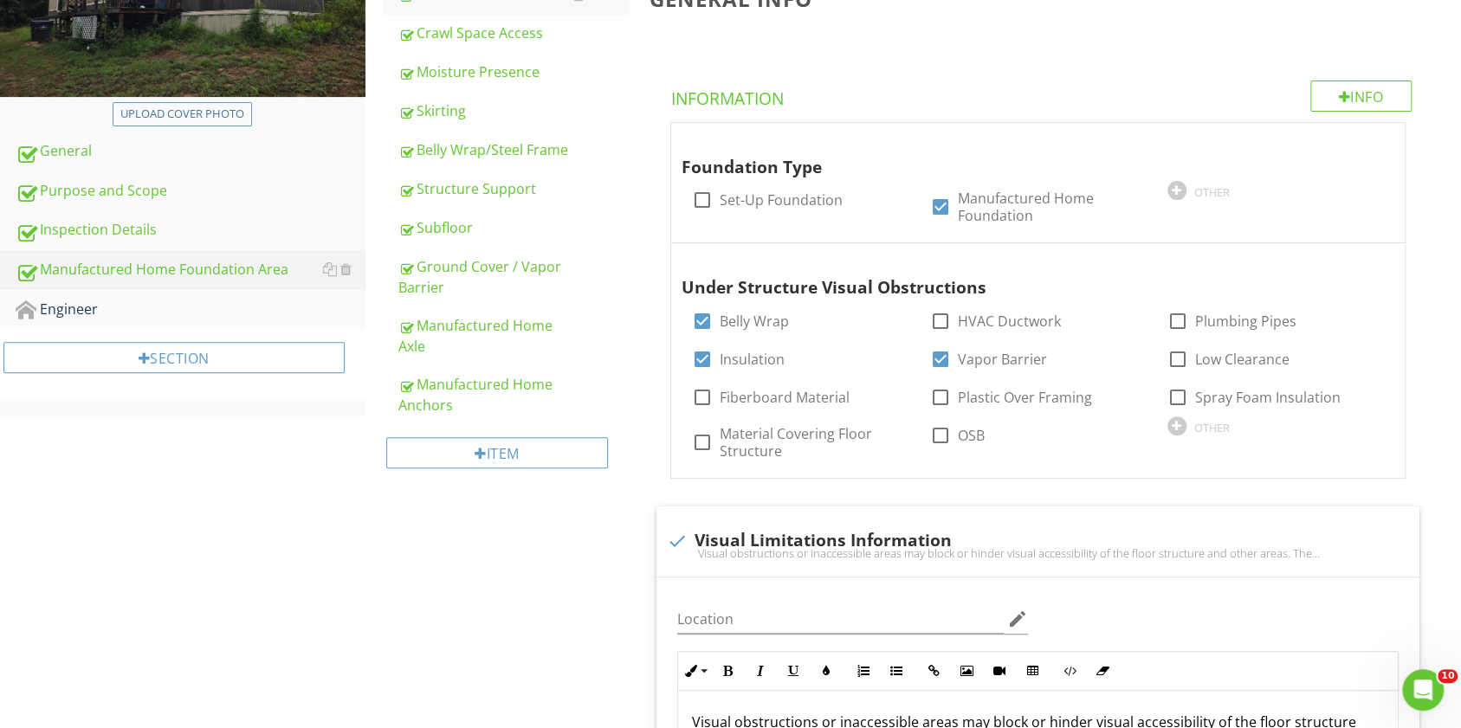
scroll to position [288, 0]
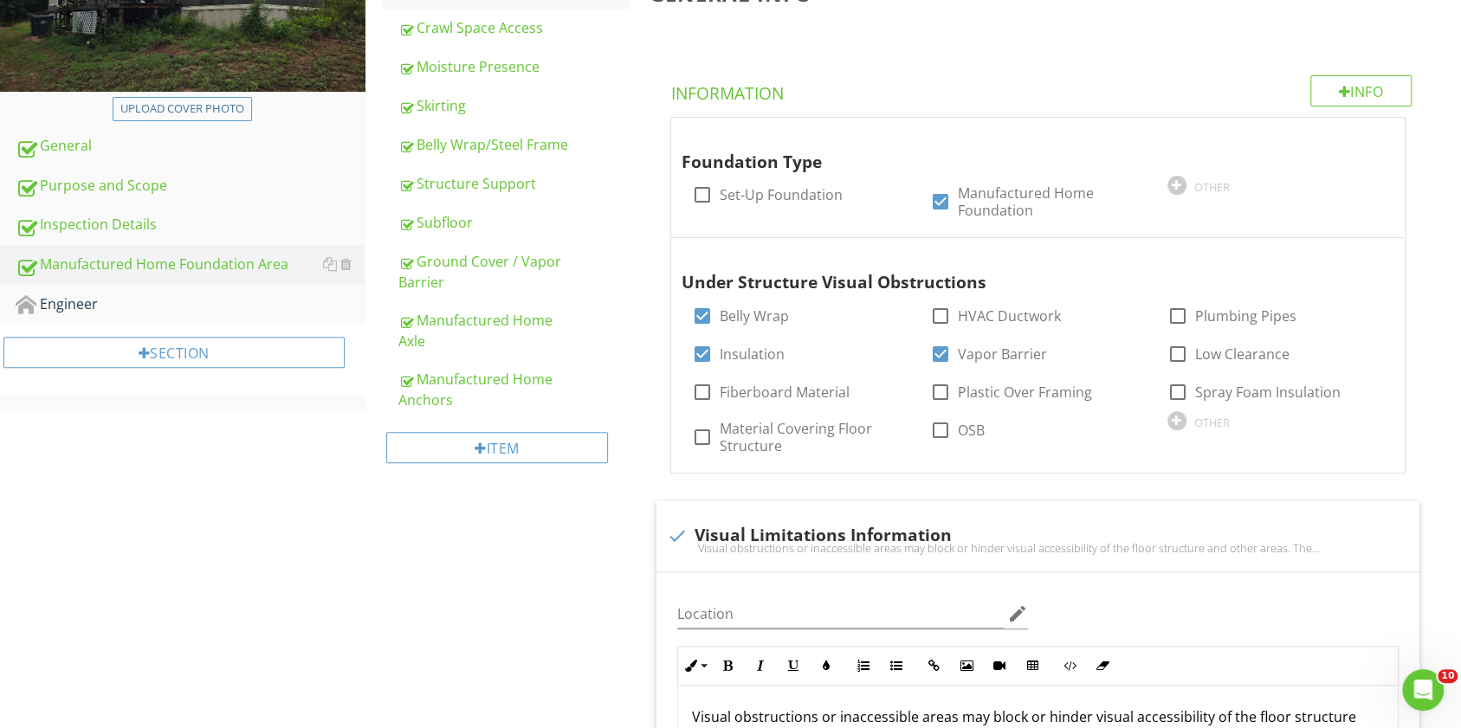
drag, startPoint x: 575, startPoint y: 640, endPoint x: 161, endPoint y: 484, distance: 442.4
click at [90, 301] on div "Engineer" at bounding box center [191, 305] width 350 height 23
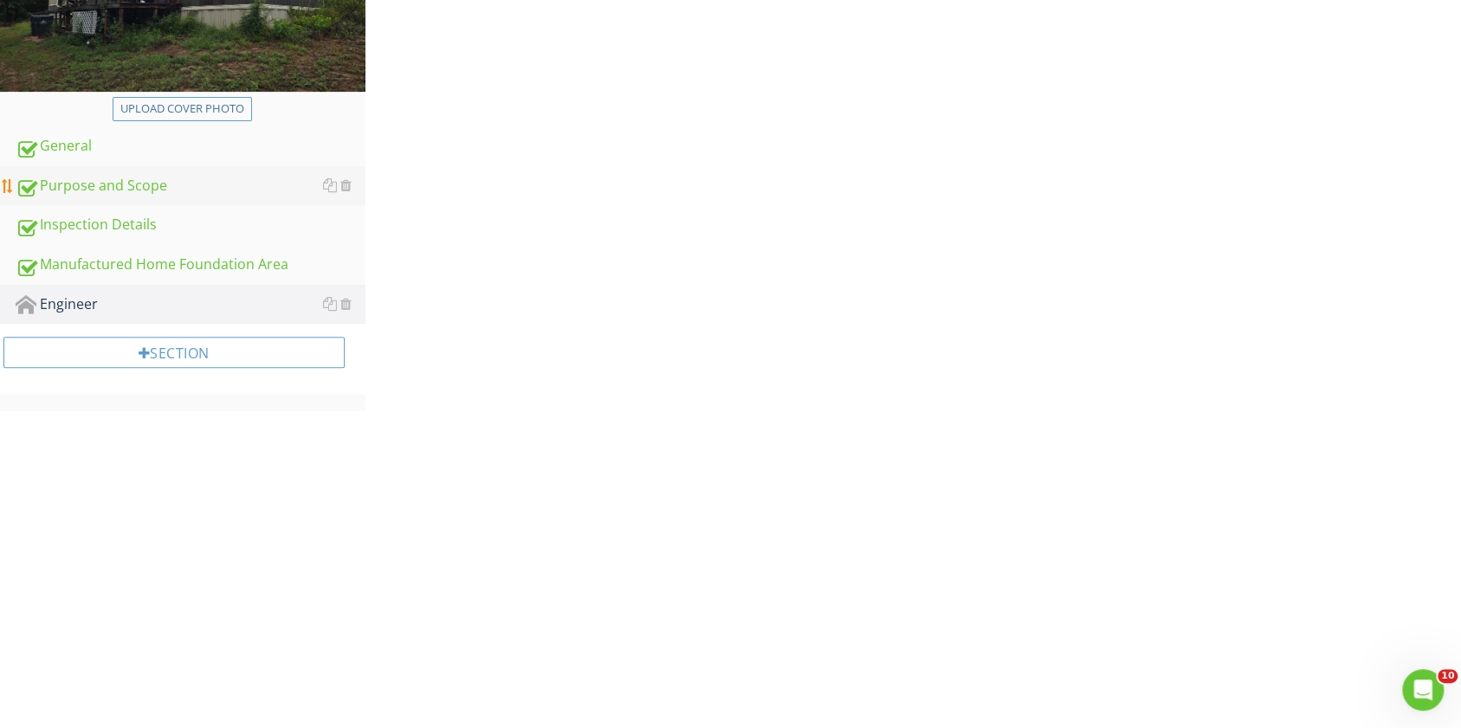
scroll to position [100, 0]
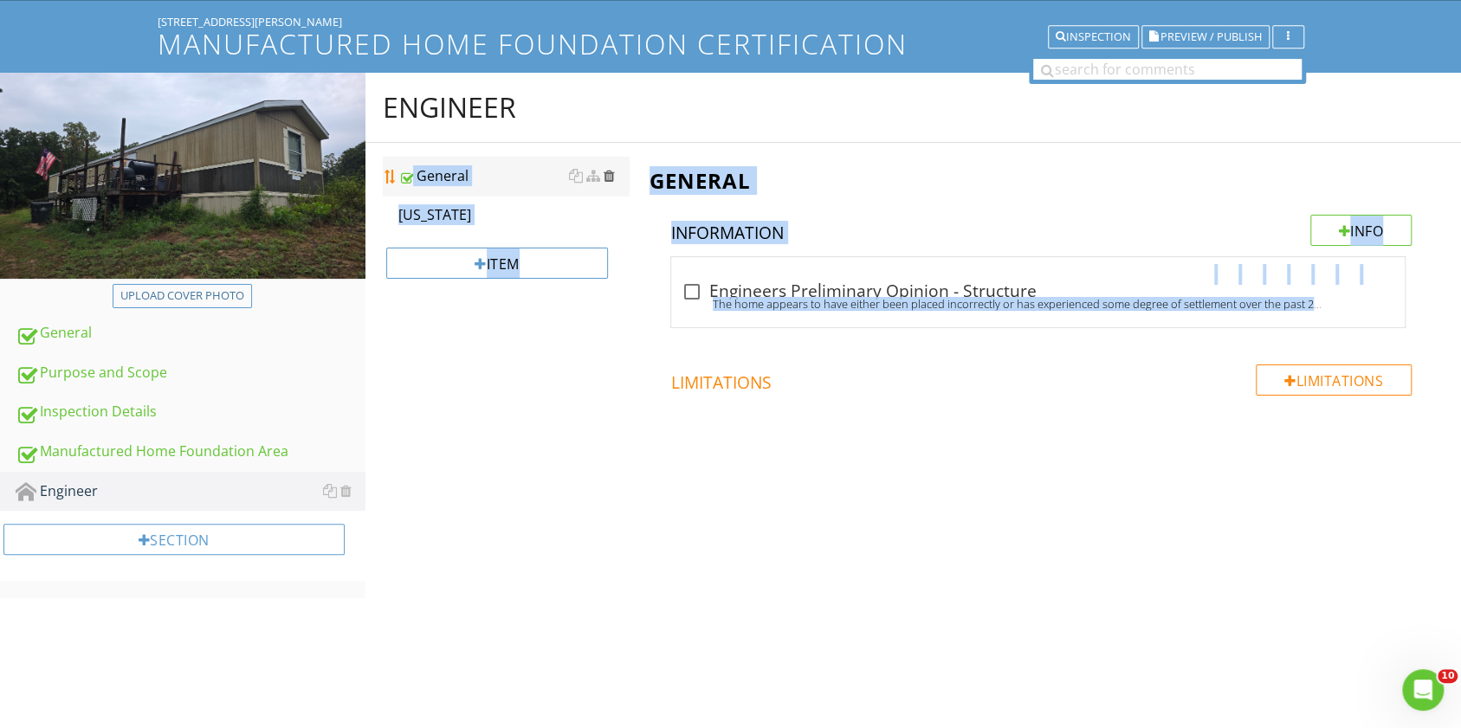
drag, startPoint x: 809, startPoint y: 328, endPoint x: 614, endPoint y: 175, distance: 247.9
click at [614, 175] on div "Engineer General [US_STATE] Item General Info Information check_box_outline_bla…" at bounding box center [913, 304] width 1096 height 463
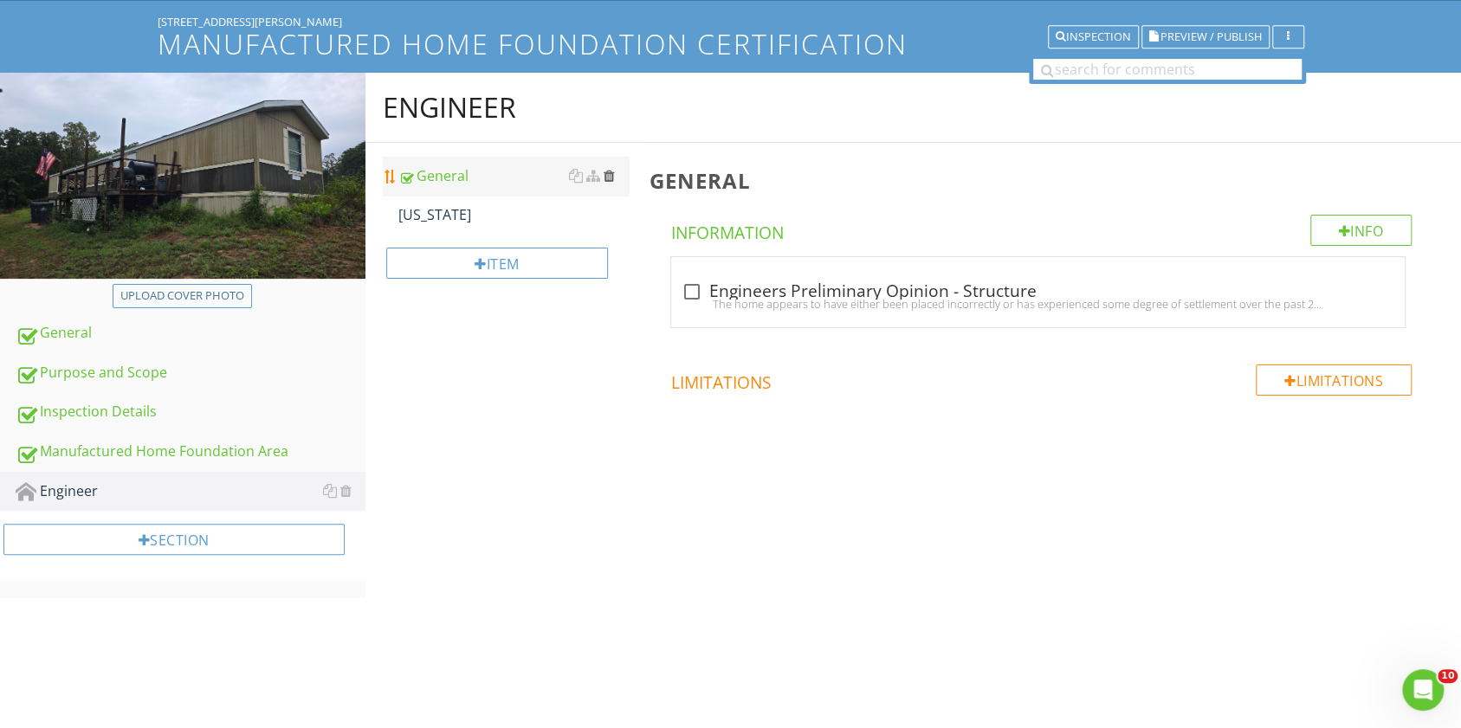
click at [614, 175] on div at bounding box center [609, 176] width 11 height 14
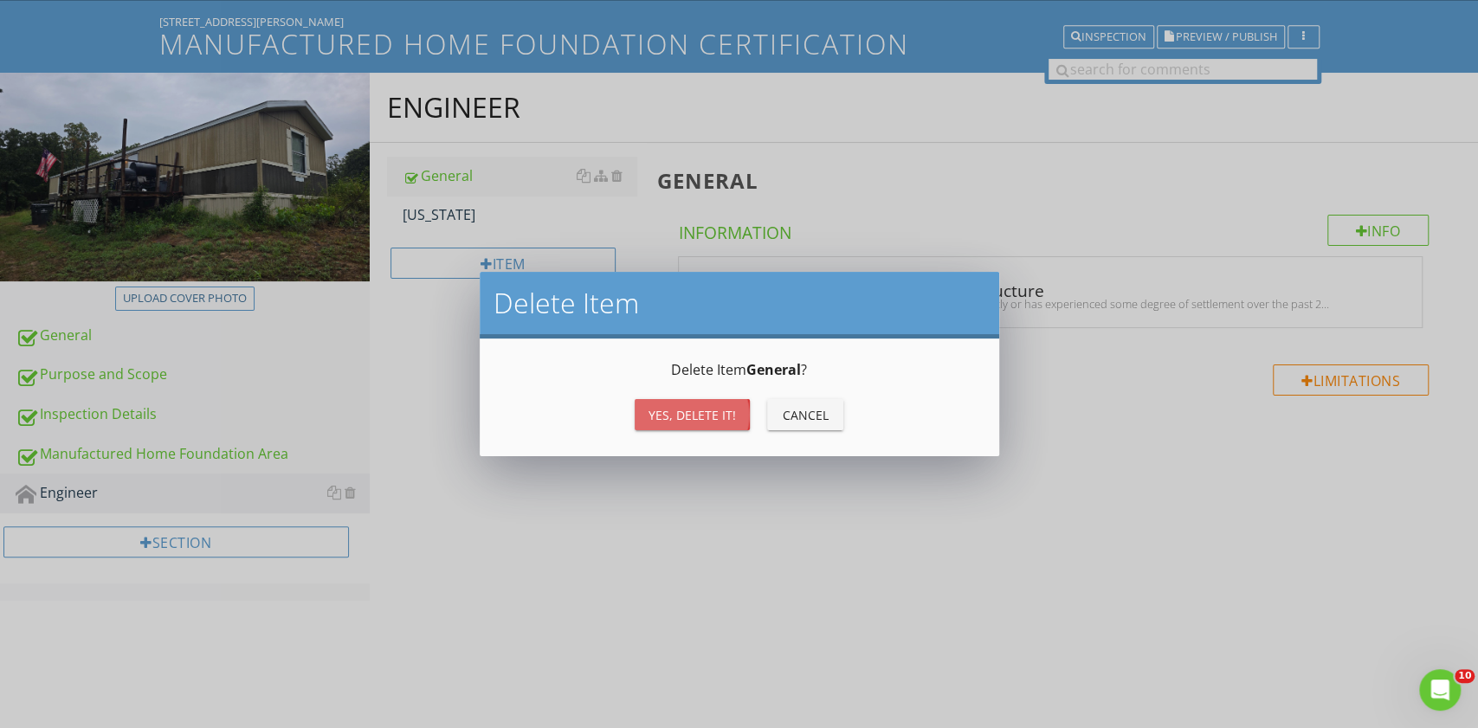
click at [682, 411] on div "Yes, Delete it!" at bounding box center [692, 415] width 87 height 18
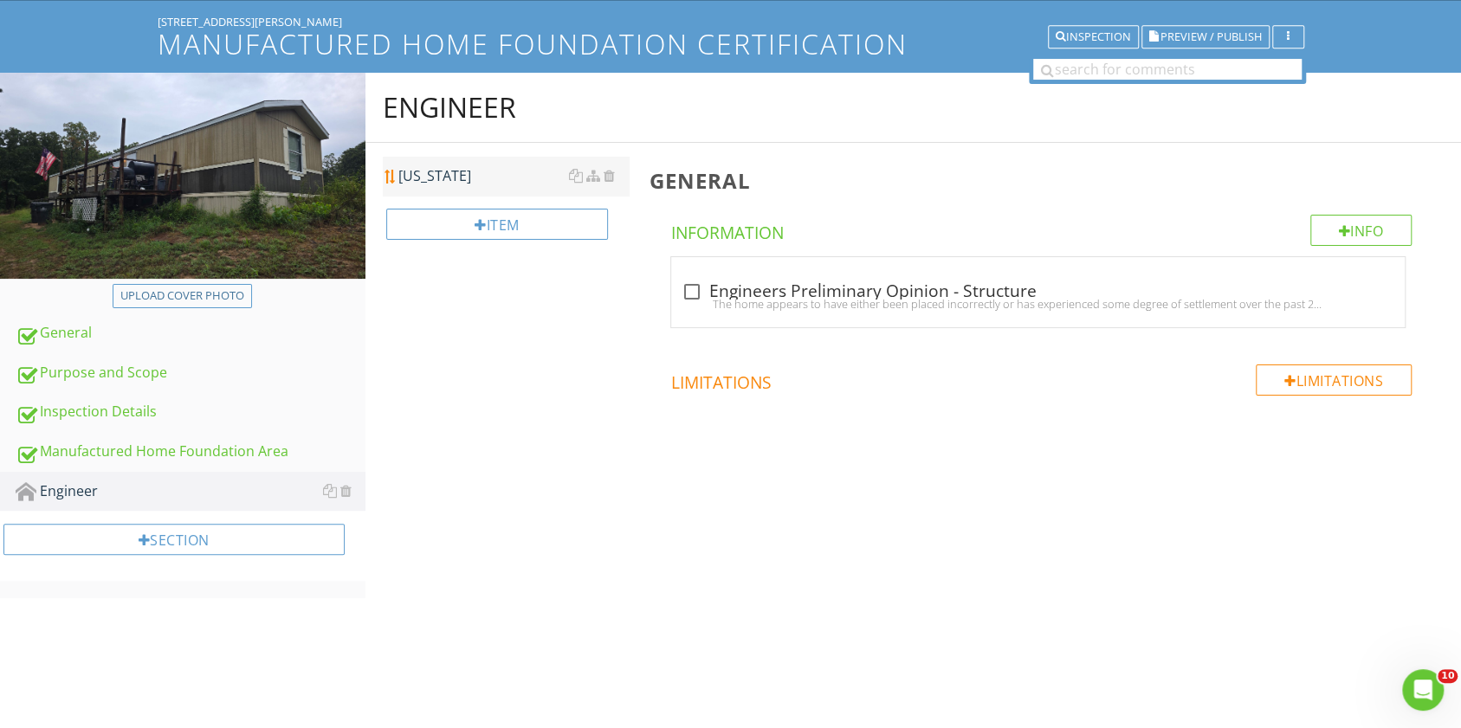
click at [501, 181] on div "[US_STATE]" at bounding box center [513, 175] width 230 height 21
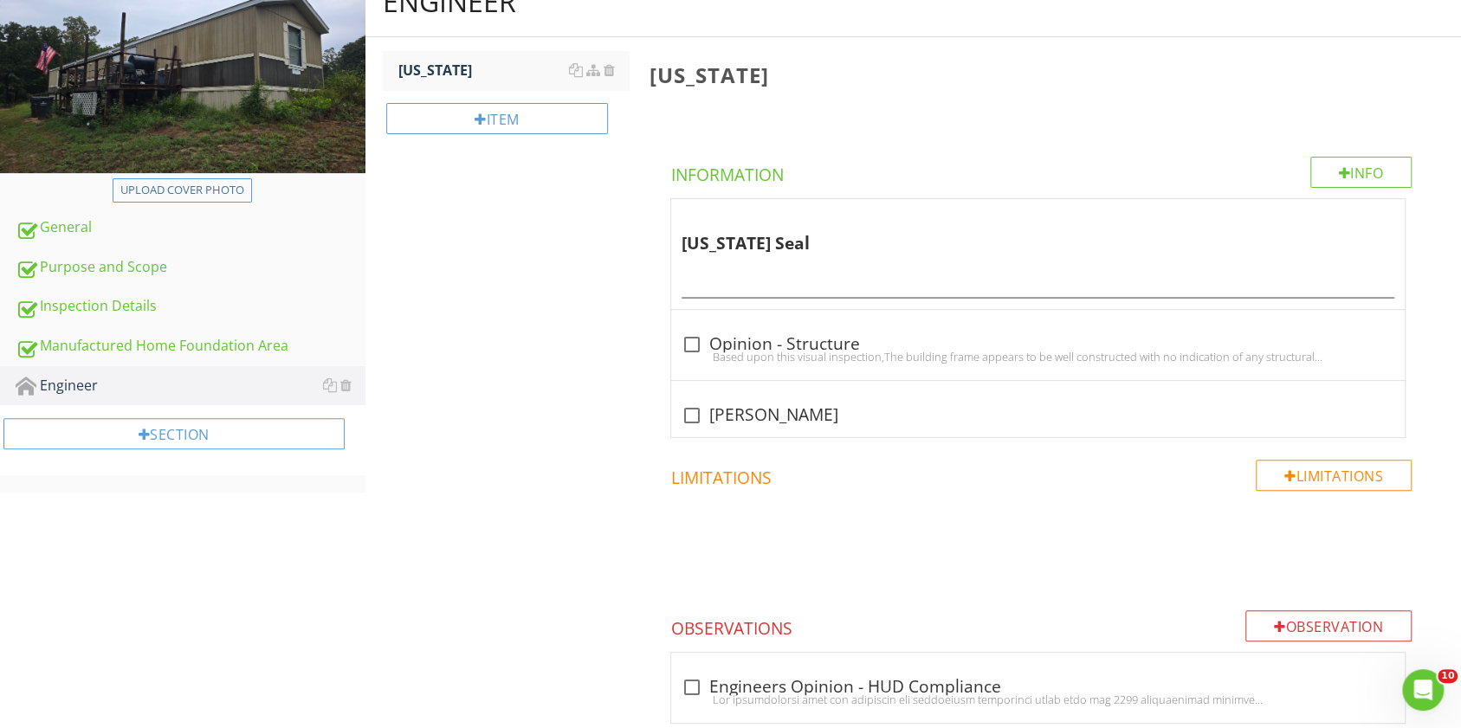
scroll to position [207, 0]
click at [738, 278] on input "text" at bounding box center [1038, 282] width 713 height 29
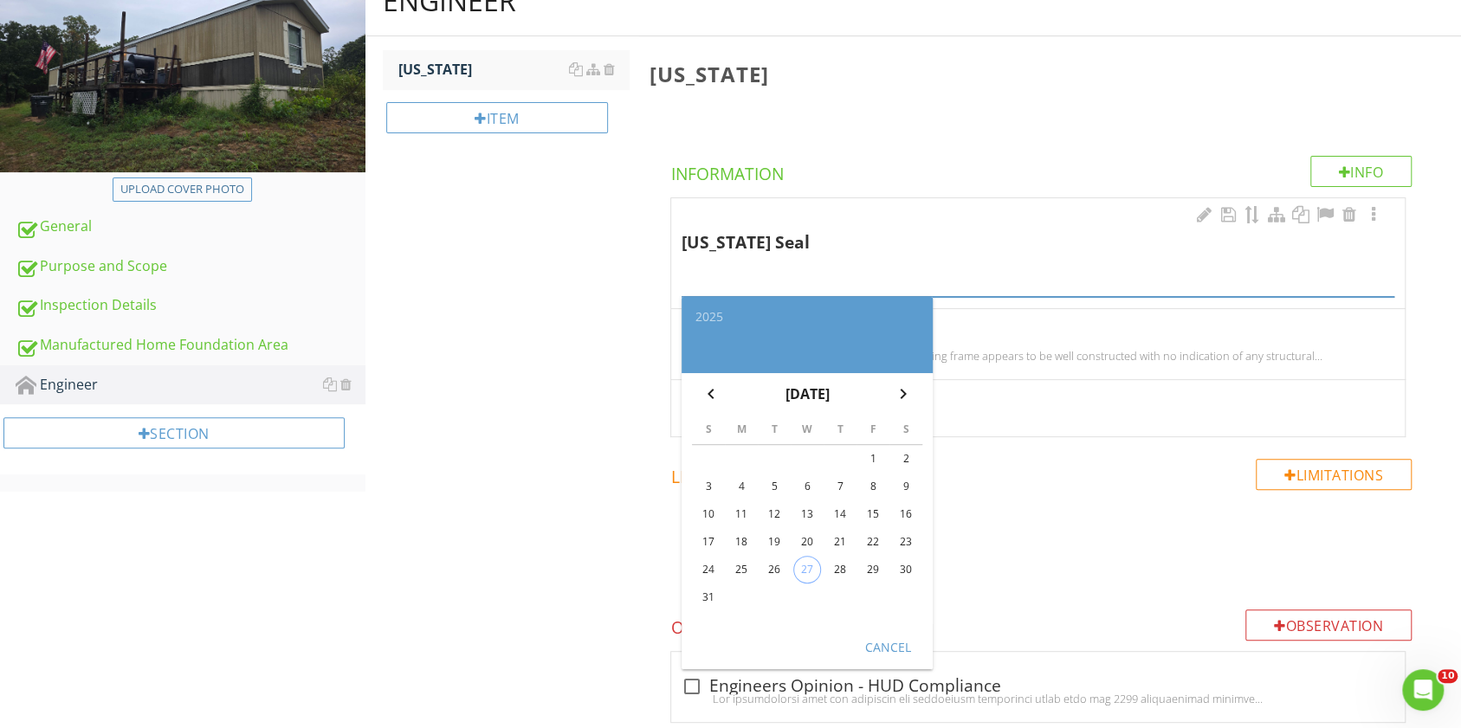
click at [805, 562] on div "27" at bounding box center [807, 570] width 26 height 26
type input "[DATE]"
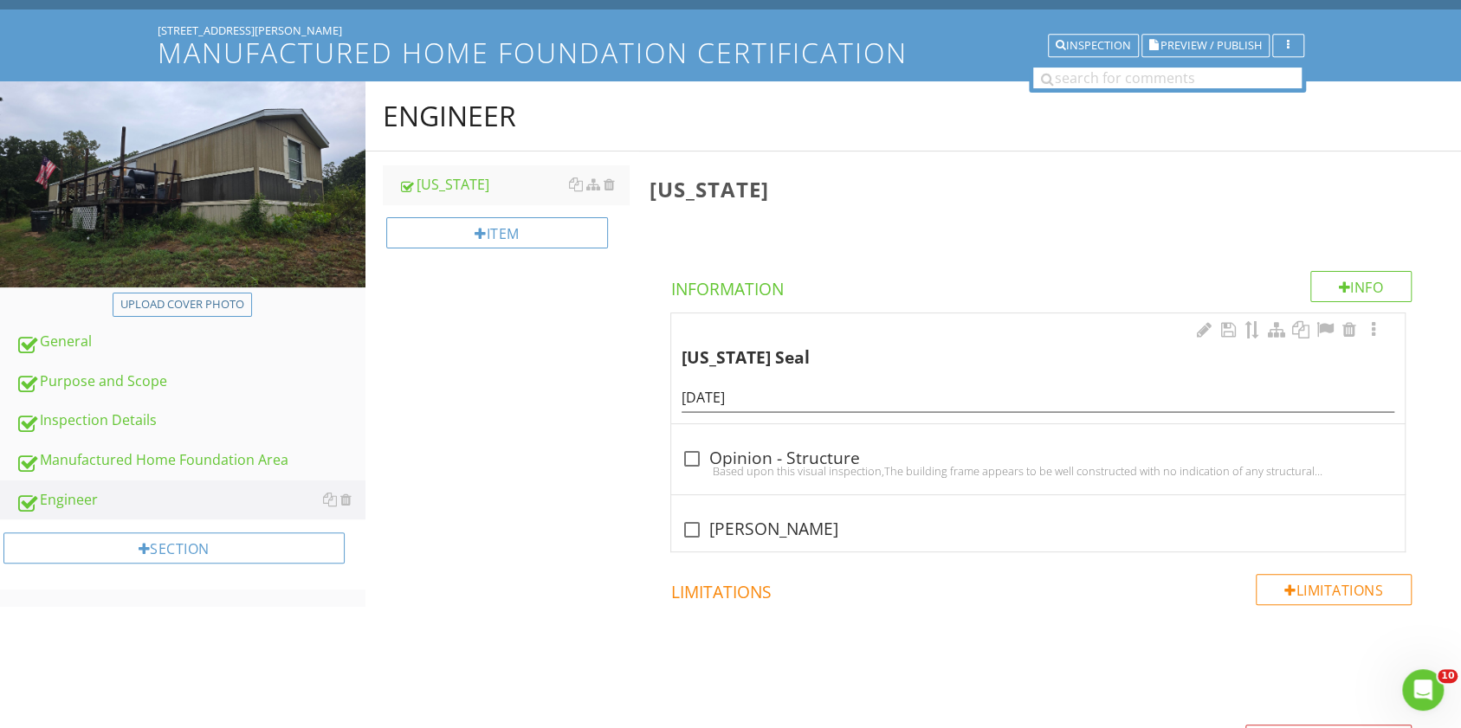
scroll to position [0, 0]
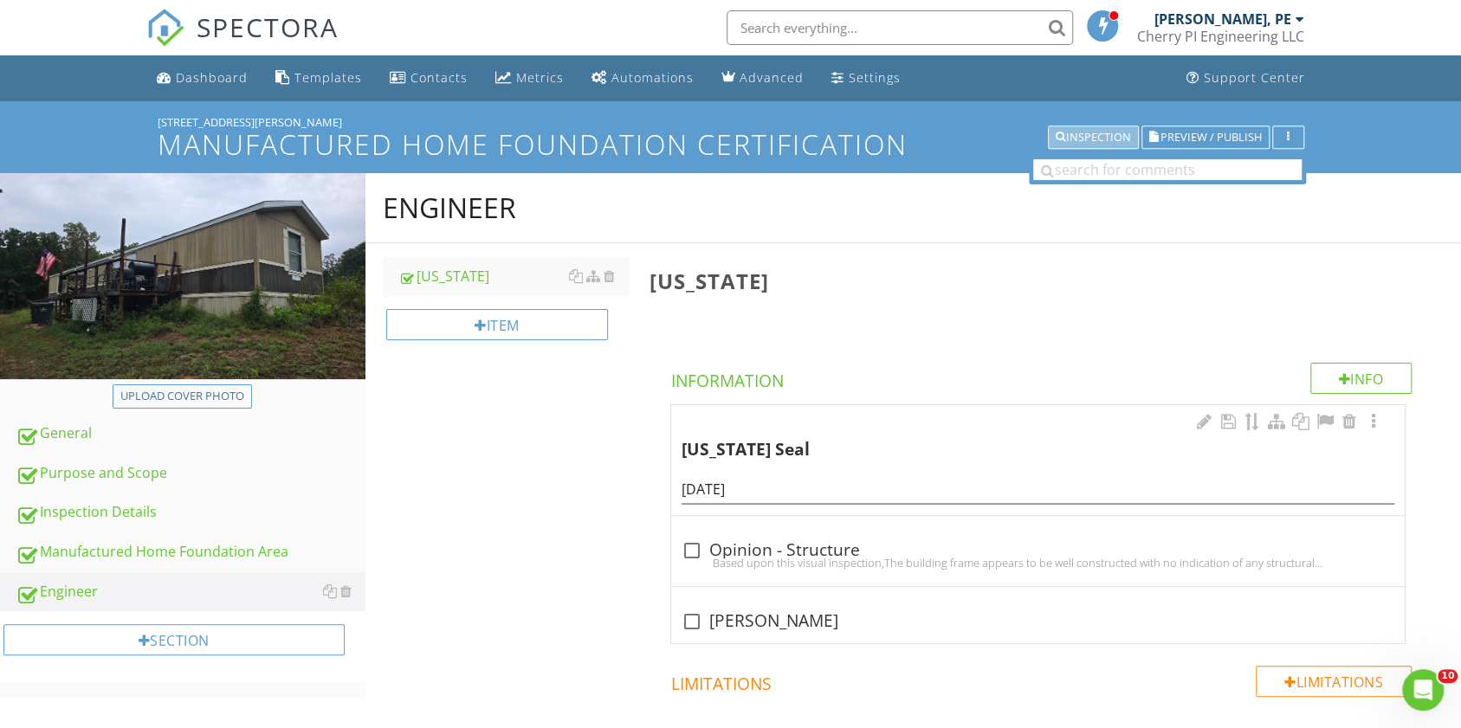
click at [1095, 135] on div "Inspection" at bounding box center [1093, 138] width 75 height 12
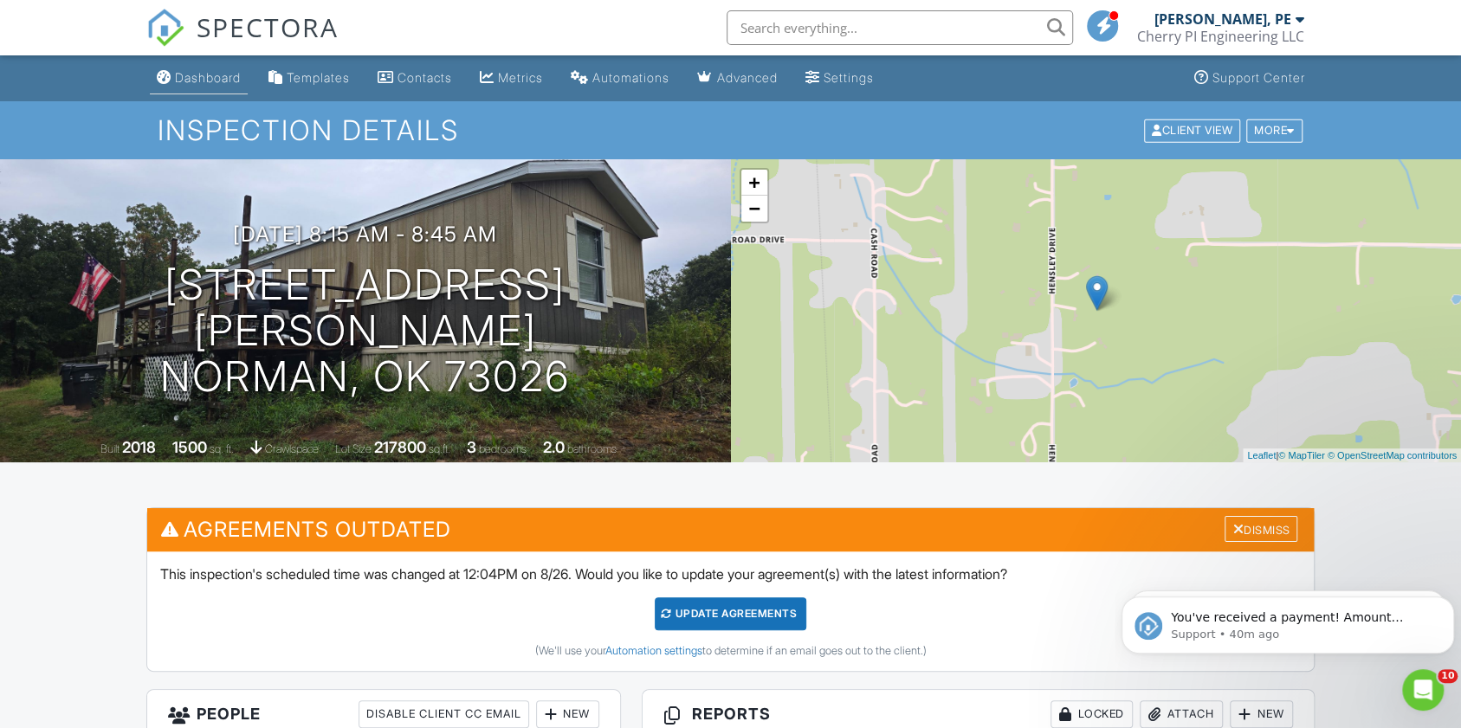
click at [207, 74] on div "Dashboard" at bounding box center [208, 77] width 66 height 15
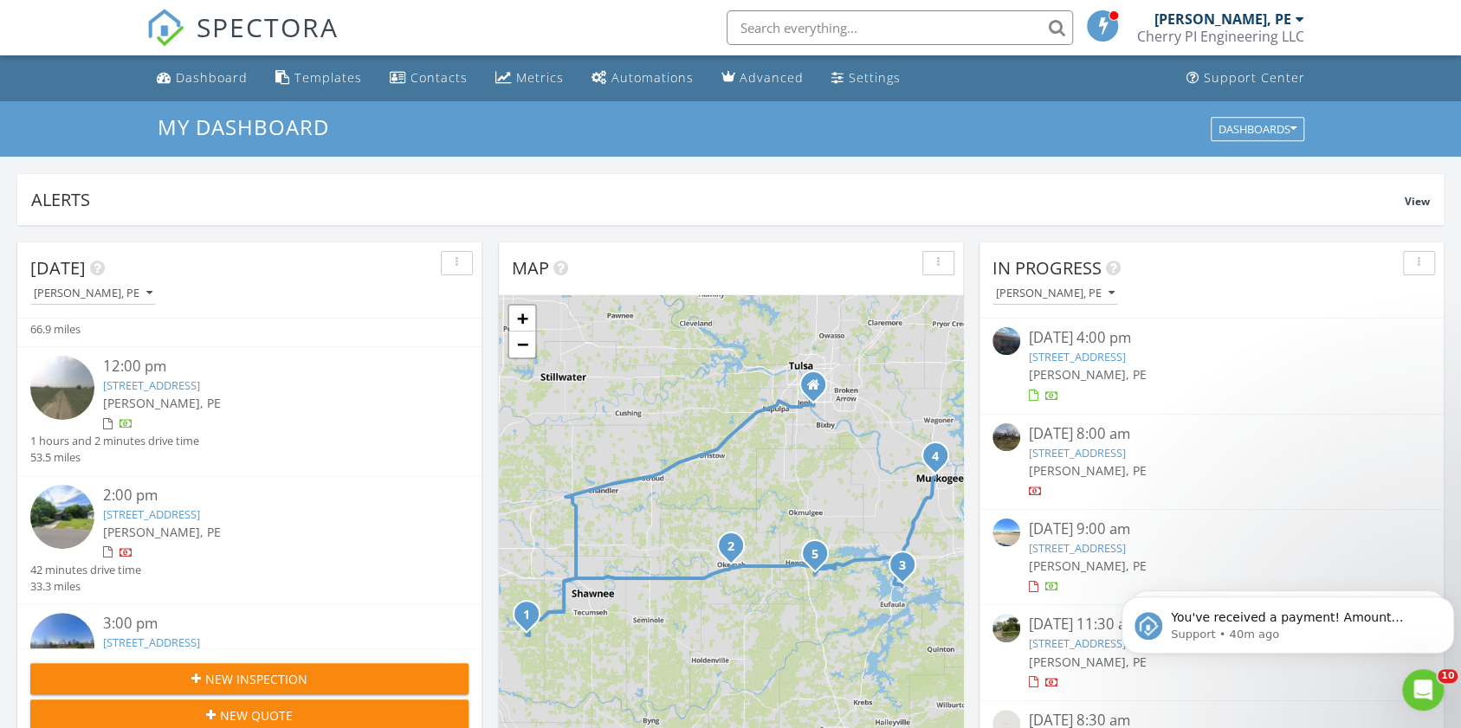
scroll to position [232, 0]
click at [200, 376] on link "114257 S 4201 Road, Checotah, ok 74426" at bounding box center [151, 383] width 97 height 16
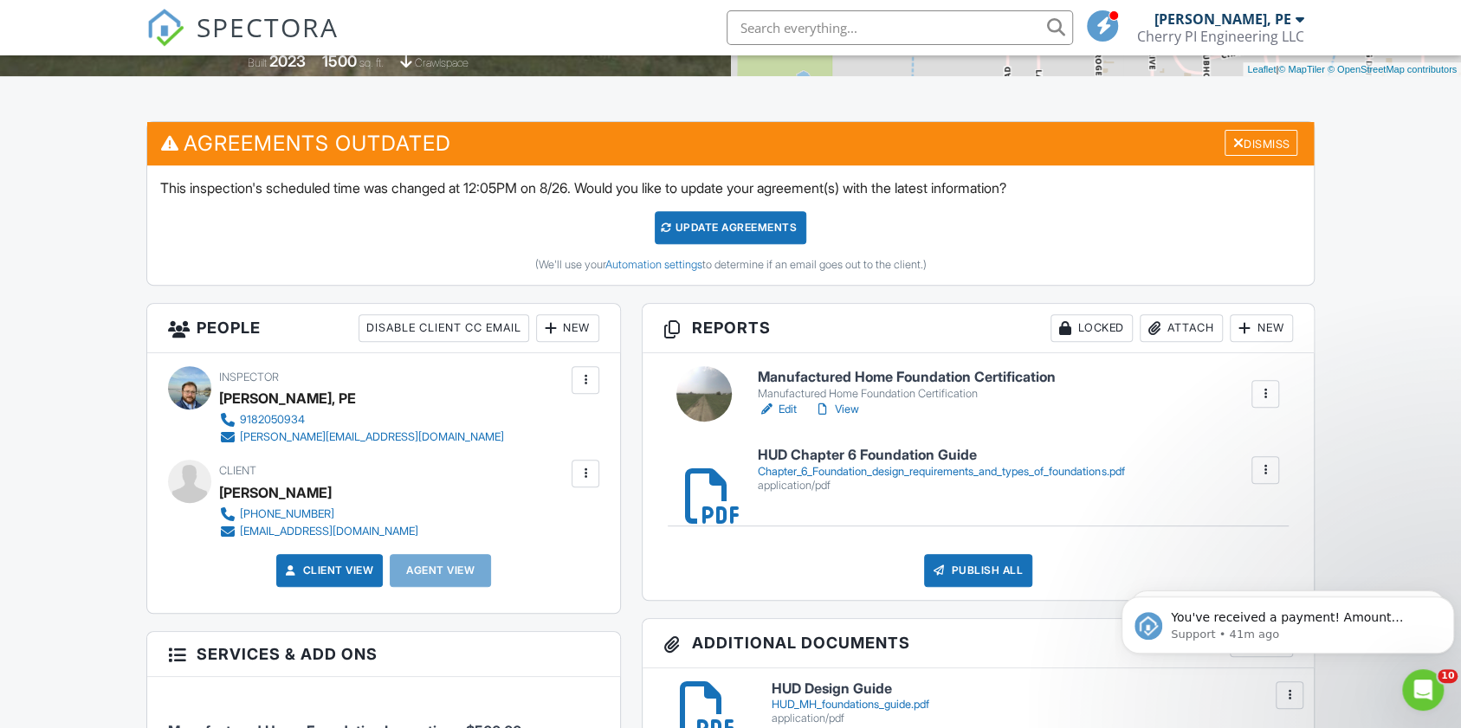
scroll to position [389, 0]
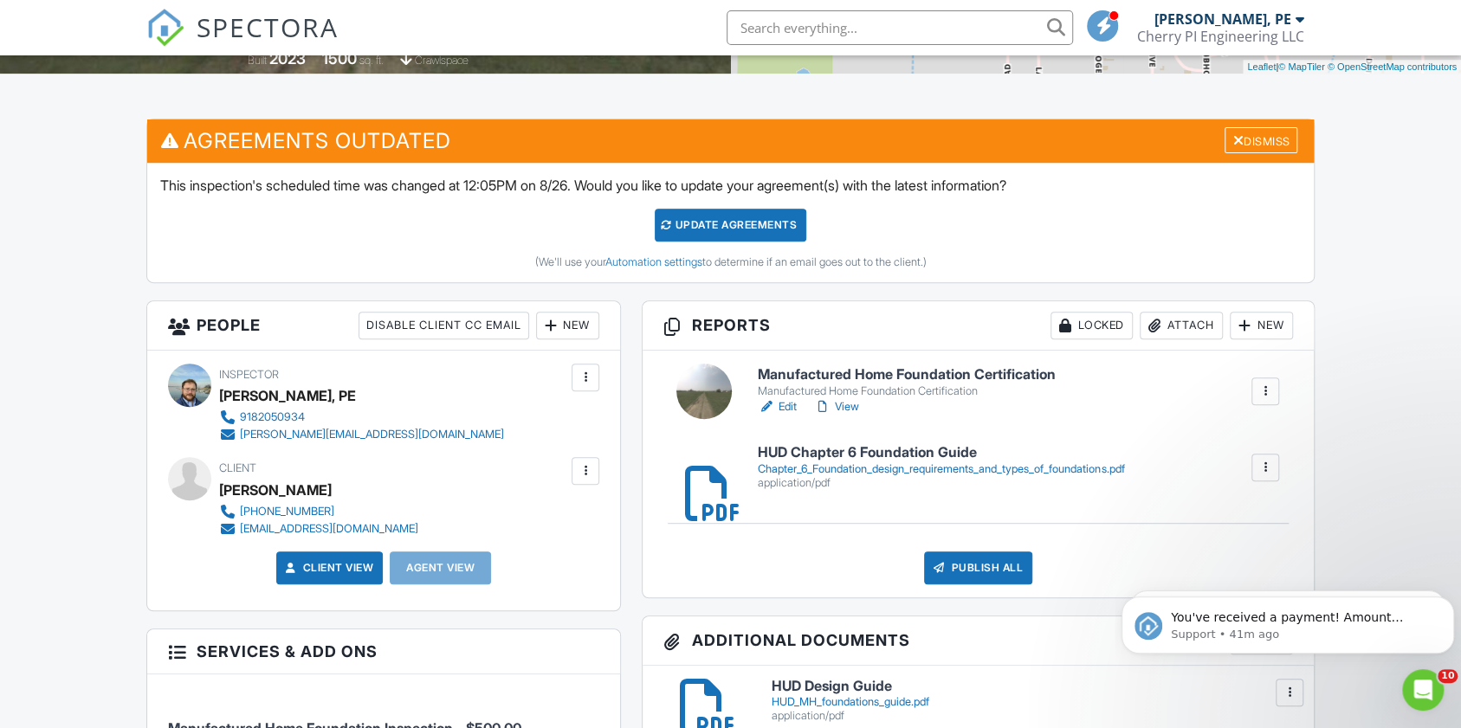
click at [788, 409] on link "Edit" at bounding box center [777, 406] width 39 height 17
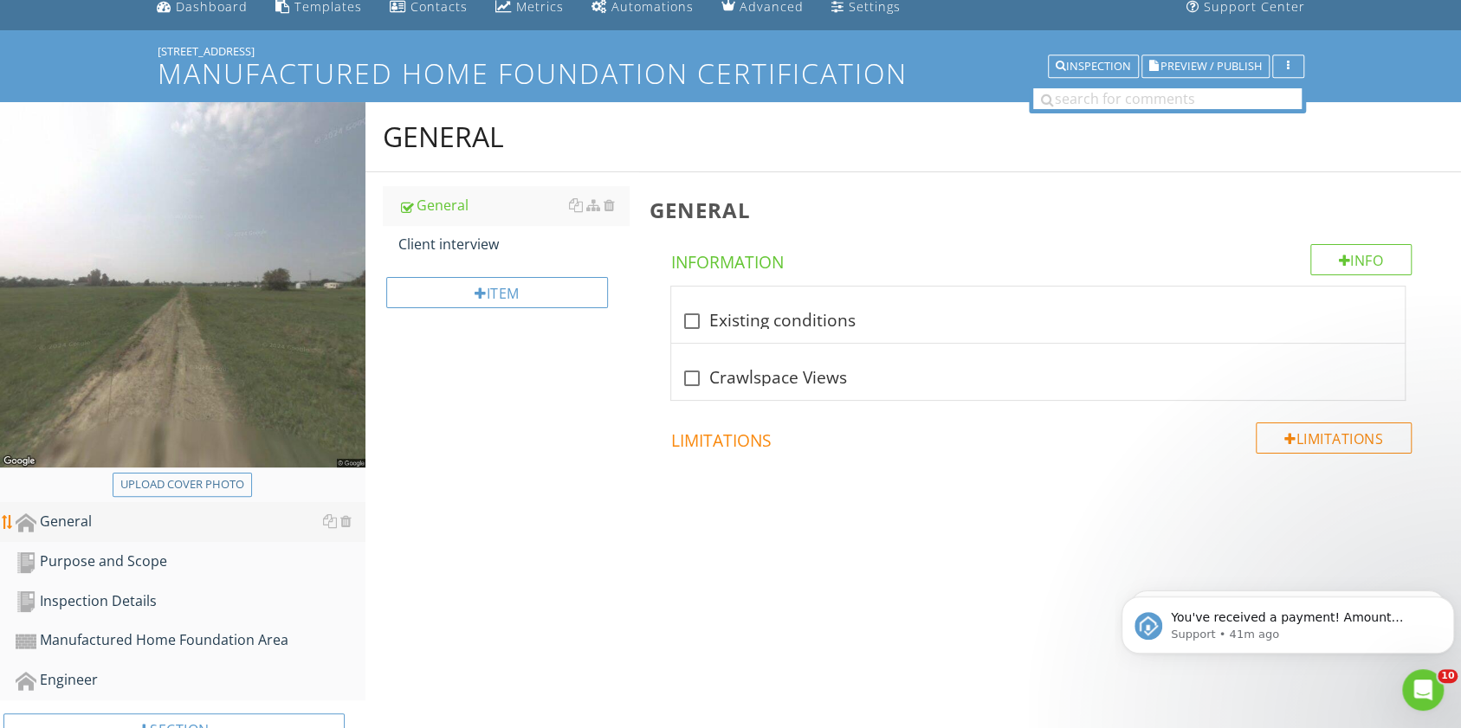
click at [75, 527] on div "General" at bounding box center [191, 522] width 350 height 23
click at [73, 516] on div "General" at bounding box center [191, 522] width 350 height 23
click at [783, 319] on div "check_box_outline_blank Existing conditions" at bounding box center [1038, 321] width 713 height 21
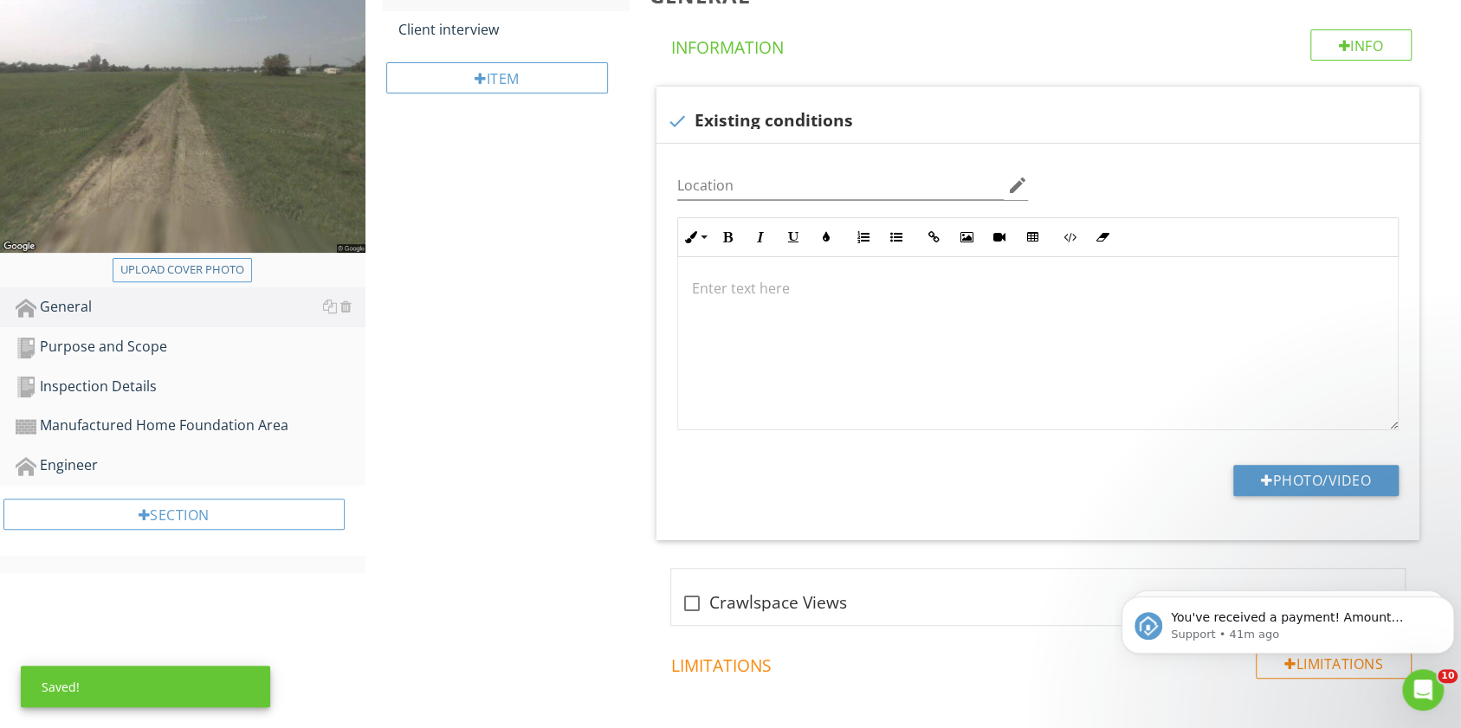
scroll to position [282, 0]
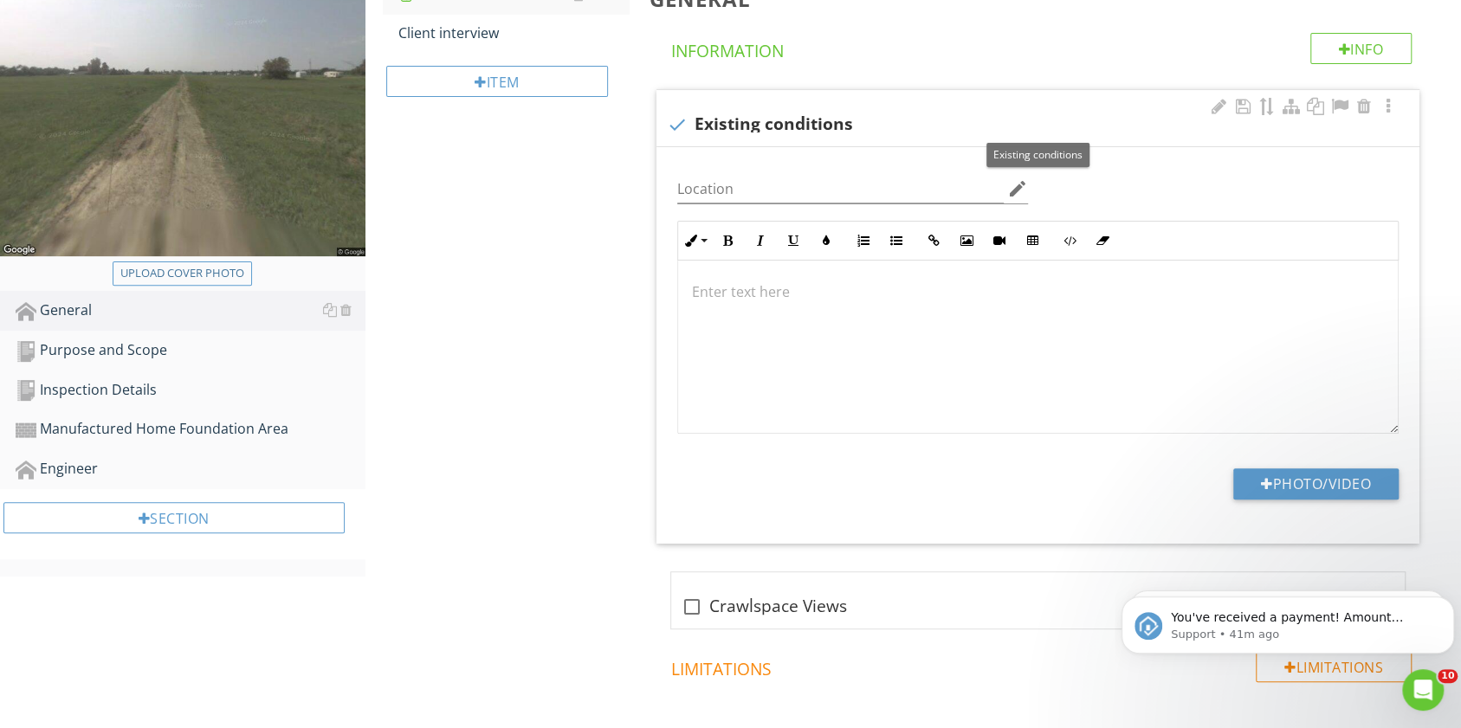
click at [679, 115] on div at bounding box center [677, 124] width 29 height 29
checkbox input "true"
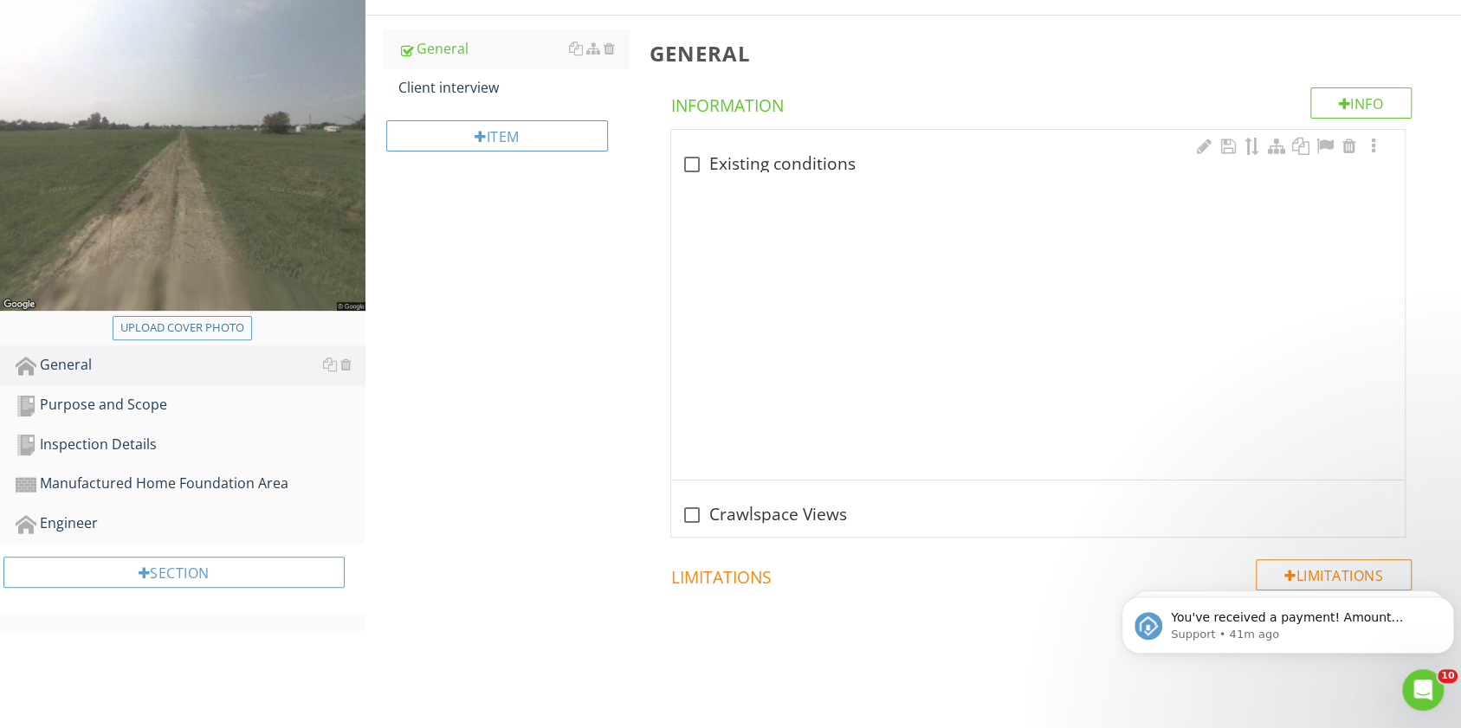
scroll to position [130, 0]
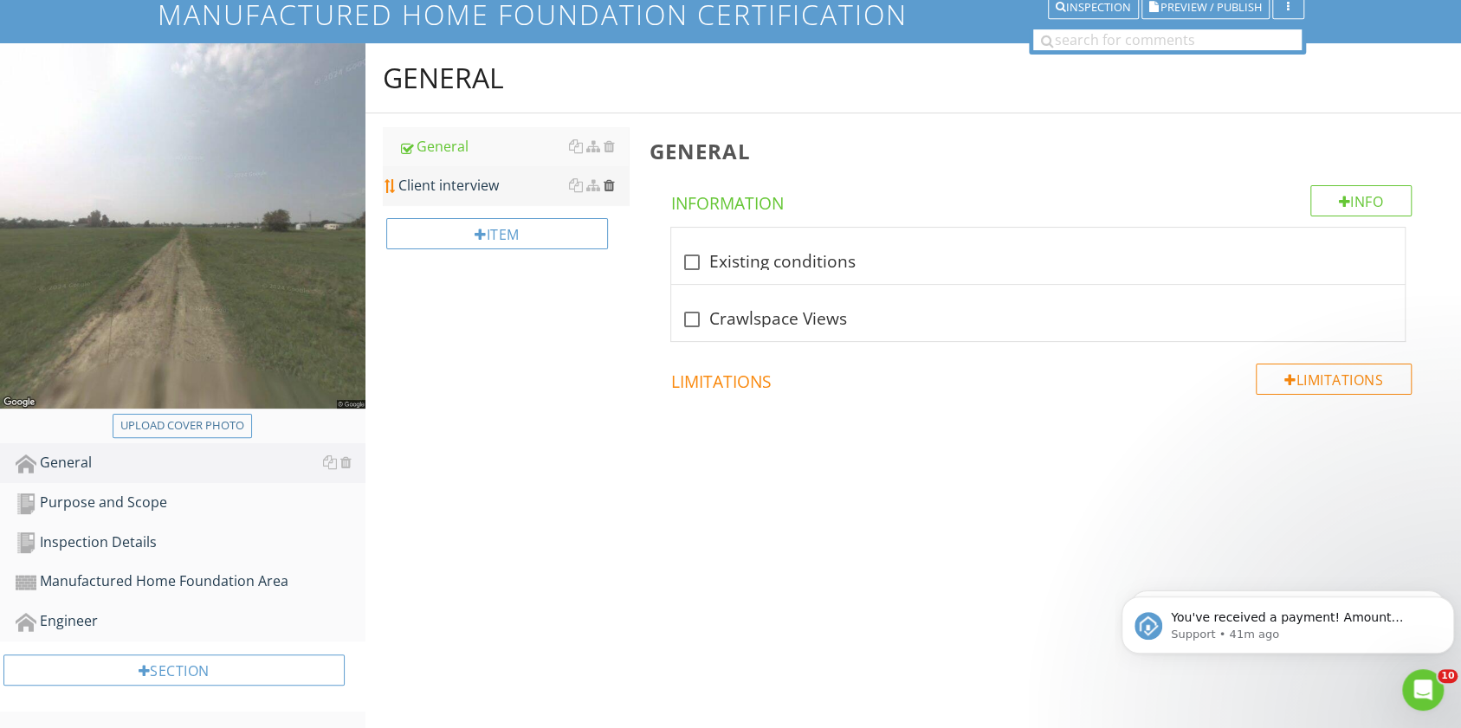
click at [611, 187] on div at bounding box center [609, 185] width 11 height 14
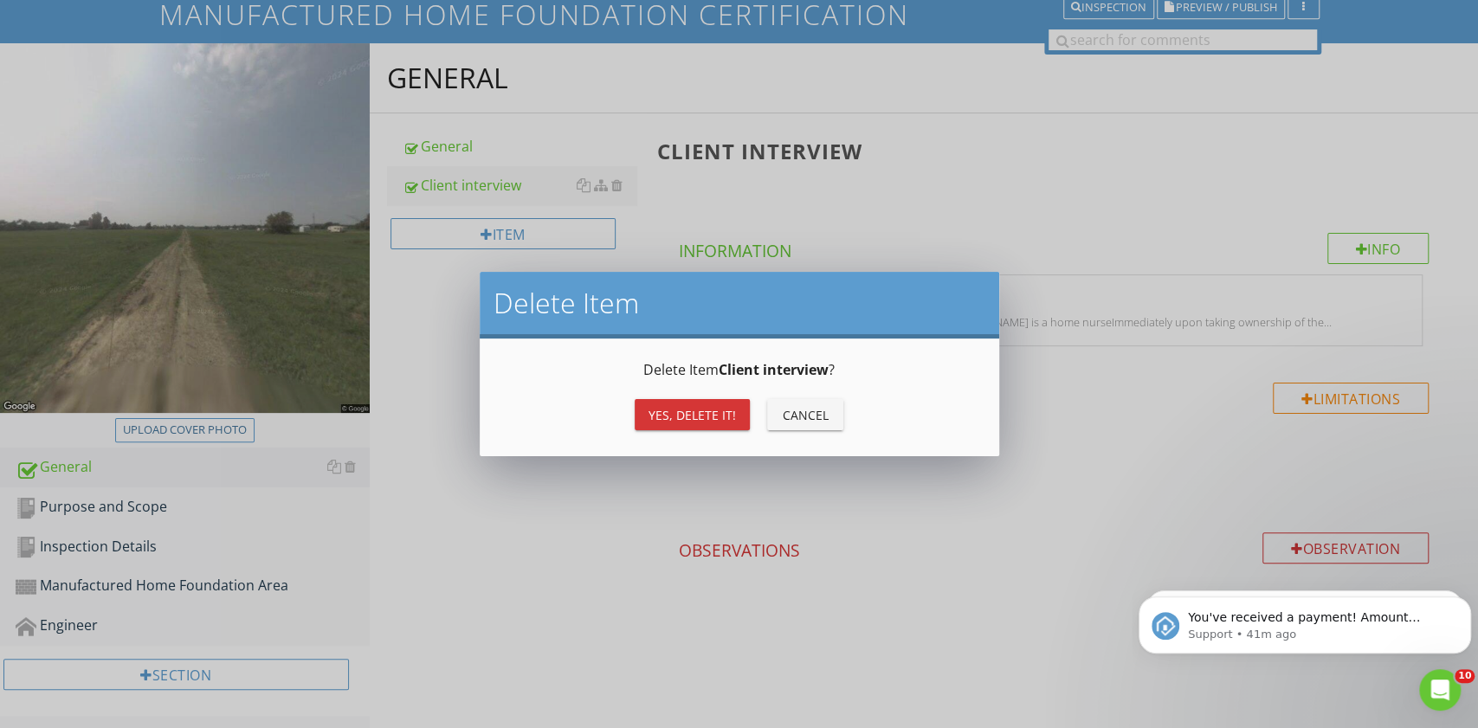
click at [667, 402] on button "Yes, Delete it!" at bounding box center [692, 414] width 115 height 31
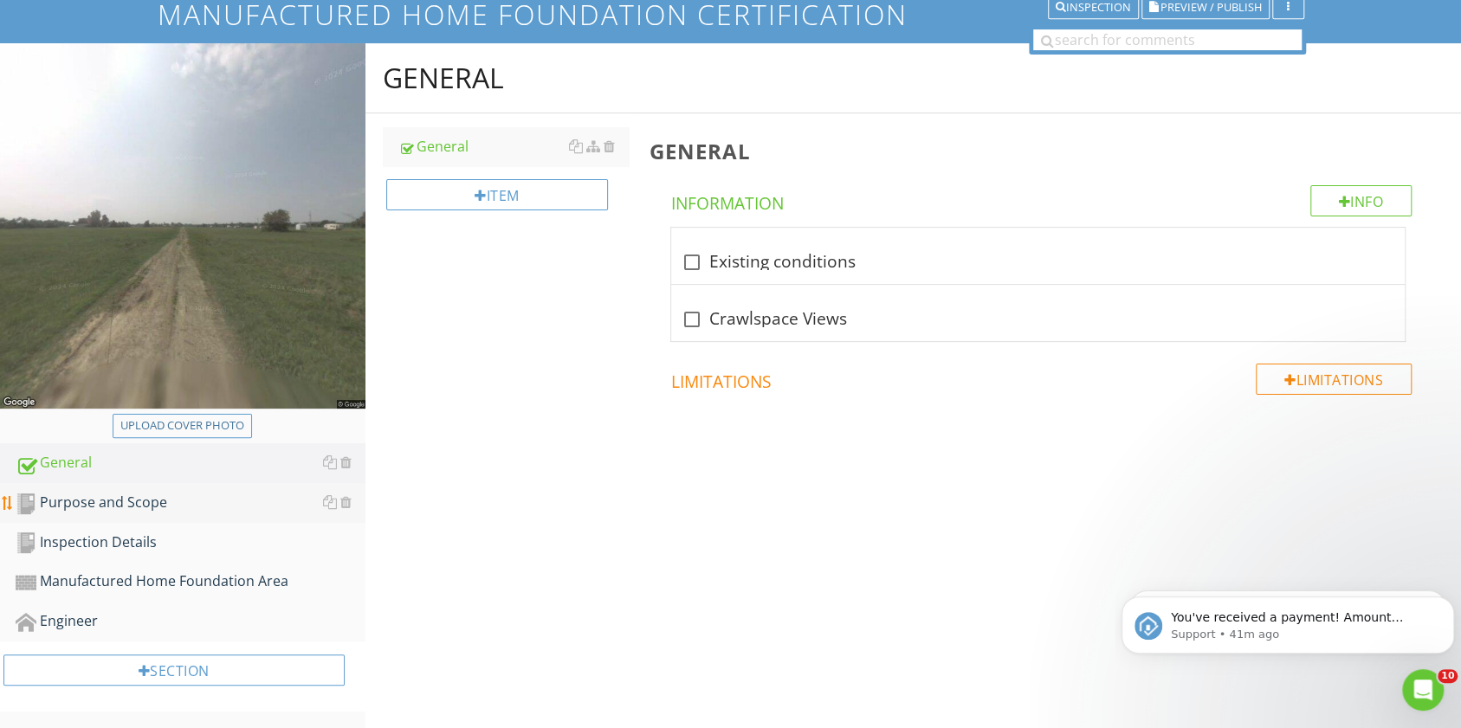
click at [137, 506] on div "Purpose and Scope" at bounding box center [191, 503] width 350 height 23
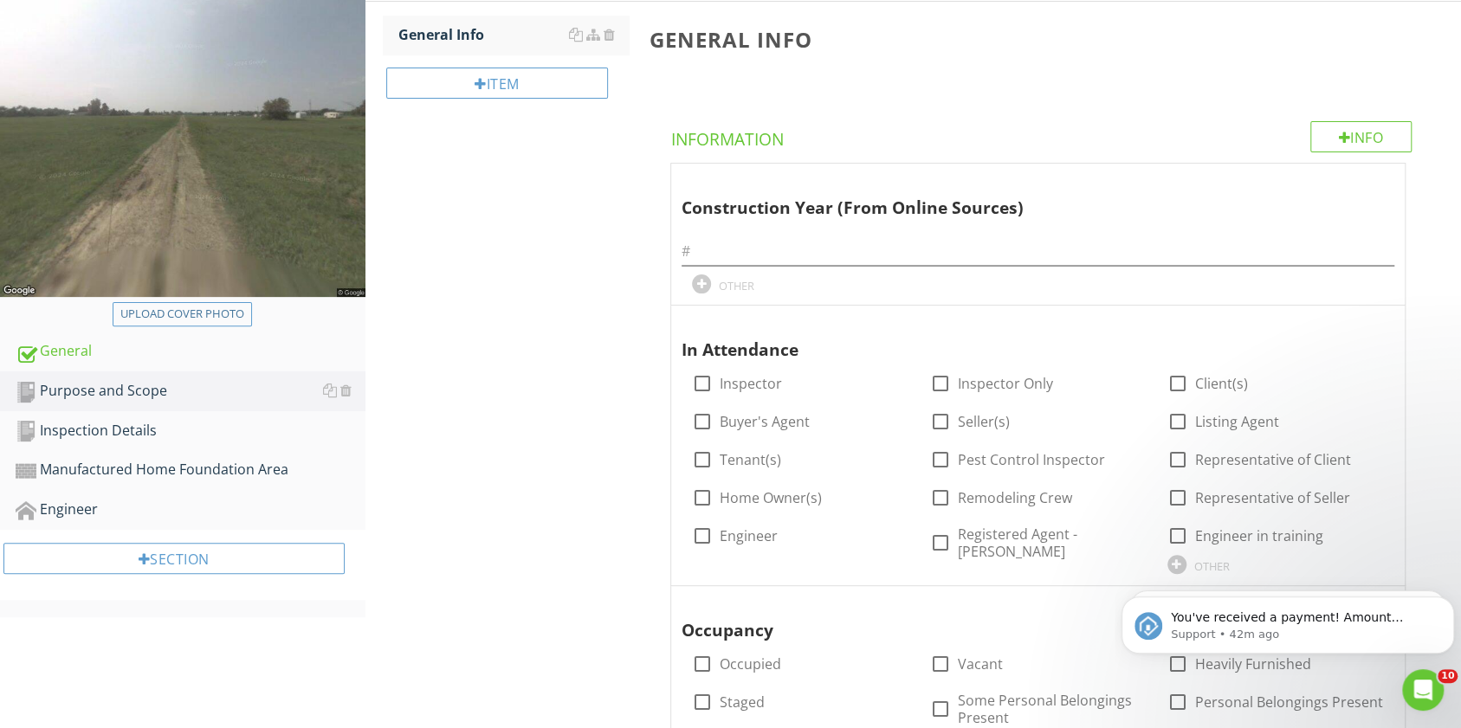
scroll to position [241, 0]
click at [693, 529] on div at bounding box center [702, 536] width 29 height 29
checkbox input "true"
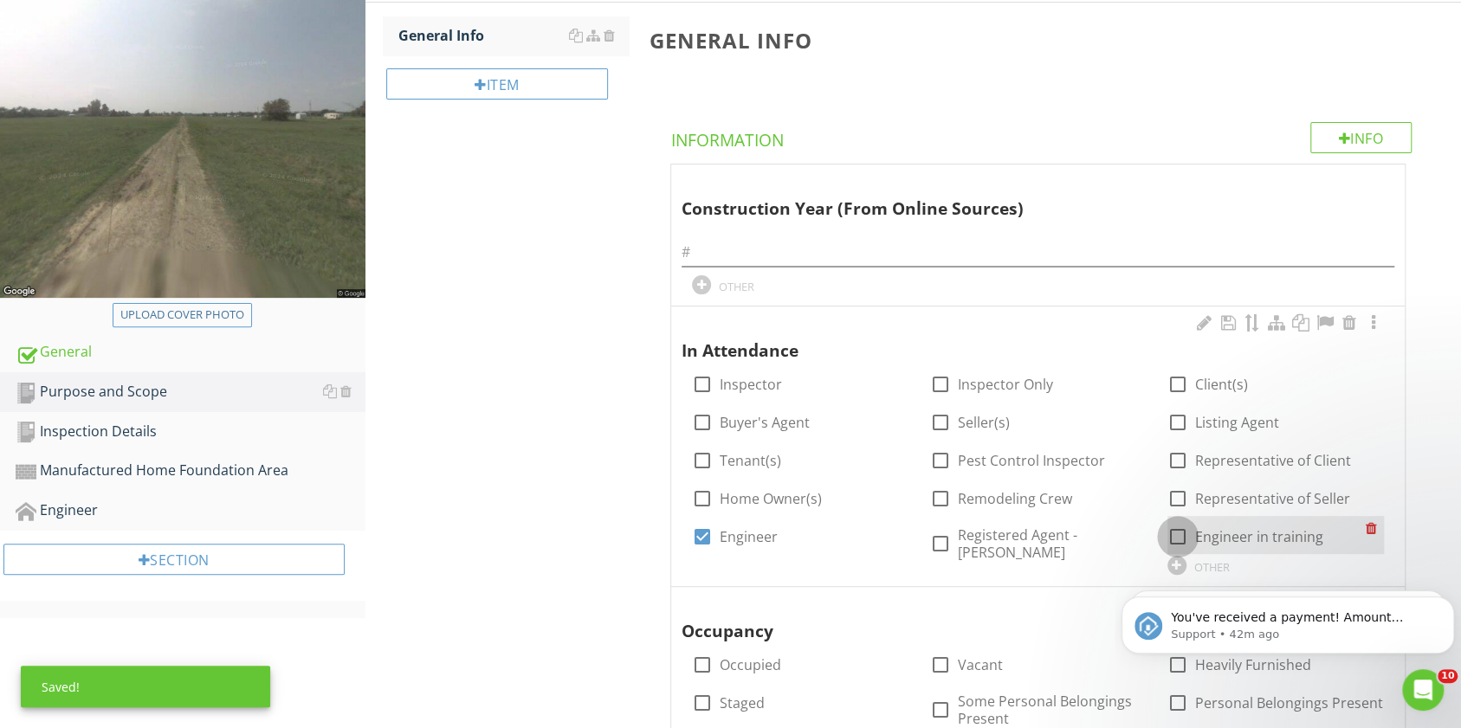
click at [1174, 533] on div at bounding box center [1177, 536] width 29 height 29
checkbox input "true"
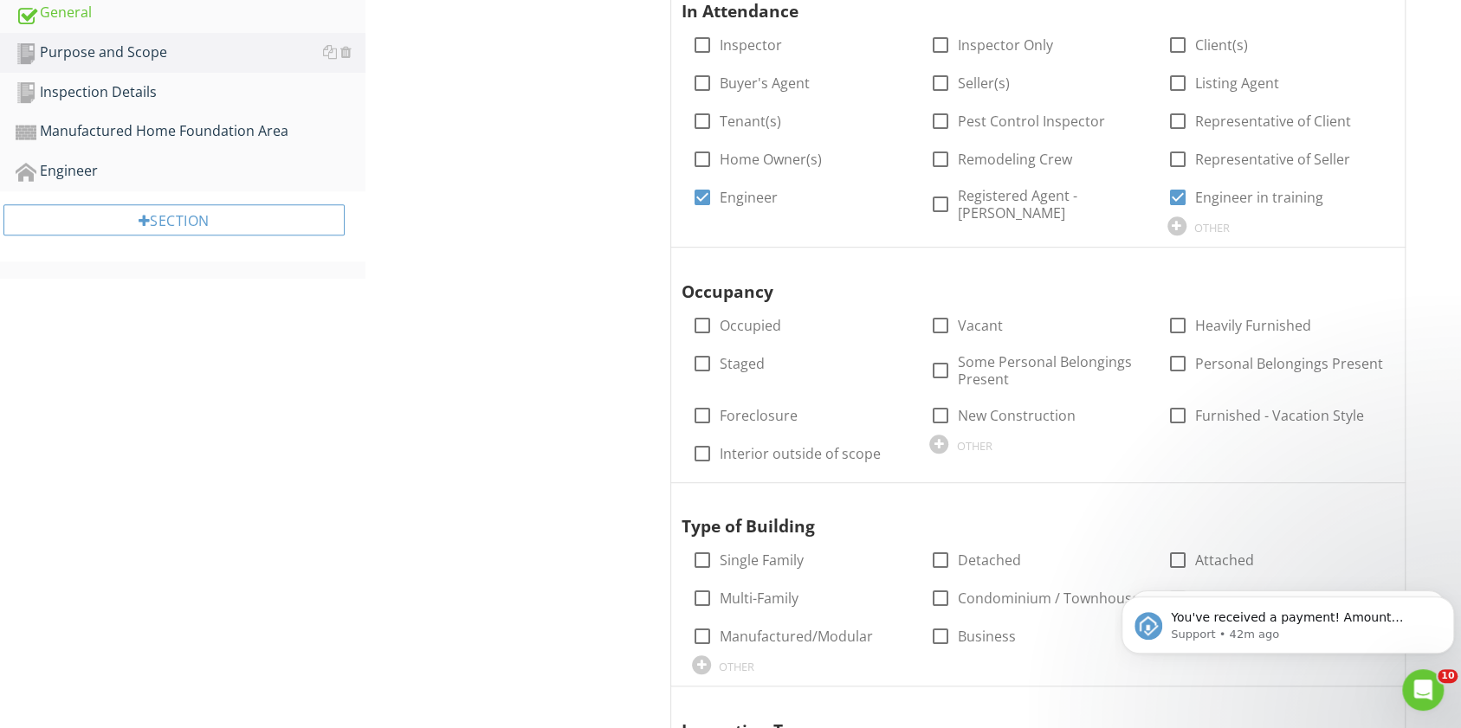
scroll to position [584, 0]
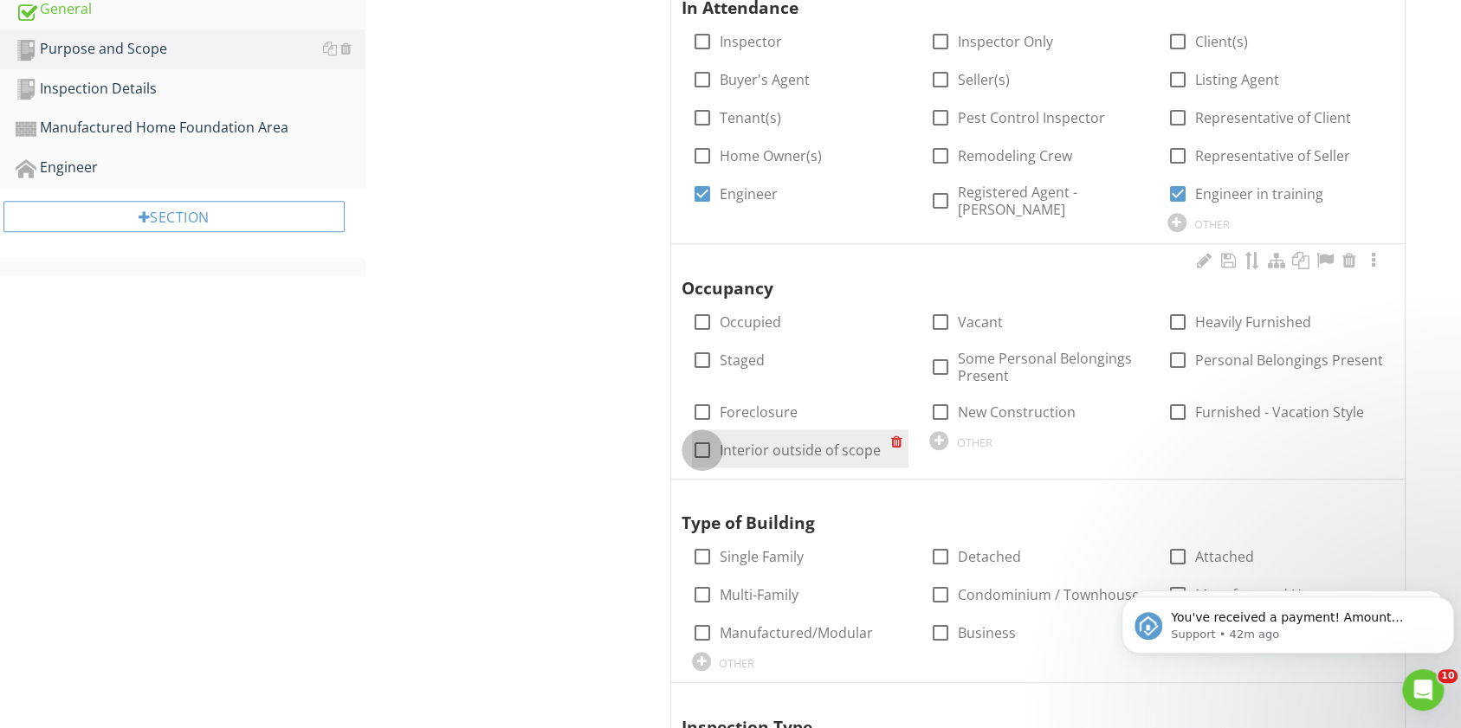
click at [702, 448] on div at bounding box center [702, 450] width 29 height 29
checkbox input "true"
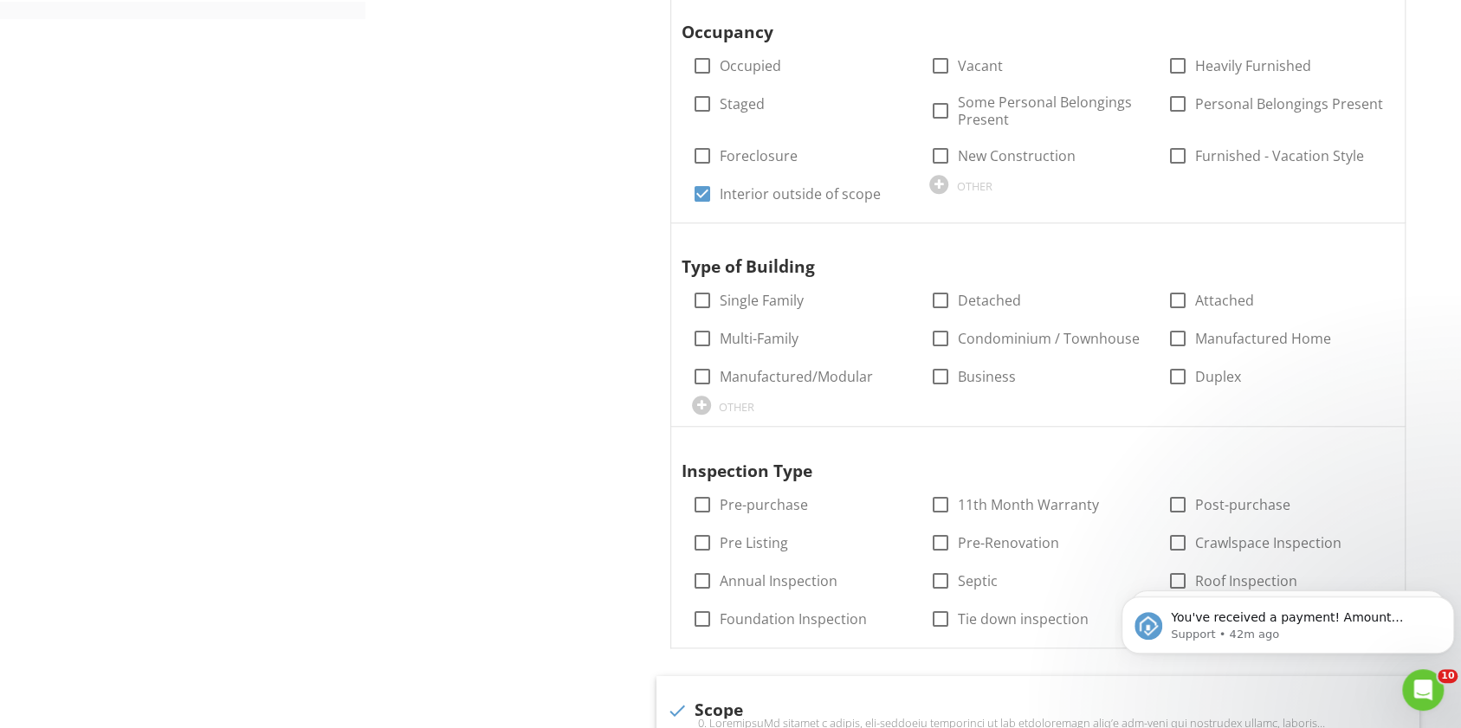
scroll to position [841, 0]
click at [706, 291] on div at bounding box center [702, 299] width 29 height 29
checkbox input "true"
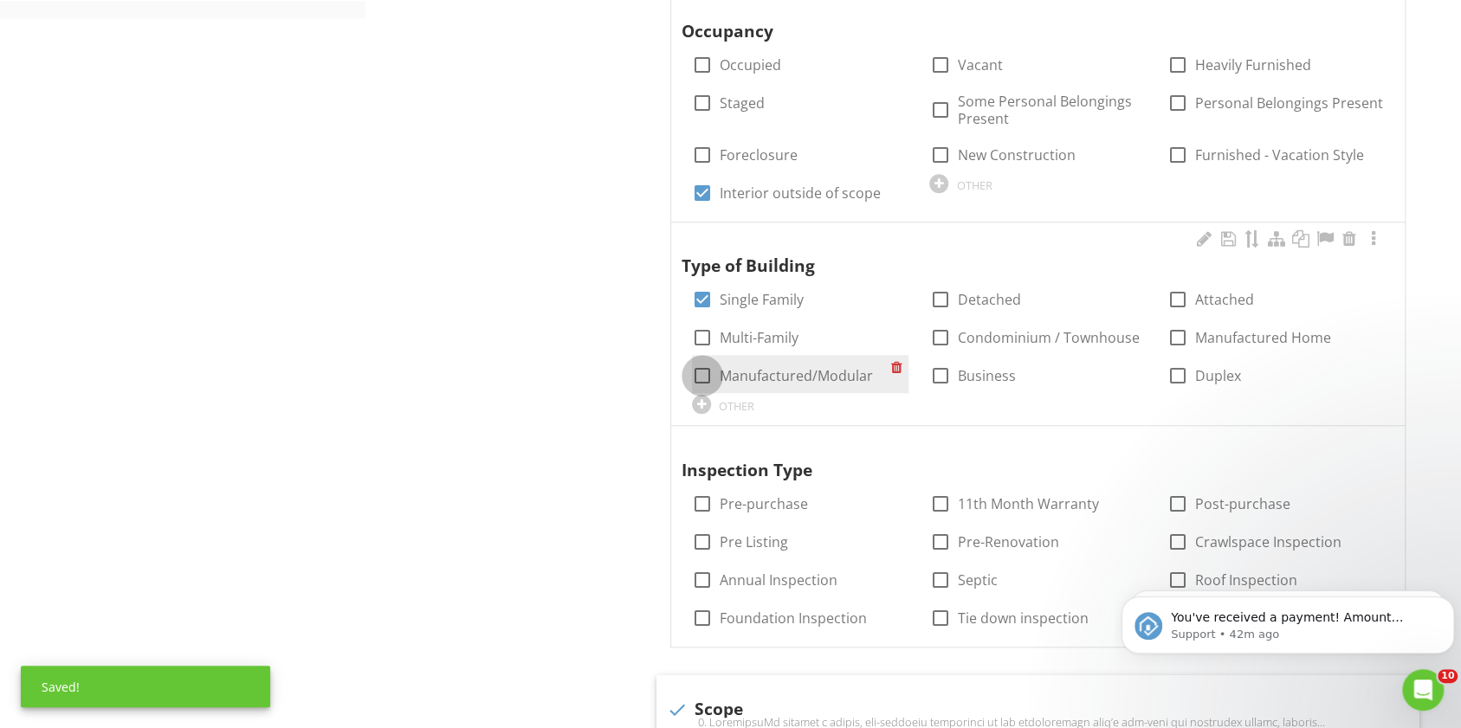
click at [702, 372] on div at bounding box center [702, 375] width 29 height 29
checkbox input "true"
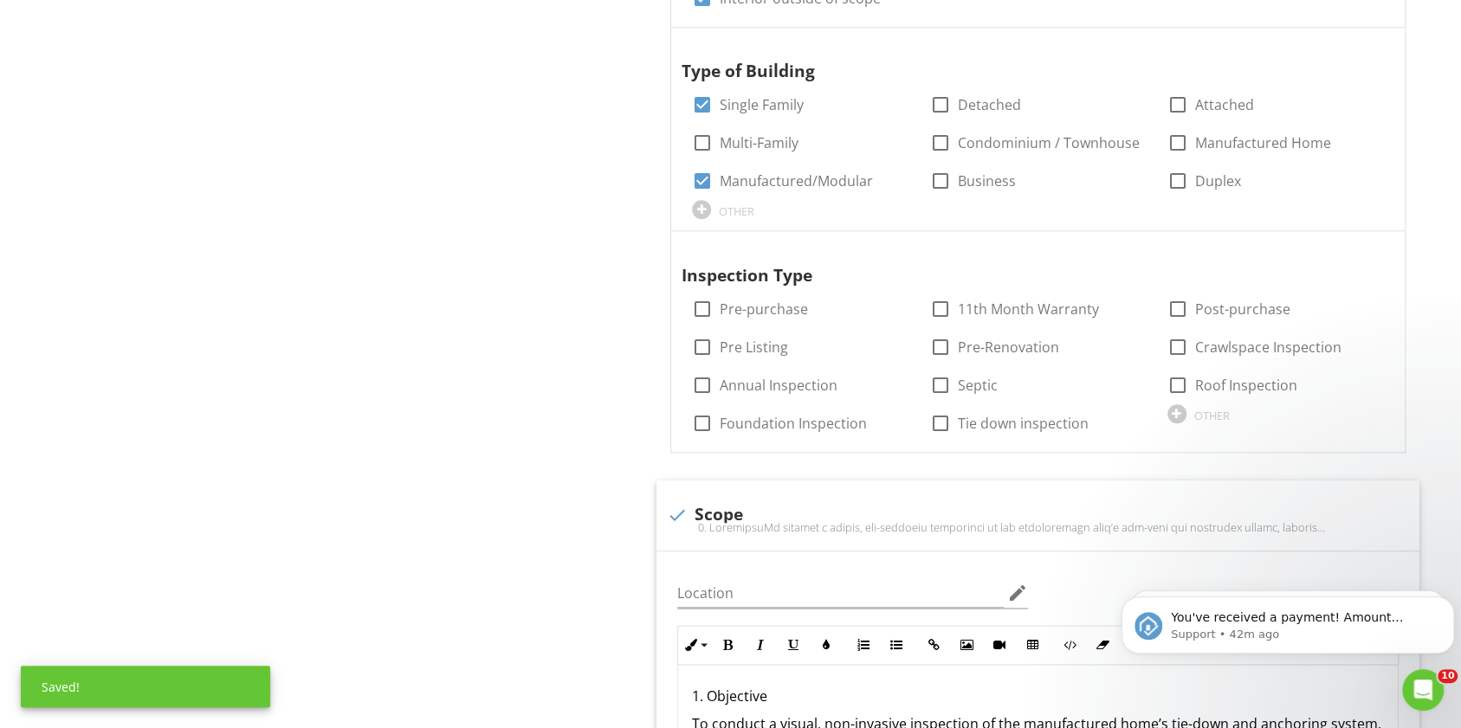
scroll to position [1038, 0]
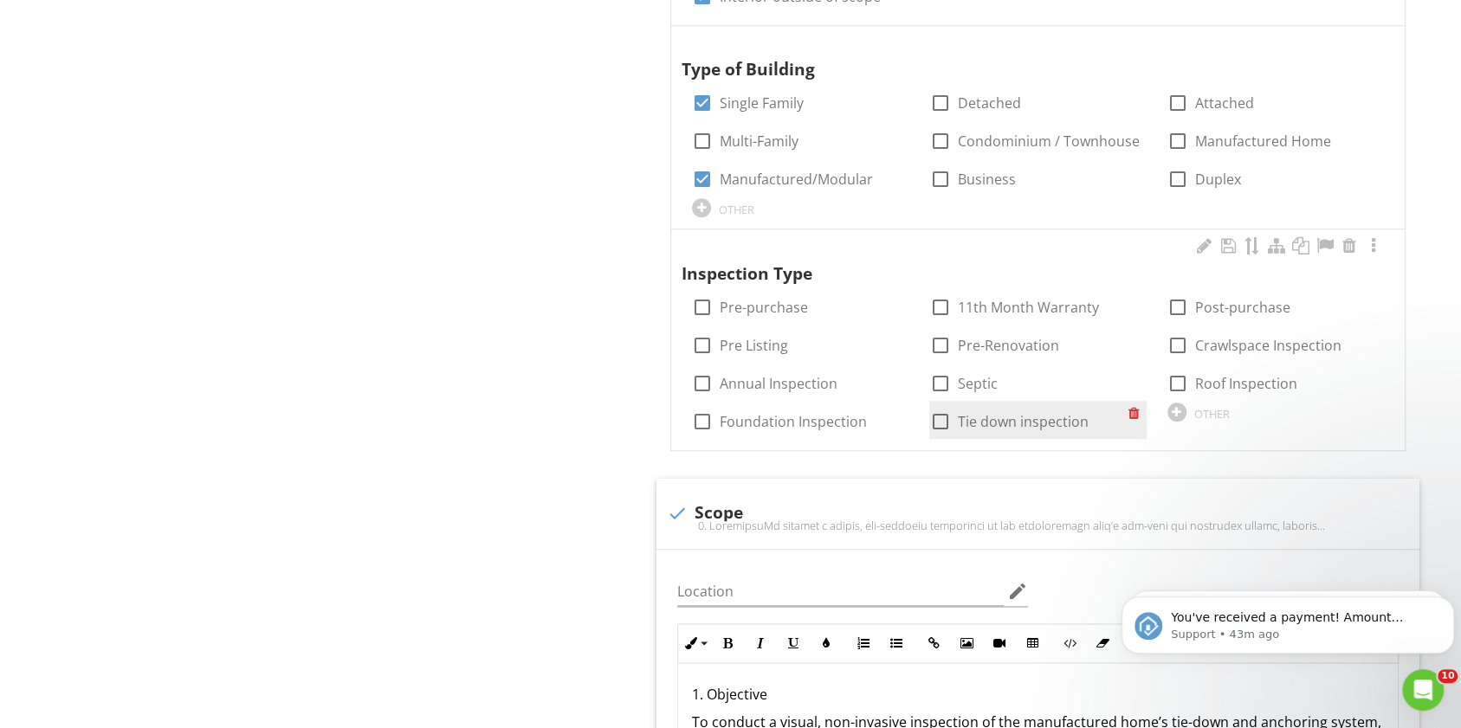
click at [940, 424] on div at bounding box center [939, 421] width 29 height 29
checkbox input "true"
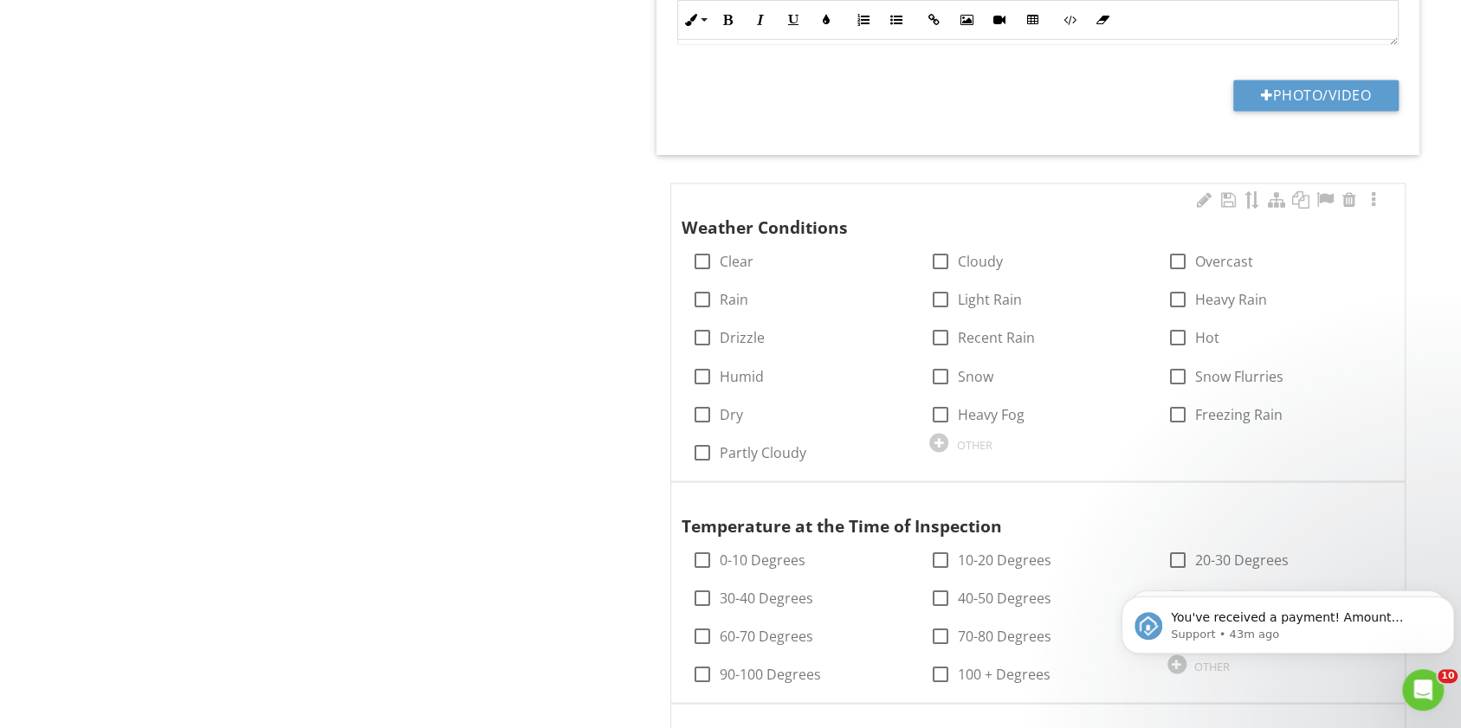
scroll to position [1829, 0]
click at [698, 289] on div at bounding box center [702, 298] width 29 height 29
checkbox input "true"
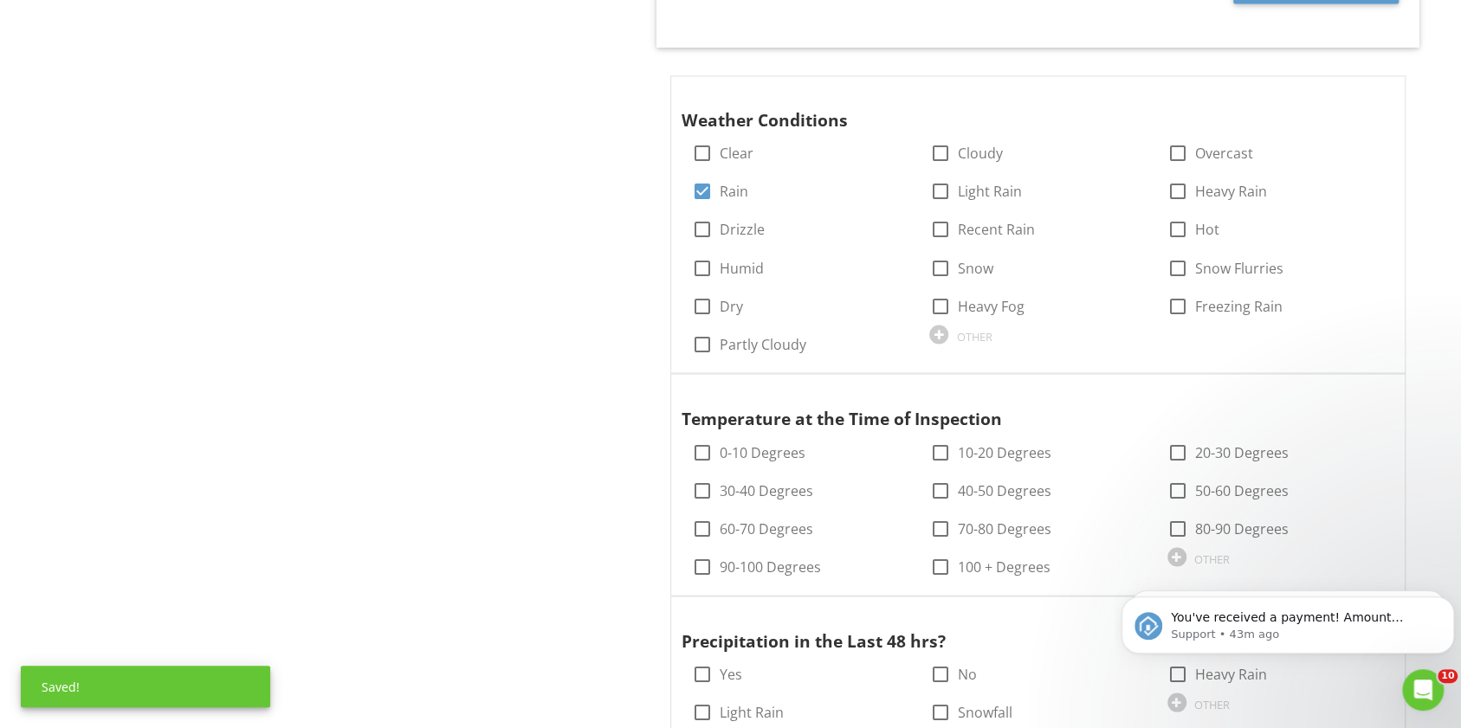
scroll to position [1982, 0]
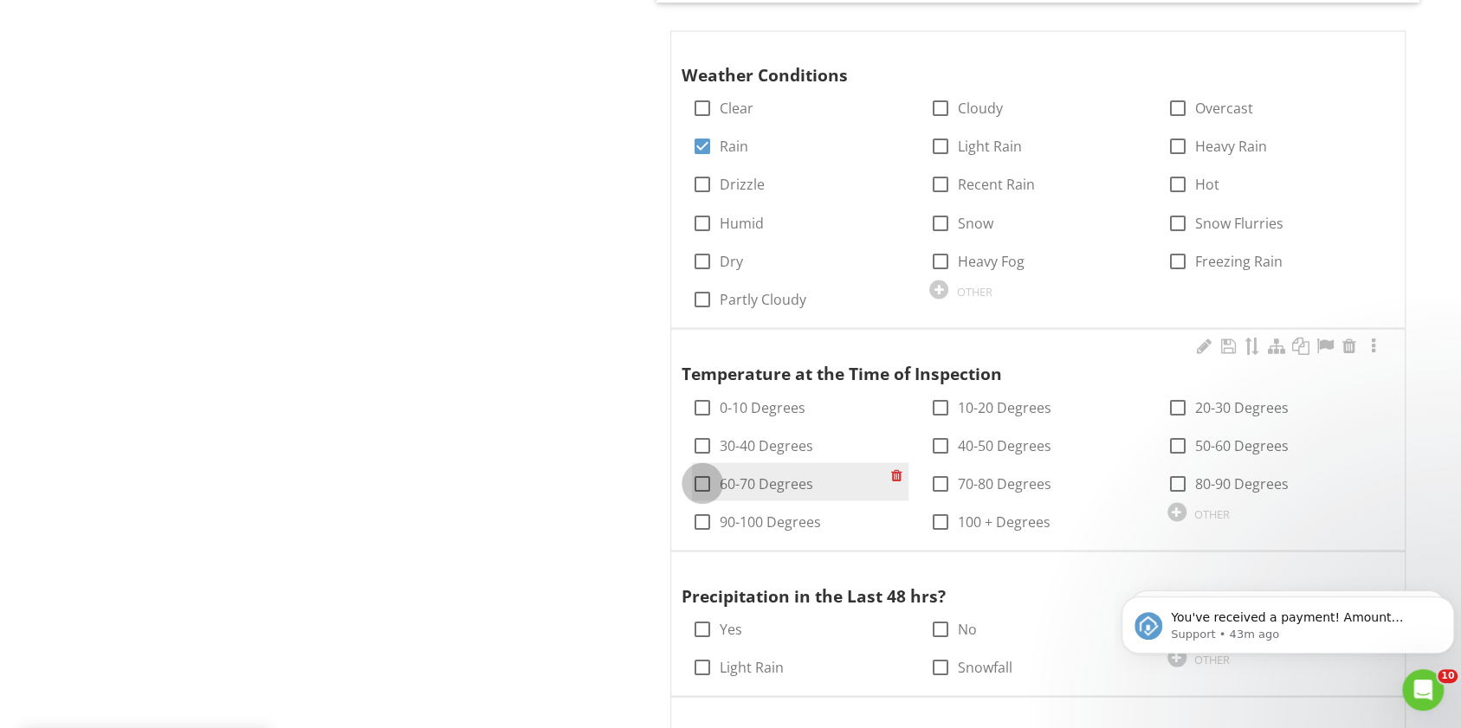
click at [707, 474] on div at bounding box center [702, 483] width 29 height 29
checkbox input "true"
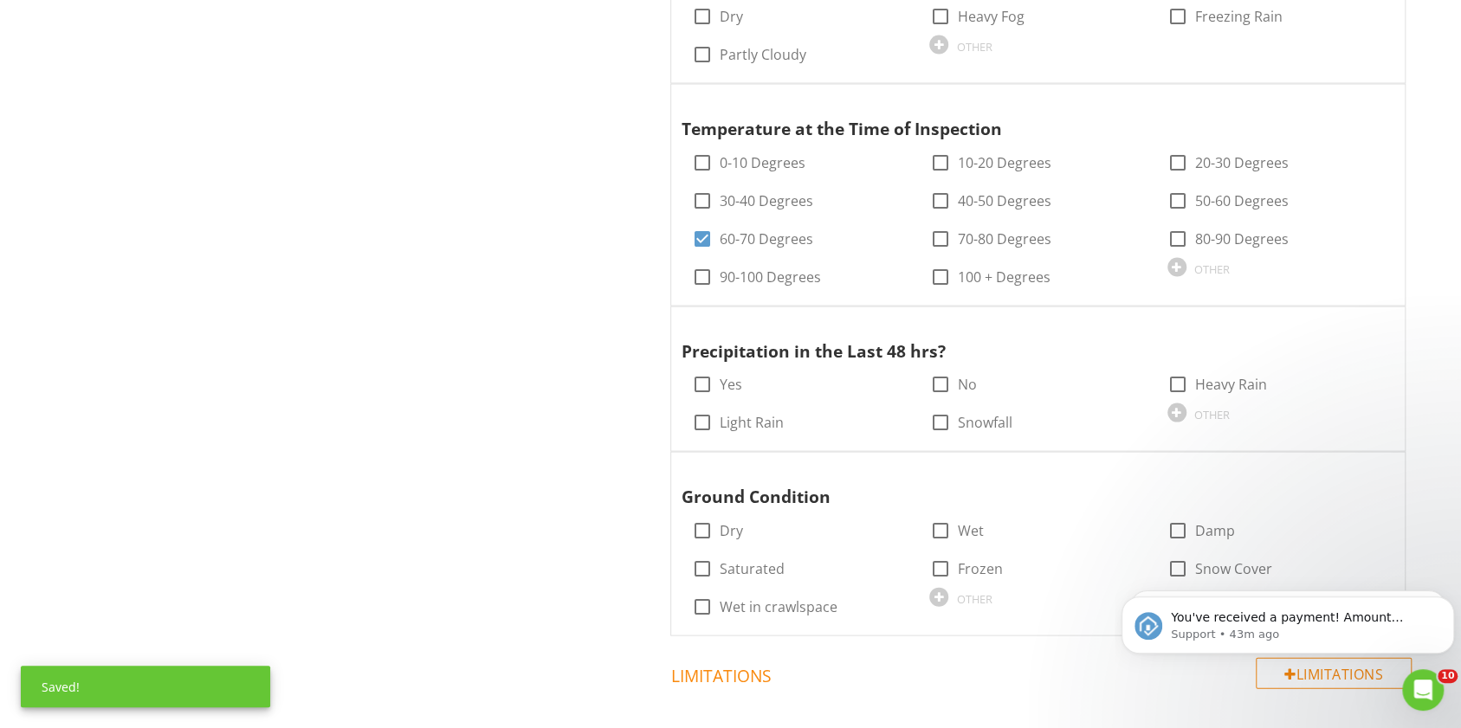
scroll to position [2227, 0]
click at [700, 381] on div at bounding box center [702, 383] width 29 height 29
checkbox input "true"
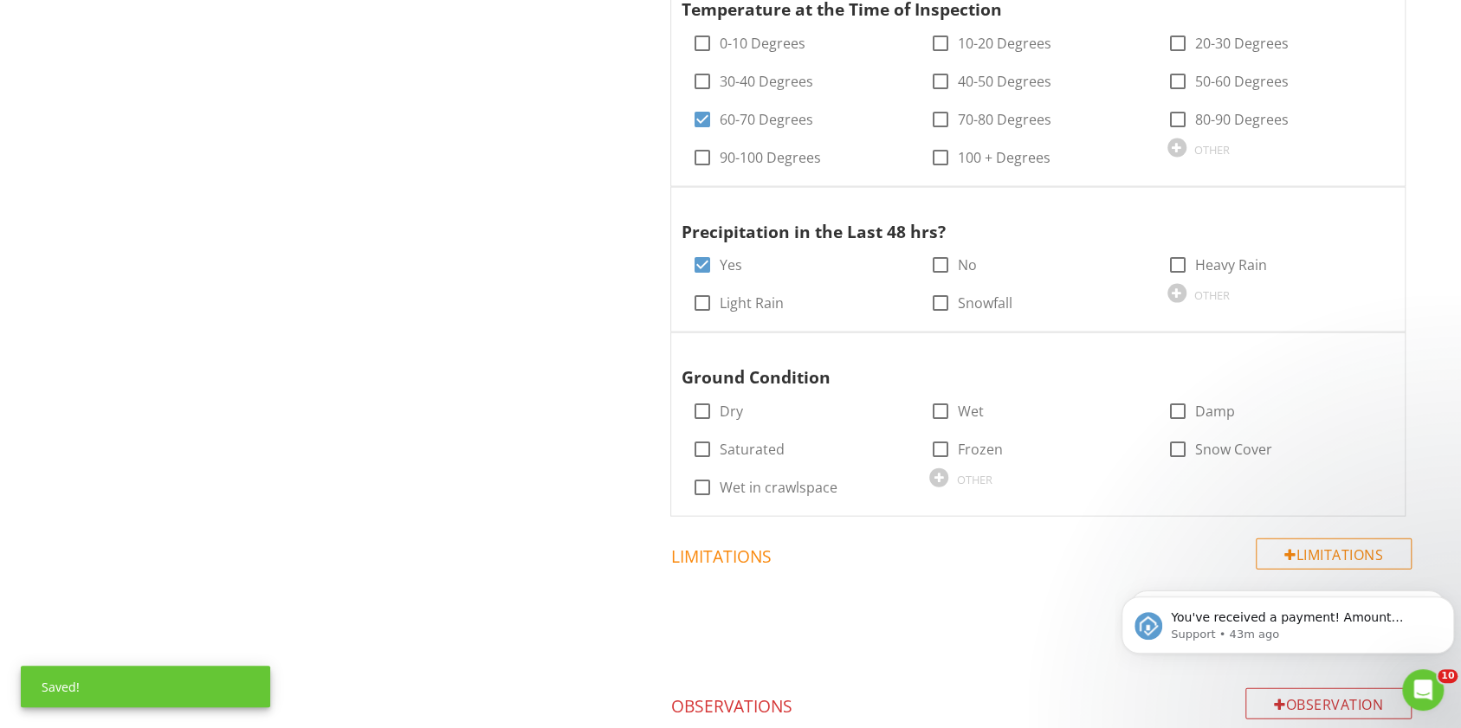
scroll to position [2386, 0]
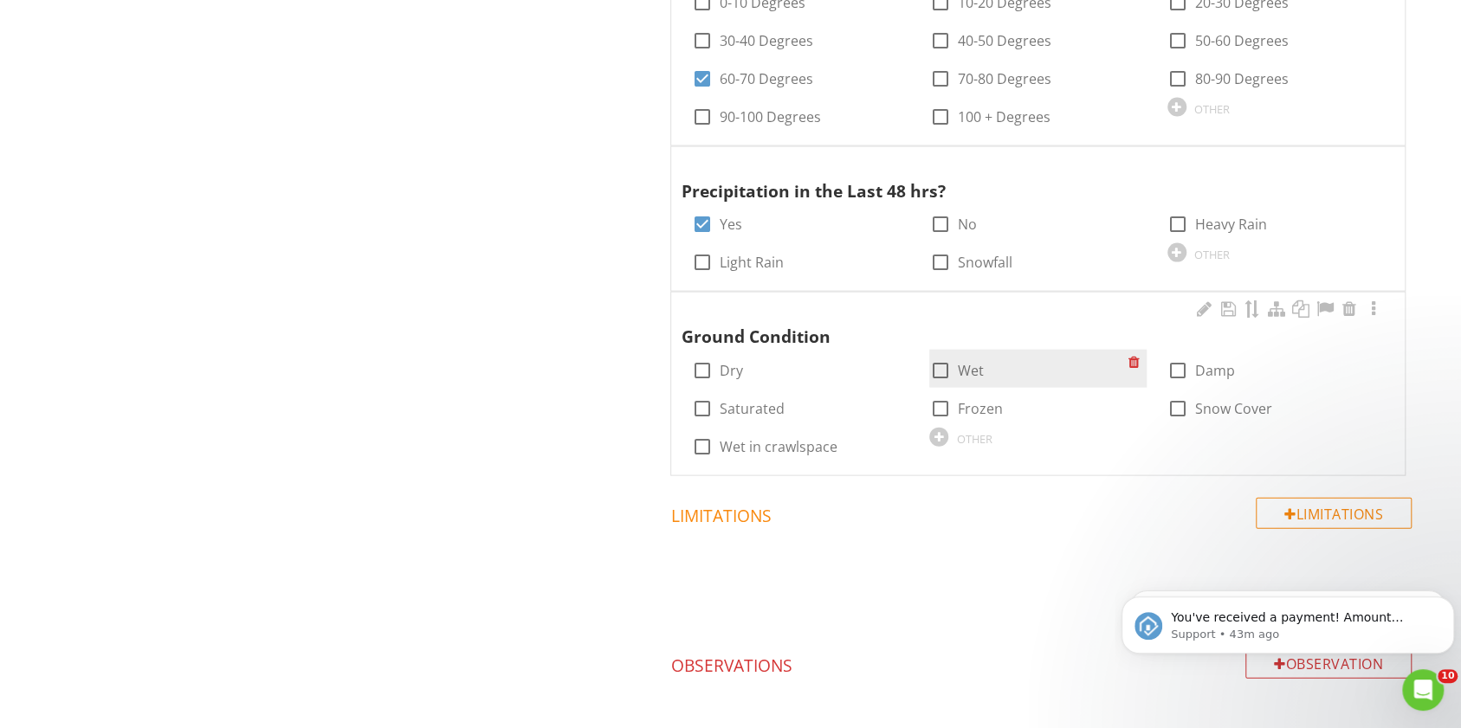
click at [931, 365] on div at bounding box center [939, 370] width 29 height 29
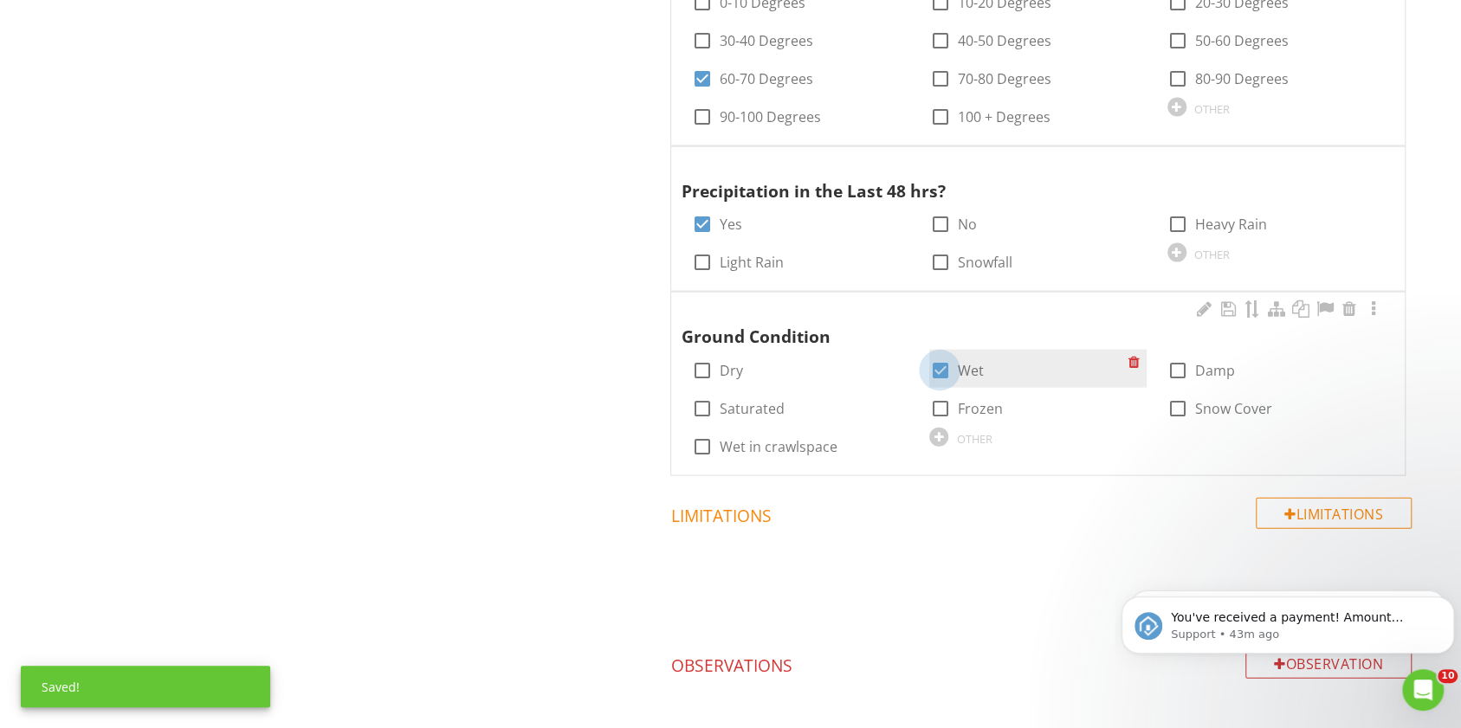
click at [939, 369] on div at bounding box center [939, 370] width 29 height 29
checkbox input "false"
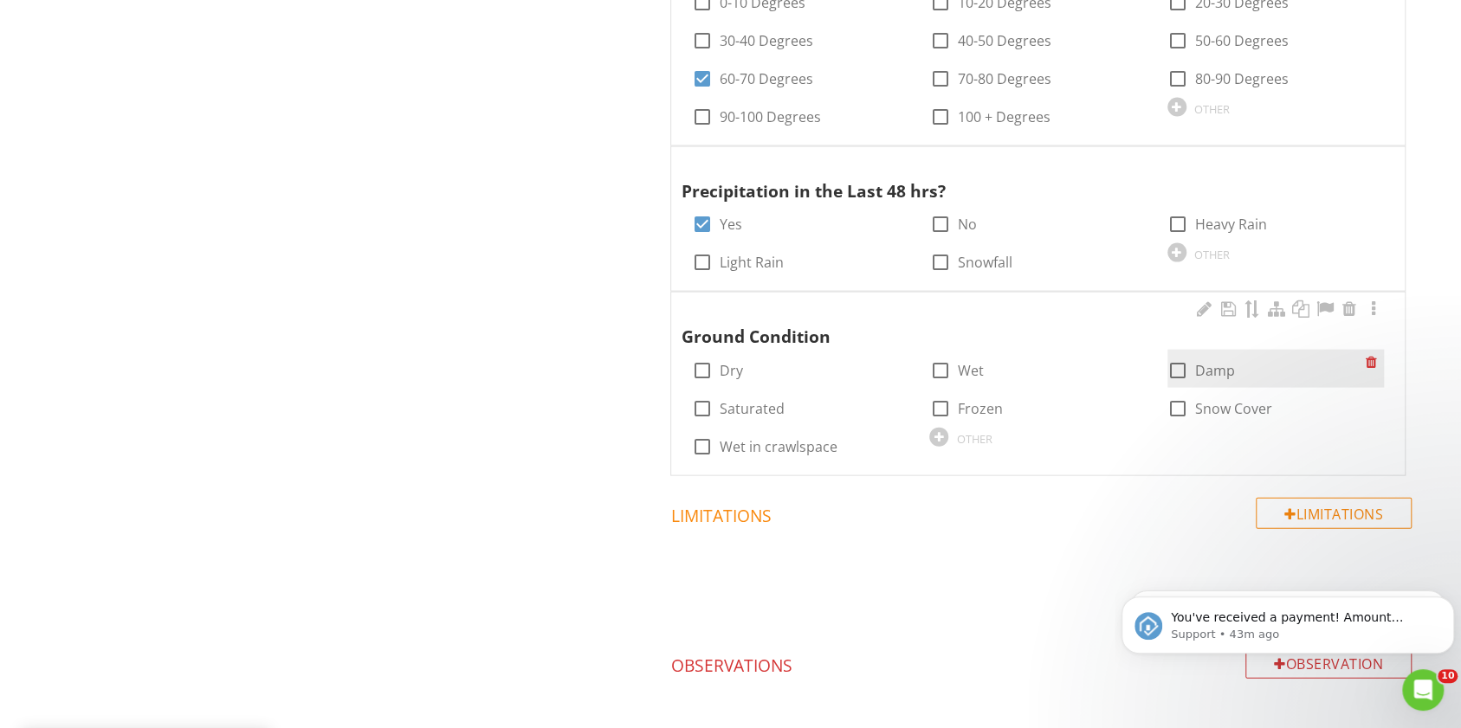
click at [1176, 368] on div at bounding box center [1177, 370] width 29 height 29
checkbox input "true"
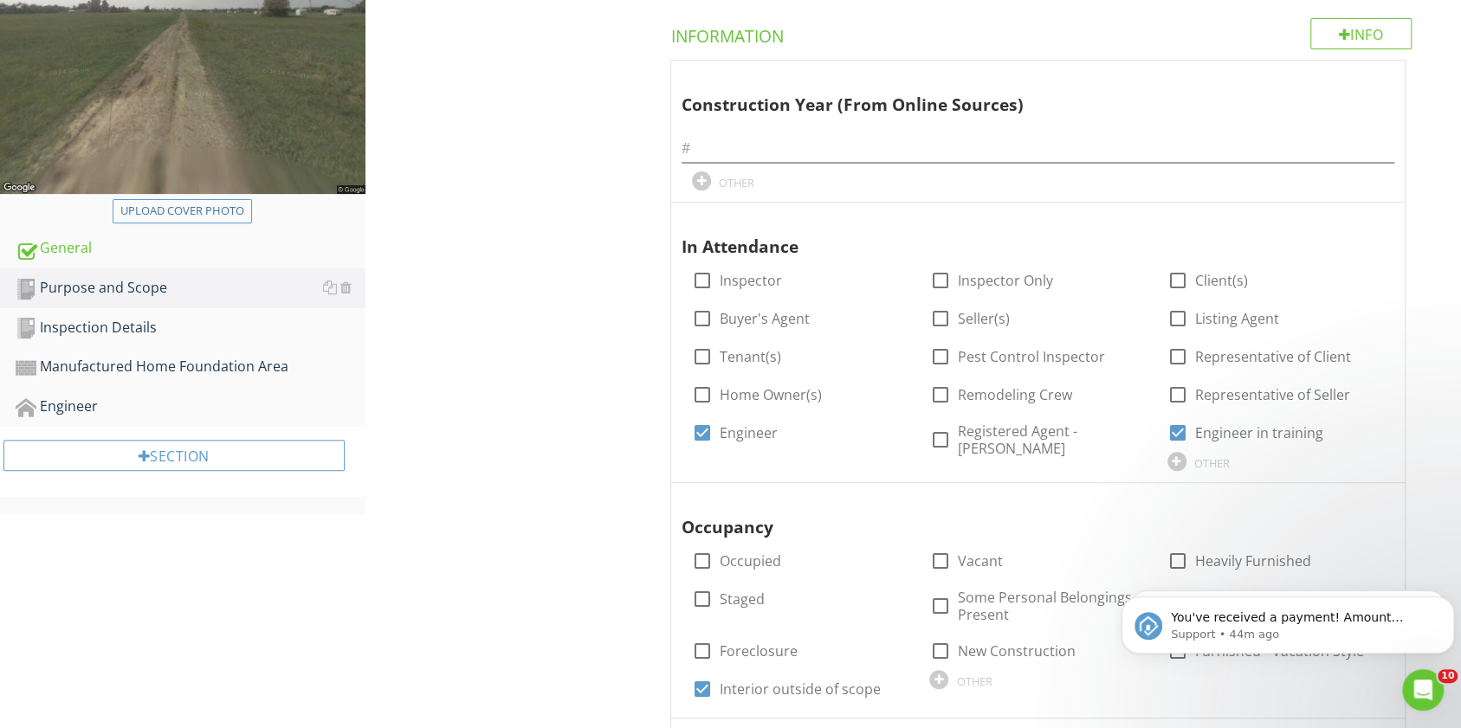
scroll to position [343, 0]
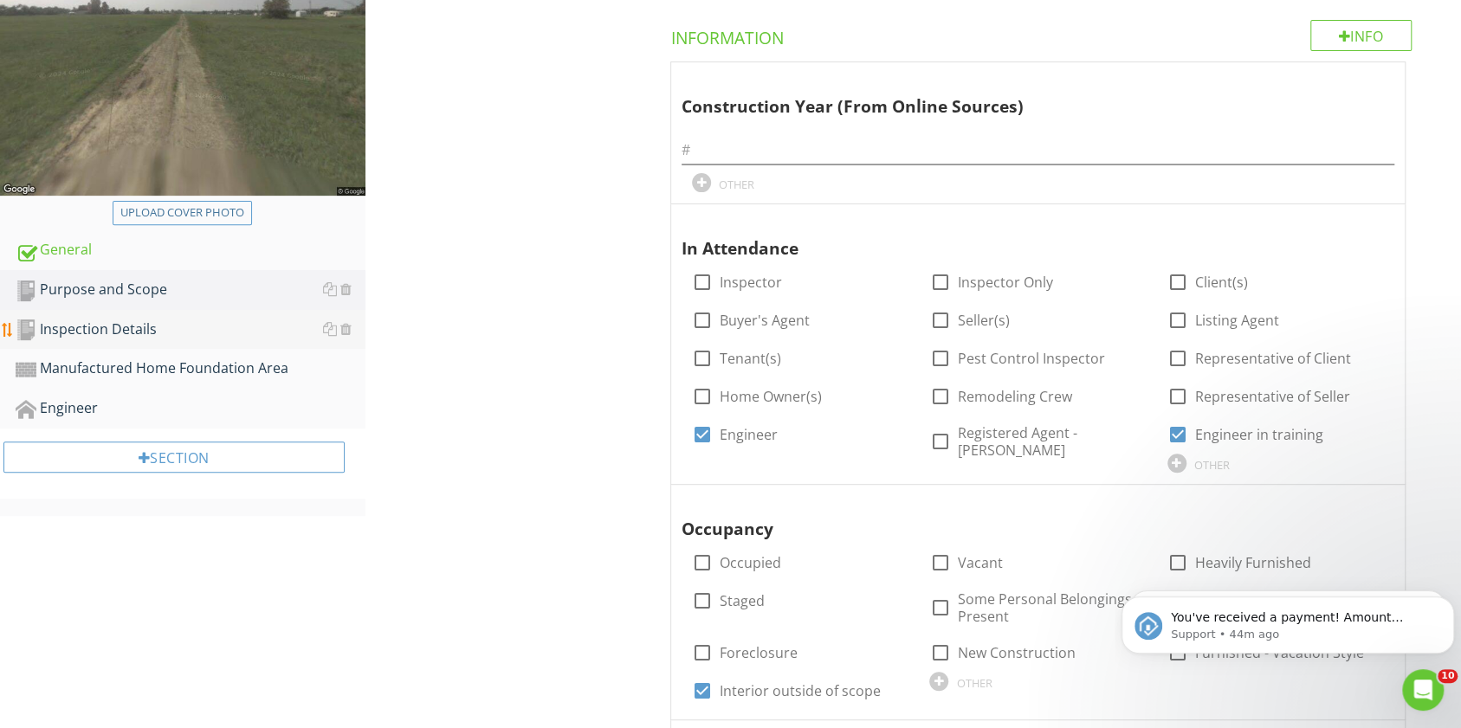
click at [94, 333] on div "Inspection Details" at bounding box center [191, 330] width 350 height 23
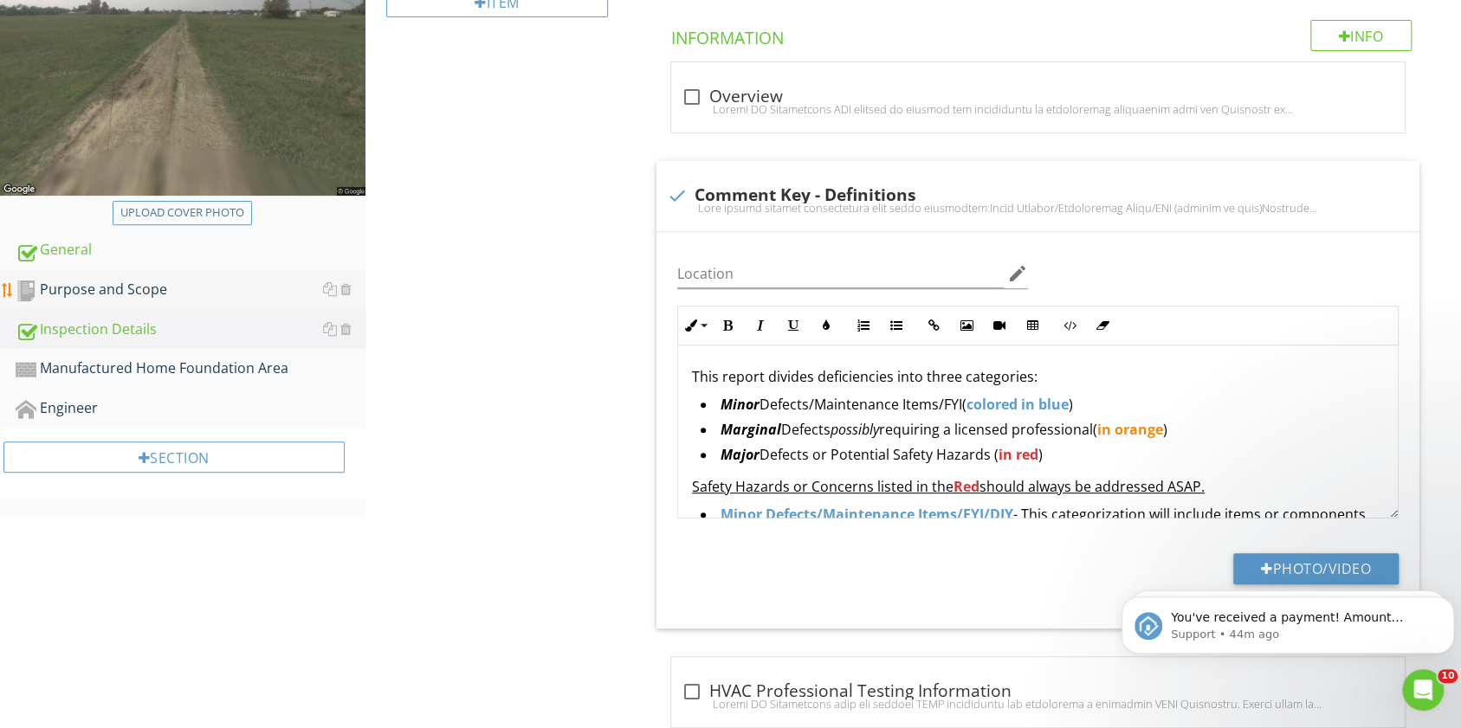
click at [120, 291] on div "Purpose and Scope" at bounding box center [191, 290] width 350 height 23
type textarea "<p><strong>CONTRACTORS / FURTHER EVALUATION:</strong><strong>&nbsp;</strong><u>…"
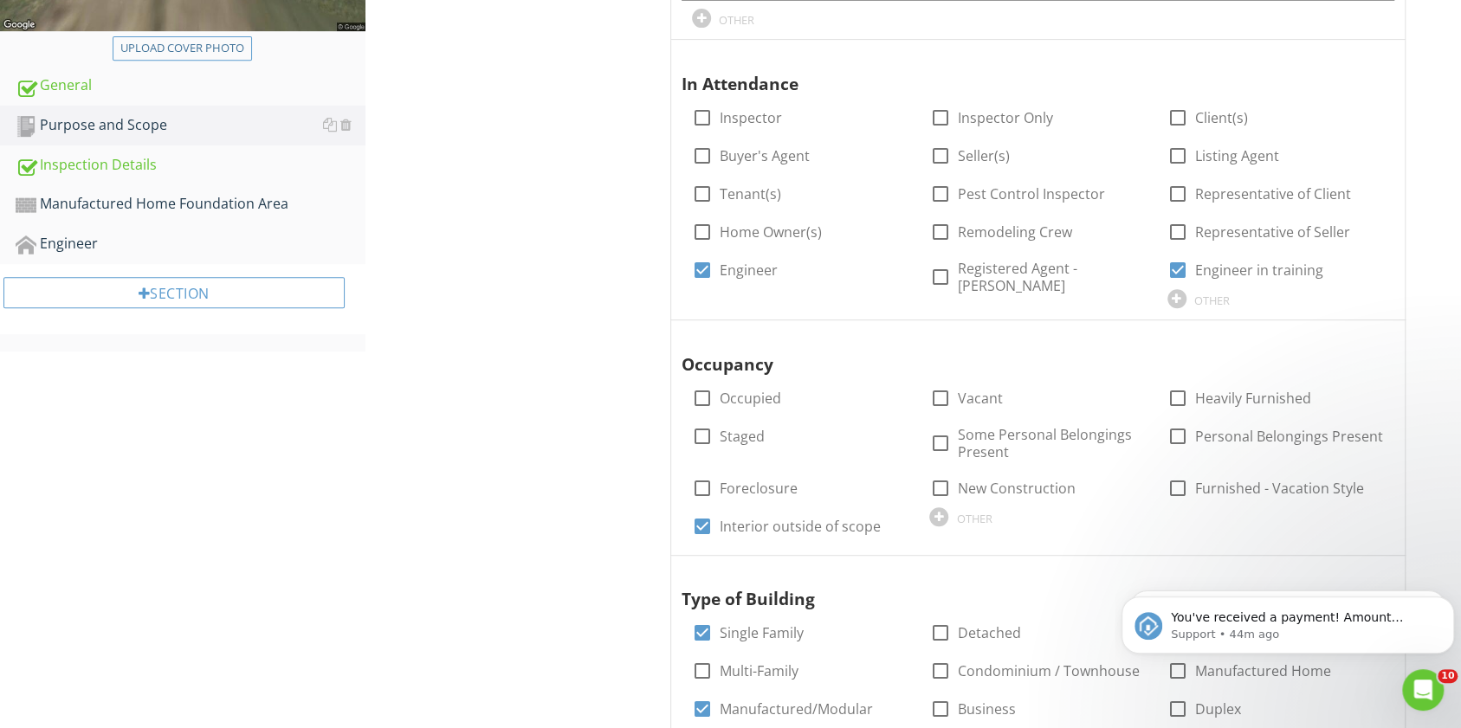
scroll to position [475, 0]
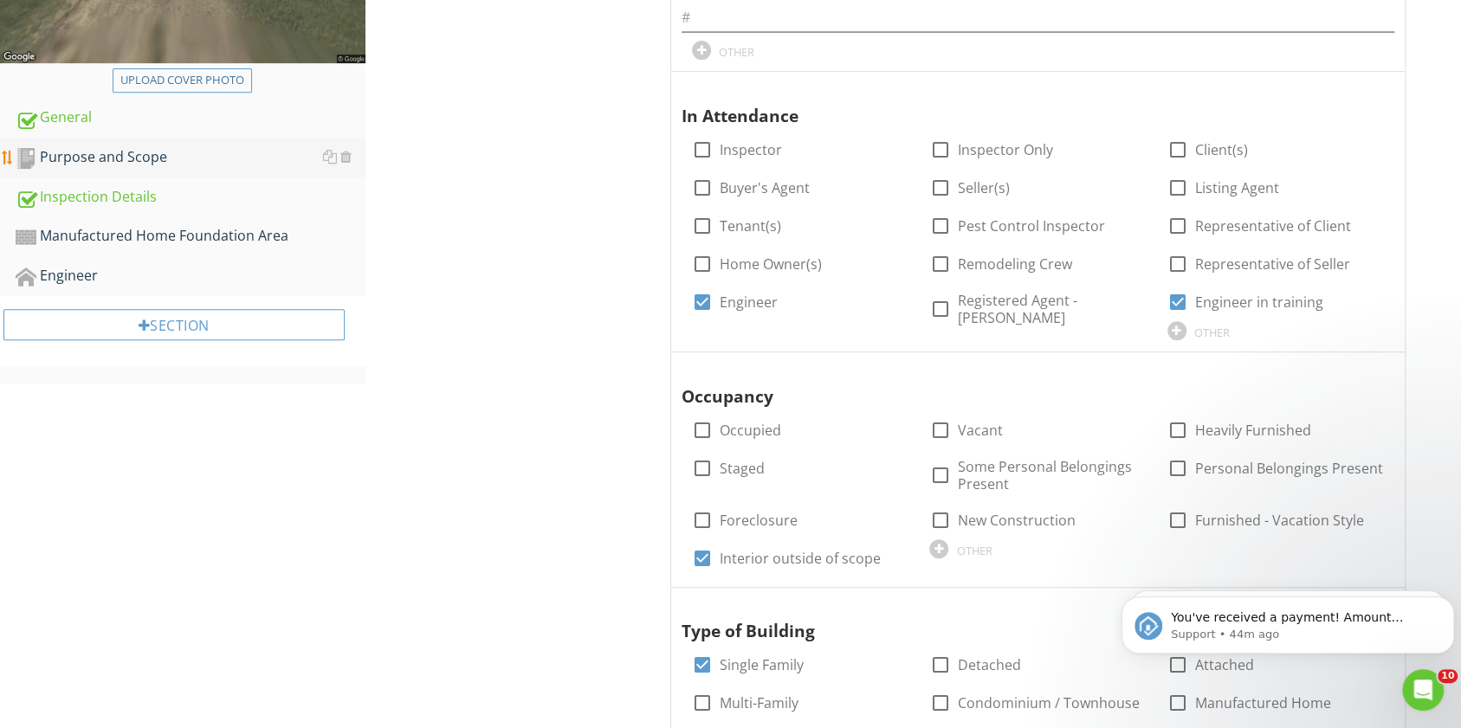
click at [122, 146] on div "Purpose and Scope" at bounding box center [191, 157] width 350 height 23
click at [119, 191] on div "Inspection Details" at bounding box center [191, 197] width 350 height 23
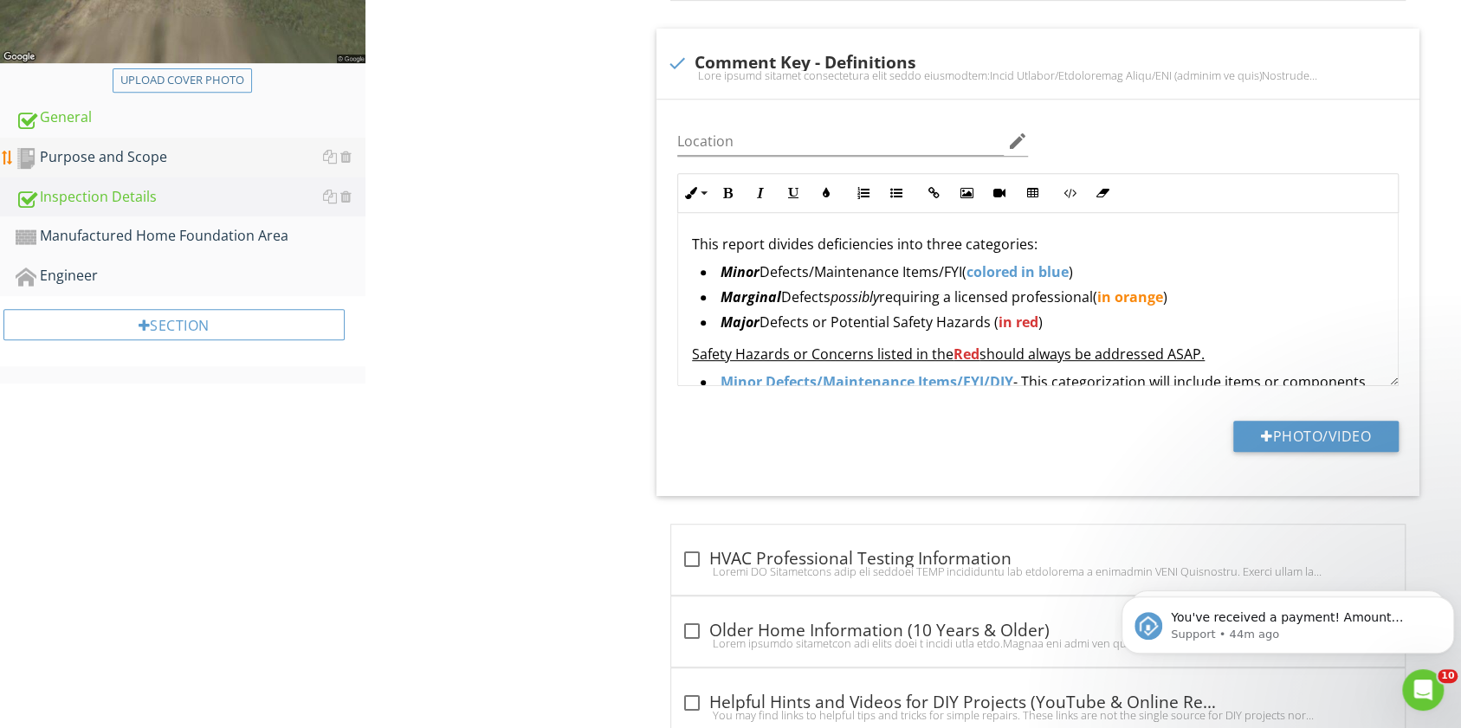
click at [121, 158] on div "Purpose and Scope" at bounding box center [191, 157] width 350 height 23
type textarea "<p><strong>CONTRACTORS / FURTHER EVALUATION:</strong><strong>&nbsp;</strong><u>…"
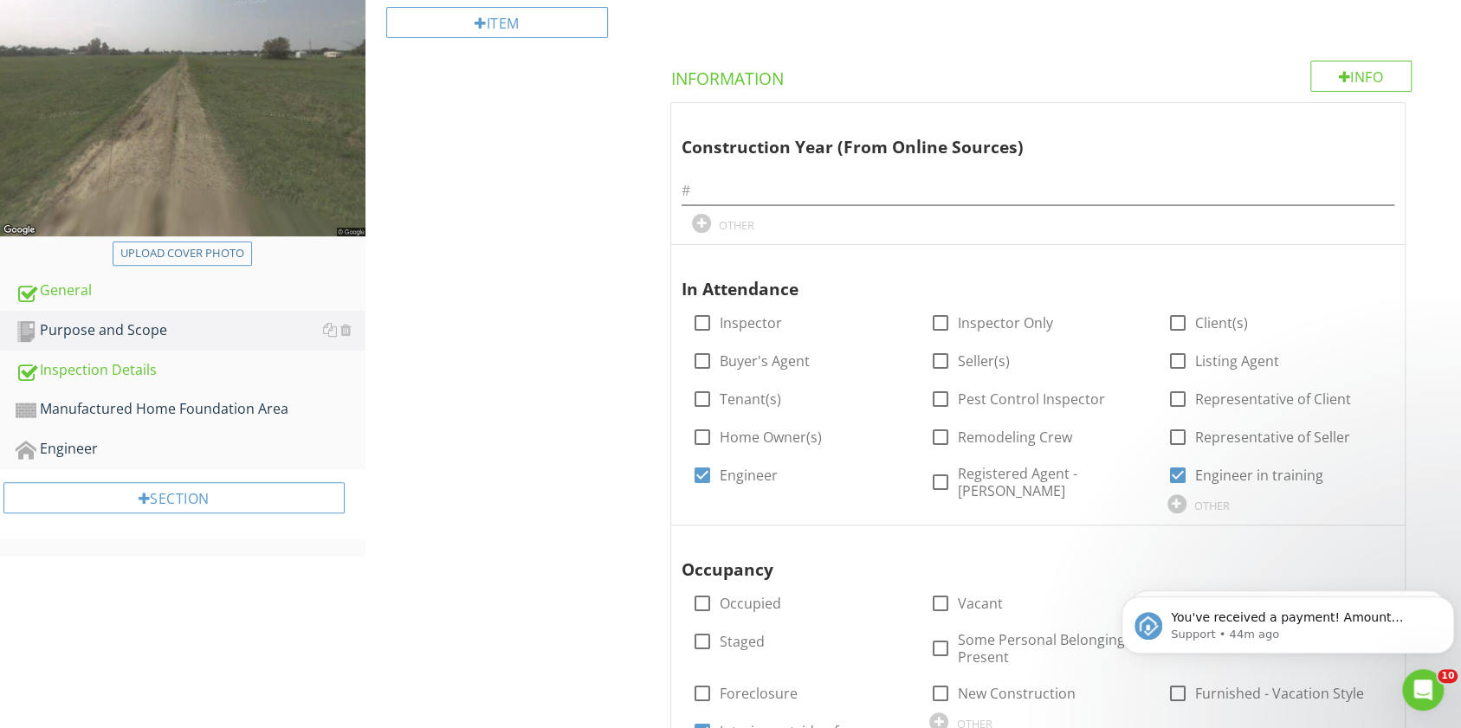
scroll to position [301, 0]
click at [785, 183] on input "text" at bounding box center [1038, 192] width 713 height 29
click at [1355, 118] on div at bounding box center [1349, 120] width 21 height 17
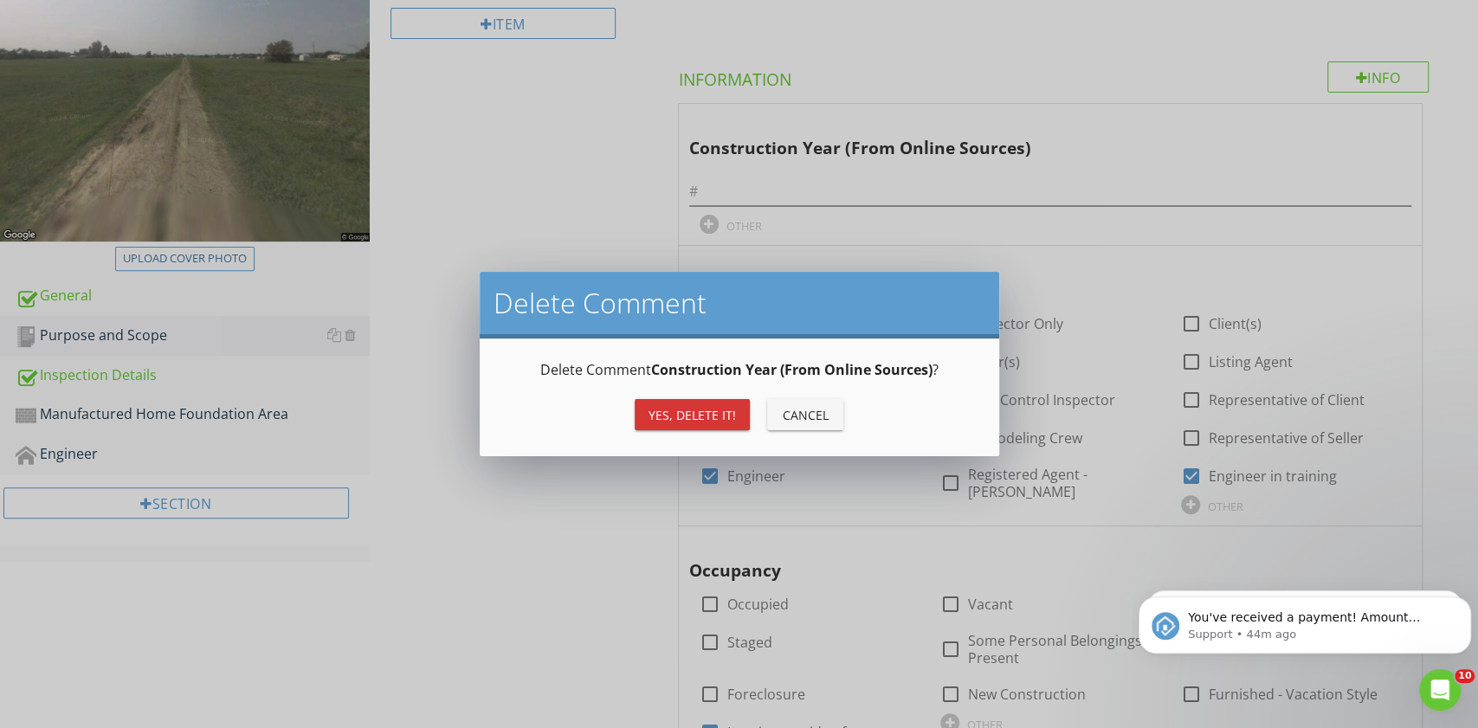
click at [717, 400] on button "Yes, Delete it!" at bounding box center [692, 414] width 115 height 31
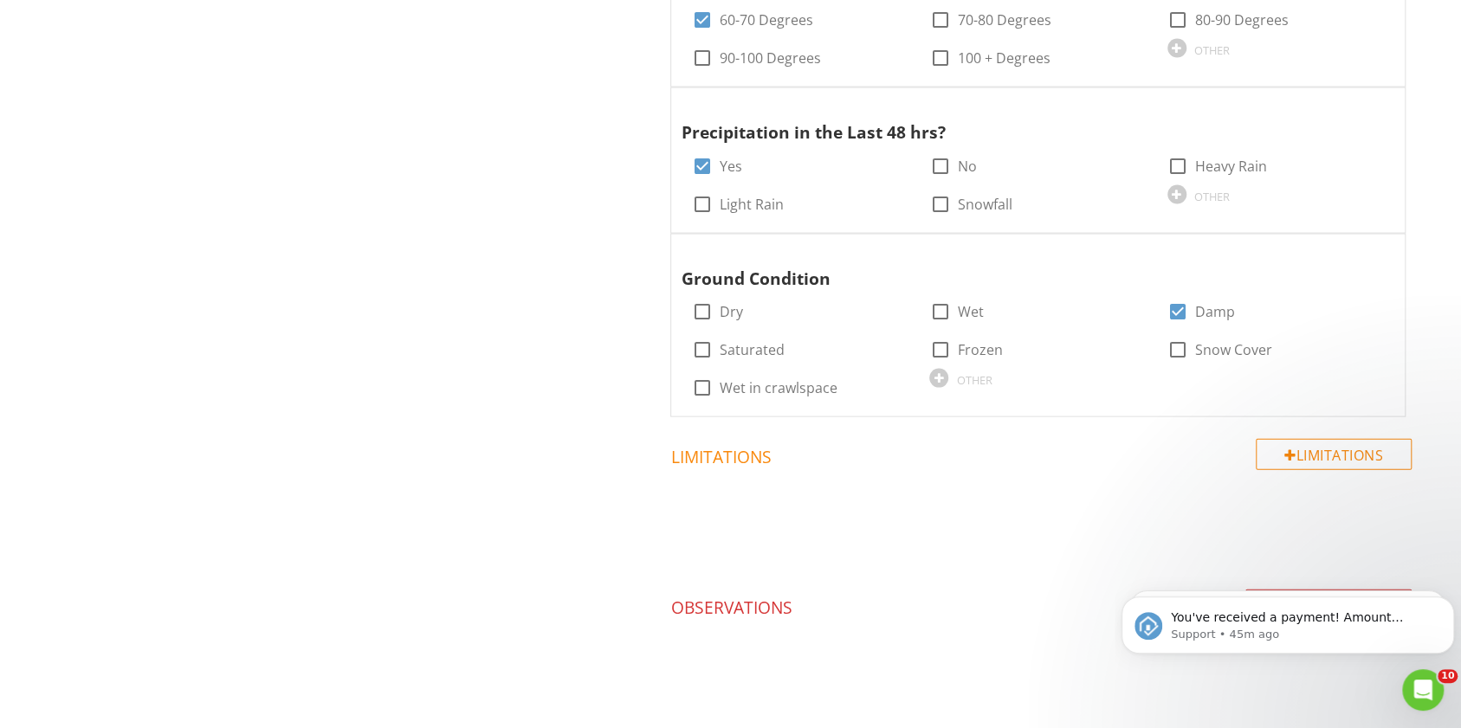
scroll to position [2329, 0]
